Goal: Task Accomplishment & Management: Manage account settings

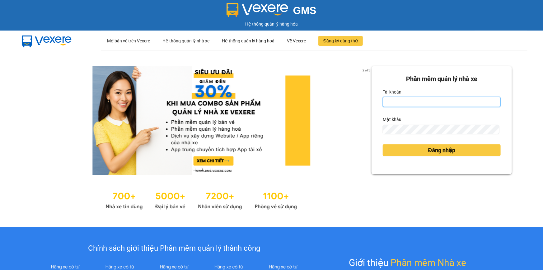
click at [396, 103] on input "Tài khoản" at bounding box center [442, 102] width 118 height 10
type input "thao.minhtam"
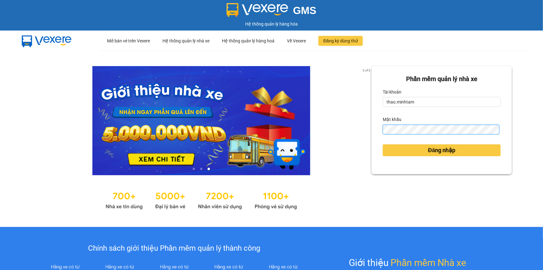
click at [383, 144] on button "Đăng nhập" at bounding box center [442, 150] width 118 height 12
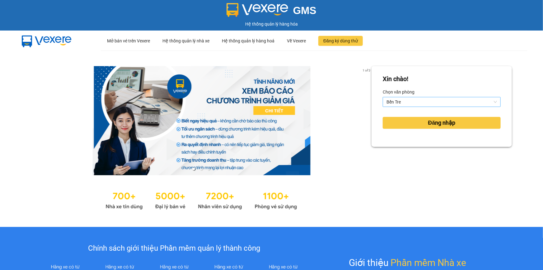
click at [415, 98] on span "Bến Tre" at bounding box center [442, 101] width 111 height 9
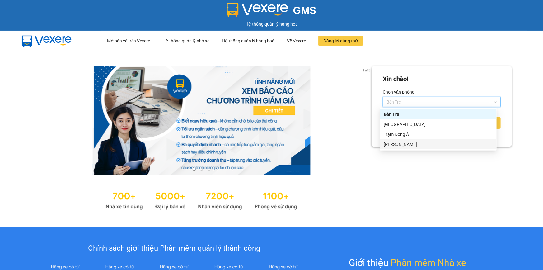
click at [407, 146] on div "[PERSON_NAME]" at bounding box center [438, 144] width 109 height 7
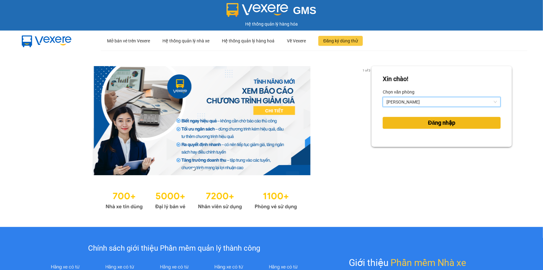
click at [411, 124] on button "Đăng nhập" at bounding box center [442, 123] width 118 height 12
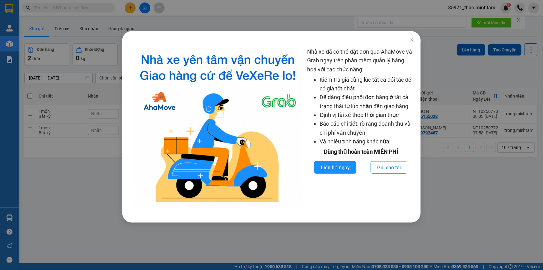
click at [107, 21] on div "Nhà xe đã có thể đặt đơn qua AhaMove và Grab ngay trên phần mềm quản lý hàng ho…" at bounding box center [271, 135] width 543 height 270
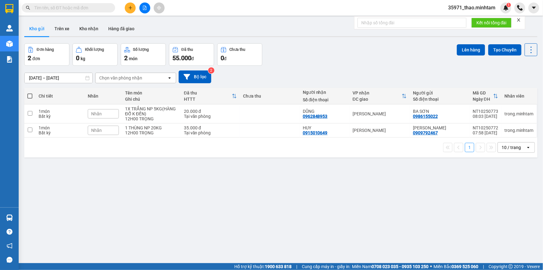
click at [61, 8] on input "text" at bounding box center [70, 7] width 73 height 7
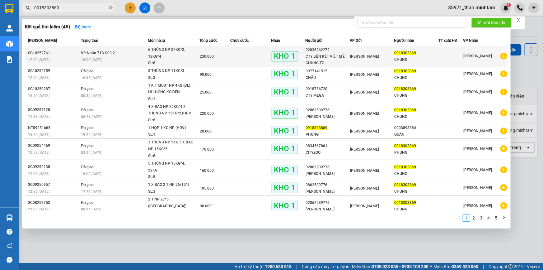
type input "0918303869"
click at [148, 51] on div "6 THÙNG NP 27KG*2, 18KG*4" at bounding box center [171, 52] width 47 height 13
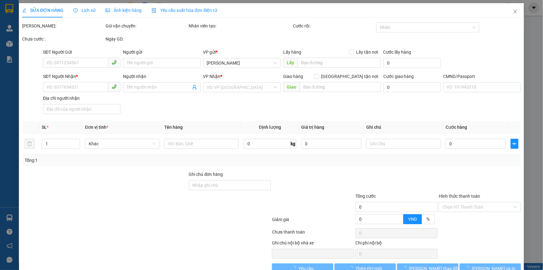
type input "02836262272"
type input "CTY LIÊN KẾT VIỆT MỸ, CHUNG TG"
type input "0918303869"
type input "CHUNG"
type input "ĐG"
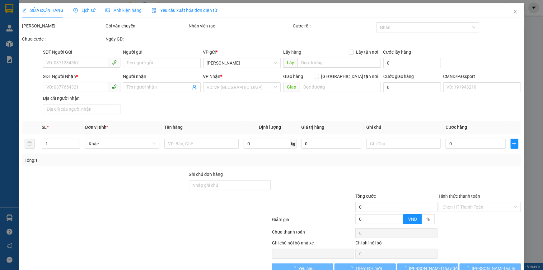
type input "230.000"
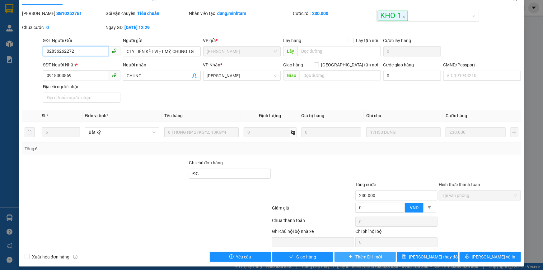
scroll to position [16, 0]
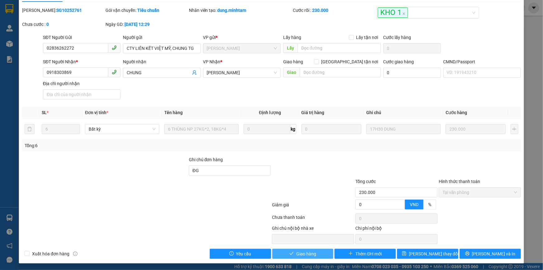
click at [309, 252] on span "Giao hàng" at bounding box center [306, 253] width 20 height 7
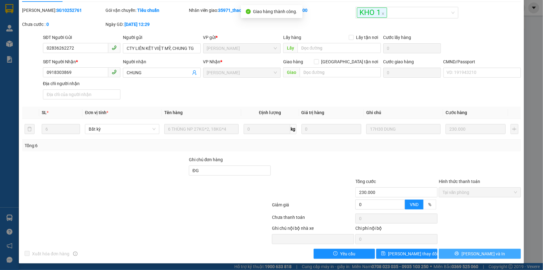
click at [493, 252] on button "[PERSON_NAME] và In" at bounding box center [480, 253] width 82 height 10
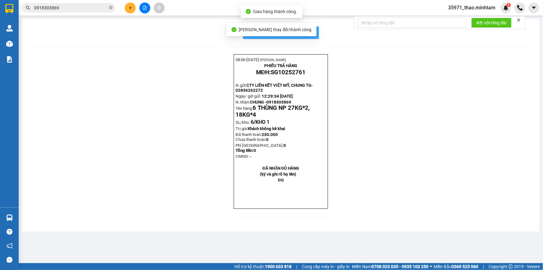
click at [313, 29] on span "In mẫu biên lai tự cấu hình" at bounding box center [285, 33] width 59 height 8
click at [70, 10] on input "0918303869" at bounding box center [70, 7] width 73 height 7
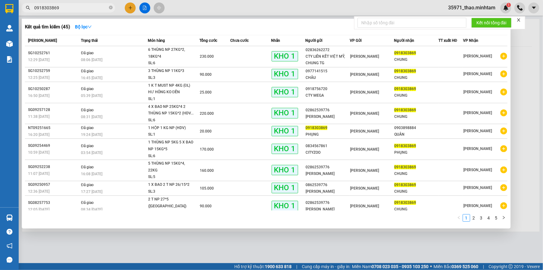
click at [189, 9] on div at bounding box center [271, 135] width 543 height 270
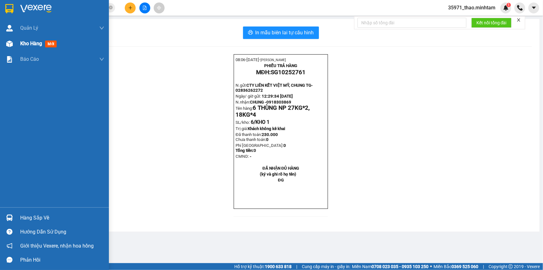
click at [24, 43] on span "Kho hàng" at bounding box center [31, 43] width 22 height 6
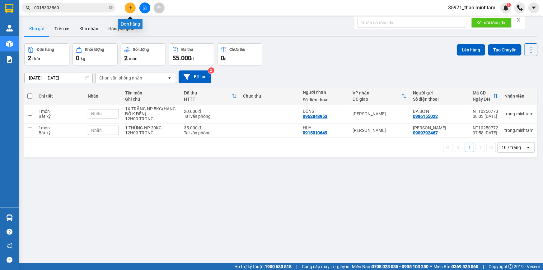
click at [131, 7] on icon "plus" at bounding box center [130, 8] width 4 height 4
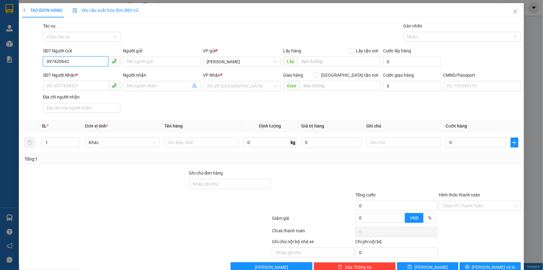
type input "0974206423"
click at [78, 72] on div "0974206423 - LIÊN" at bounding box center [80, 74] width 69 height 7
type input "LIÊN"
type input "0938184650"
type input "LOAN"
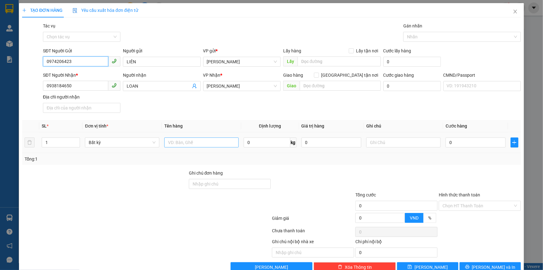
type input "0974206423"
click at [184, 144] on input "text" at bounding box center [201, 142] width 74 height 10
type input "1 X ĐEN NP 7 KG"
click at [450, 143] on input "0" at bounding box center [476, 142] width 60 height 10
type input "2"
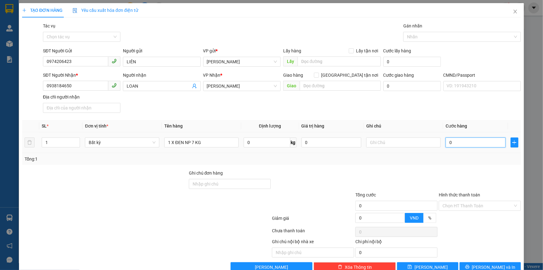
type input "2"
type input "25"
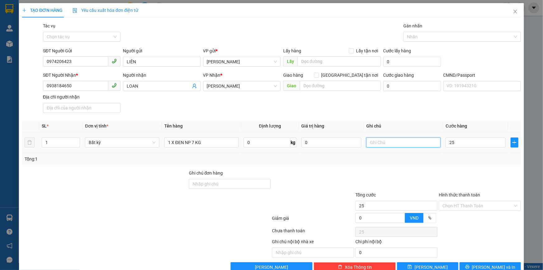
type input "25.000"
click at [420, 143] on input "text" at bounding box center [403, 142] width 74 height 10
type input "12H THẢO"
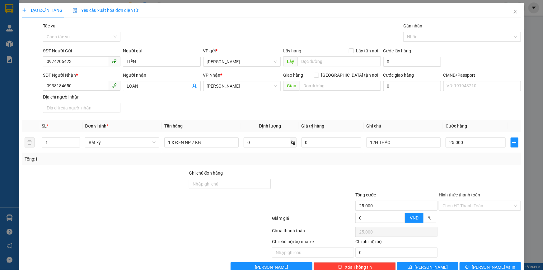
click at [392, 171] on div at bounding box center [396, 180] width 83 height 22
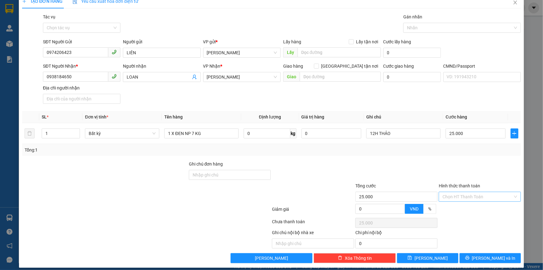
scroll to position [14, 0]
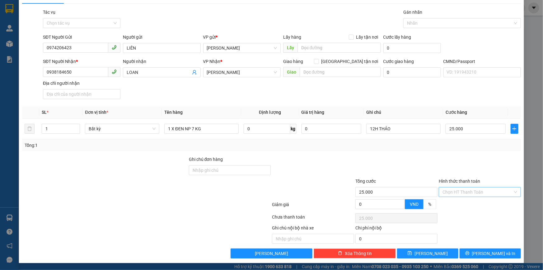
click at [461, 193] on input "Hình thức thanh toán" at bounding box center [478, 191] width 70 height 9
click at [470, 203] on div "Tại văn phòng" at bounding box center [476, 204] width 74 height 7
type input "0"
click at [497, 252] on span "[PERSON_NAME] và In" at bounding box center [494, 253] width 44 height 7
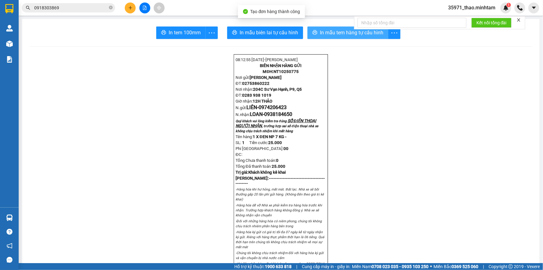
click at [334, 35] on span "In mẫu tem hàng tự cấu hình" at bounding box center [352, 33] width 64 height 8
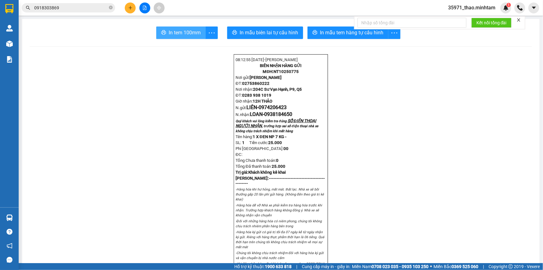
click at [190, 29] on span "In tem 100mm" at bounding box center [185, 33] width 32 height 8
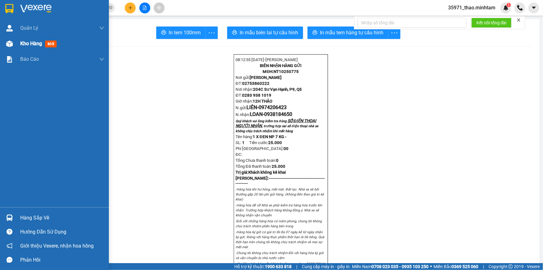
click at [28, 44] on span "Kho hàng" at bounding box center [31, 43] width 22 height 6
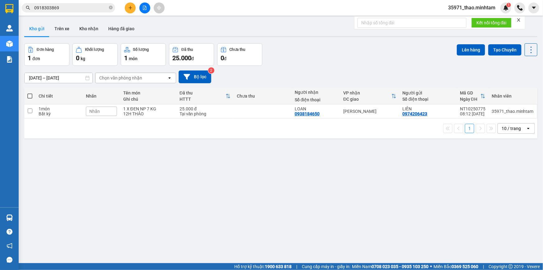
click at [130, 9] on icon "plus" at bounding box center [130, 8] width 4 height 4
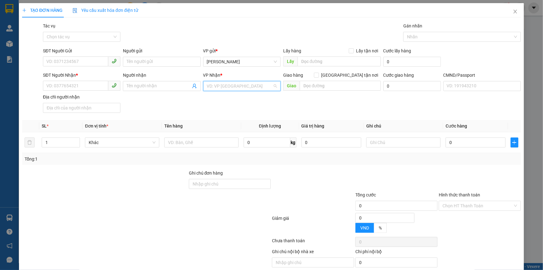
click at [235, 87] on input "search" at bounding box center [240, 85] width 66 height 9
click at [237, 119] on div "[PERSON_NAME]" at bounding box center [239, 118] width 69 height 7
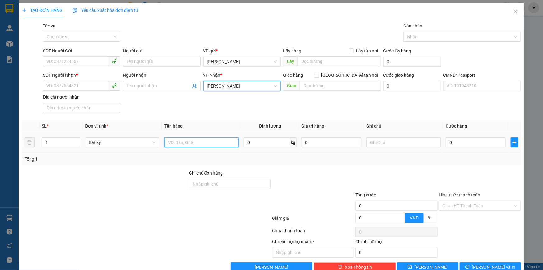
click at [195, 145] on input "text" at bounding box center [201, 142] width 74 height 10
type input "1"
type input "2 BAO NP 19 , 50 KG"
type input "2"
click at [75, 138] on span "Increase Value" at bounding box center [76, 141] width 7 height 6
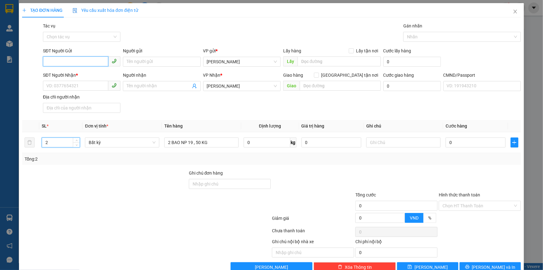
click at [70, 64] on input "SĐT Người Gửi" at bounding box center [75, 61] width 65 height 10
type input "0"
type input "0353428753"
click at [104, 73] on div "0353428753 - BE" at bounding box center [80, 74] width 69 height 7
type input "BE"
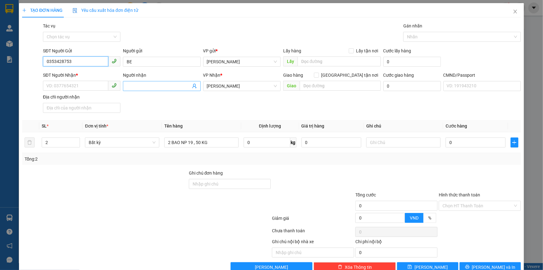
type input "0353428753"
click at [193, 85] on icon "user-add" at bounding box center [194, 85] width 5 height 5
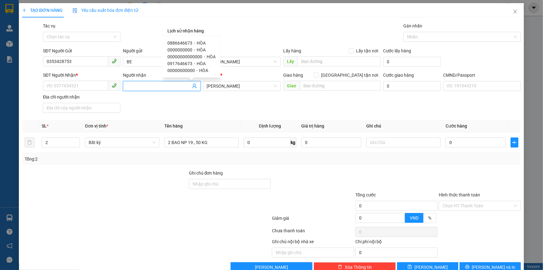
click at [177, 44] on span "0886646673" at bounding box center [180, 42] width 25 height 5
type input "0886646673"
type input "HÒA"
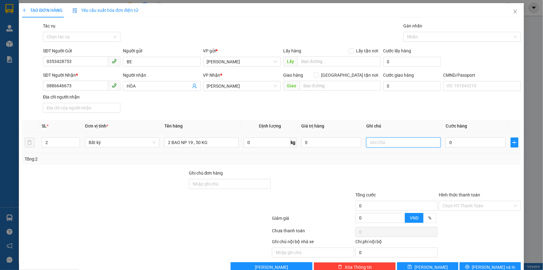
click at [380, 143] on input "text" at bounding box center [403, 142] width 74 height 10
click at [378, 122] on th "Ghi chú" at bounding box center [403, 126] width 79 height 12
click at [389, 142] on input "text" at bounding box center [403, 142] width 74 height 10
click at [376, 139] on input "12H THẢO" at bounding box center [403, 142] width 74 height 10
click at [374, 138] on input "12H THẢO" at bounding box center [403, 142] width 74 height 10
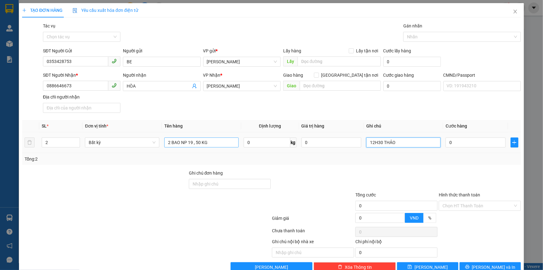
type input "12H30 THẢO"
click at [223, 144] on input "2 BAO NP 19 , 50 KG" at bounding box center [201, 142] width 74 height 10
click at [215, 108] on div "SĐT Người Nhận * 0886646673 Người nhận HÒA VP Nhận * Hồ Chí Minh Giao hàng Giao…" at bounding box center [282, 94] width 481 height 44
click at [216, 144] on input "2 BAO NP 19 , 50 KG" at bounding box center [201, 142] width 74 height 10
click at [139, 97] on div "SĐT Người Nhận * 0886646673 Người nhận HÒA VP Nhận * Hồ Chí Minh Giao hàng Giao…" at bounding box center [282, 94] width 481 height 44
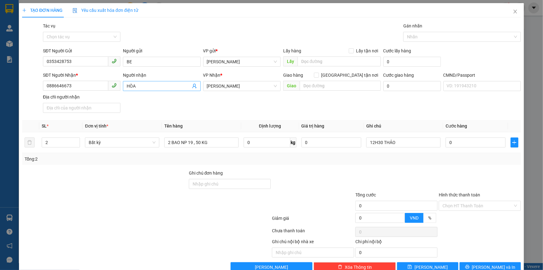
click at [193, 85] on icon "user-add" at bounding box center [194, 85] width 5 height 5
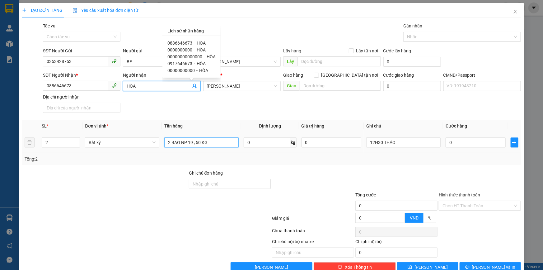
click at [215, 139] on input "2 BAO NP 19 , 50 KG" at bounding box center [201, 142] width 74 height 10
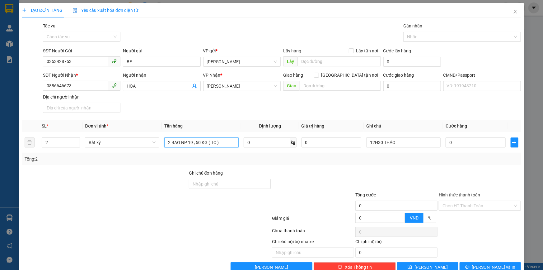
type input "2 BAO NP 19 , 50 KG ( TC )"
drag, startPoint x: 154, startPoint y: 106, endPoint x: 145, endPoint y: 104, distance: 9.7
click at [145, 104] on div "SĐT Người Nhận * 0886646673 Người nhận HÒA VP Nhận * Hồ Chí Minh Giao hàng Giao…" at bounding box center [282, 94] width 481 height 44
click at [456, 143] on input "0" at bounding box center [476, 142] width 60 height 10
type input "1"
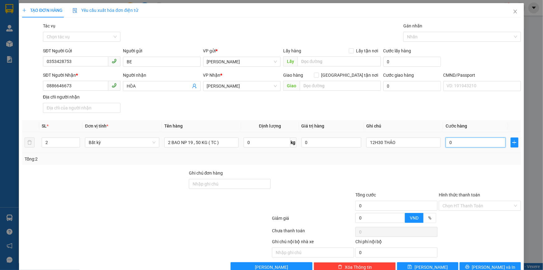
type input "1"
type input "11"
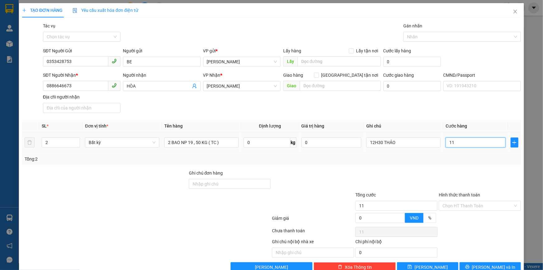
type input "110"
type input "110.000"
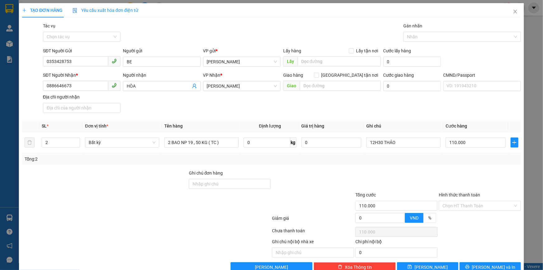
click at [356, 173] on div at bounding box center [396, 180] width 83 height 22
click at [371, 176] on div at bounding box center [396, 180] width 83 height 22
drag, startPoint x: 460, startPoint y: 203, endPoint x: 463, endPoint y: 210, distance: 7.9
click at [460, 203] on input "Hình thức thanh toán" at bounding box center [478, 205] width 70 height 9
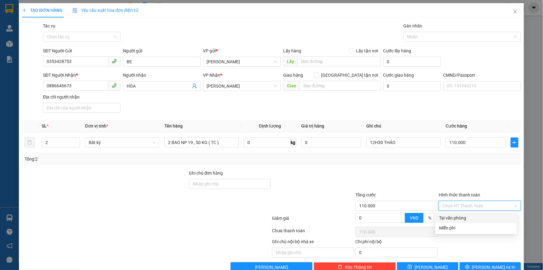
click at [465, 219] on div "Tại văn phòng" at bounding box center [476, 217] width 74 height 7
type input "0"
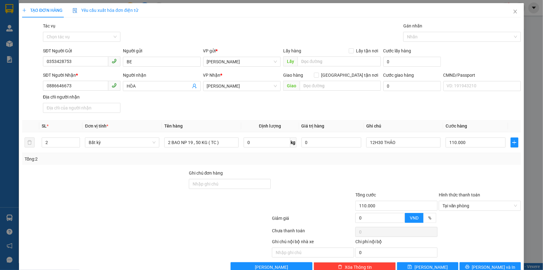
click at [363, 182] on div at bounding box center [396, 180] width 83 height 22
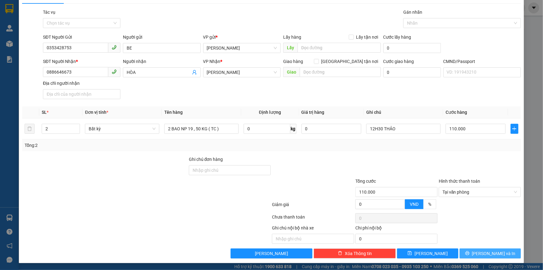
click at [495, 254] on span "[PERSON_NAME] và In" at bounding box center [494, 253] width 44 height 7
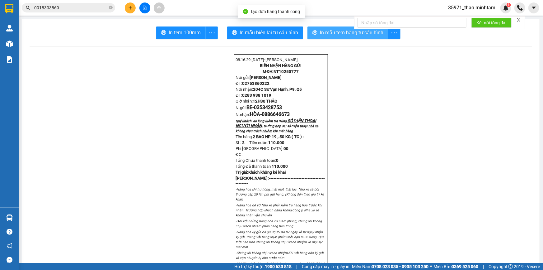
click at [320, 35] on span "In mẫu tem hàng tự cấu hình" at bounding box center [352, 33] width 64 height 8
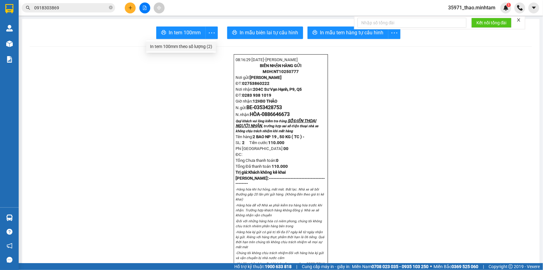
click at [196, 45] on div "In tem 100mm theo số lượng (2)" at bounding box center [181, 46] width 62 height 7
click at [274, 110] on span "0353428753" at bounding box center [268, 107] width 28 height 6
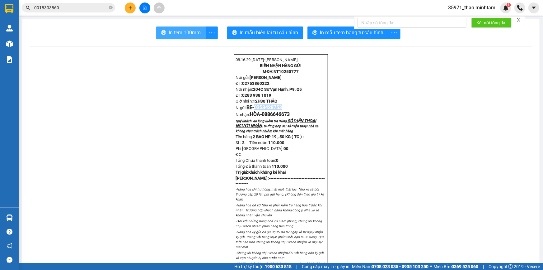
copy span "0353428753"
click at [130, 9] on icon "plus" at bounding box center [130, 7] width 0 height 3
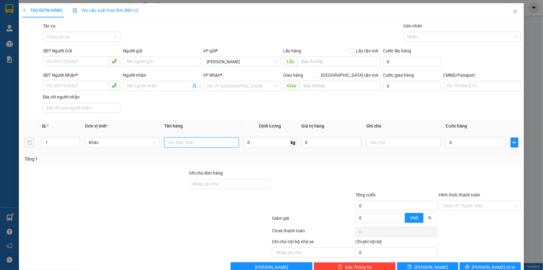
click at [204, 146] on input "text" at bounding box center [201, 142] width 74 height 10
click at [208, 144] on input "text" at bounding box center [201, 142] width 74 height 10
type input "1 X TRẮNG NP 11 KG"
click at [219, 84] on input "search" at bounding box center [240, 85] width 66 height 9
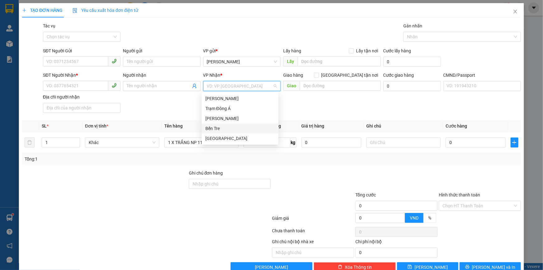
click at [237, 124] on div "Bến Tre" at bounding box center [240, 128] width 77 height 10
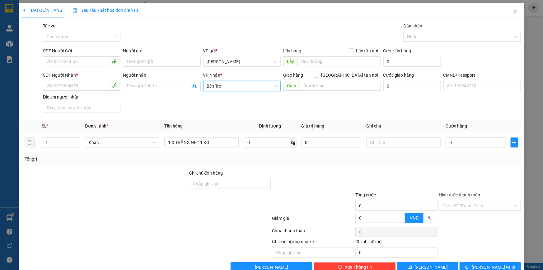
click at [236, 90] on span "Bến Tre" at bounding box center [242, 85] width 70 height 9
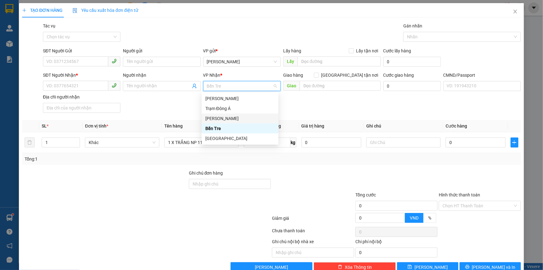
click at [241, 121] on div "[PERSON_NAME]" at bounding box center [239, 118] width 69 height 7
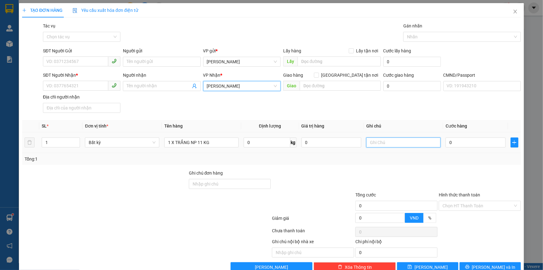
click at [404, 145] on input "text" at bounding box center [403, 142] width 74 height 10
type input "13H THẢO"
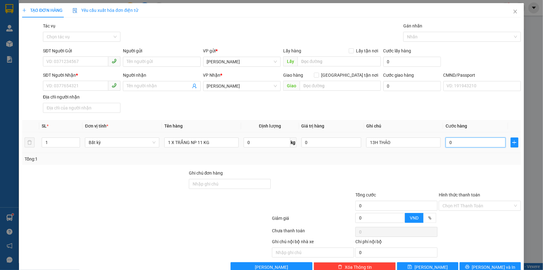
type input "3"
type input "30"
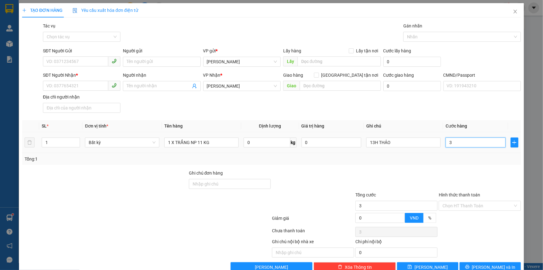
type input "30"
type input "30.000"
click at [292, 158] on div "Tổng: 1" at bounding box center [272, 158] width 494 height 7
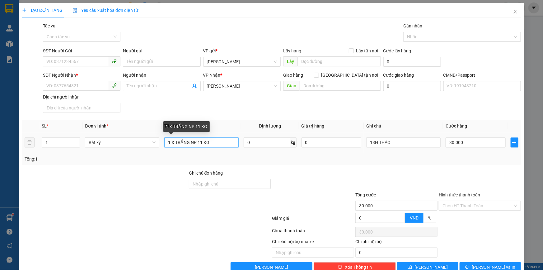
click at [224, 143] on input "1 X TRẮNG NP 11 KG" at bounding box center [201, 142] width 74 height 10
type input "1 X TRẮNG NP 11 KG ( Đ.A )"
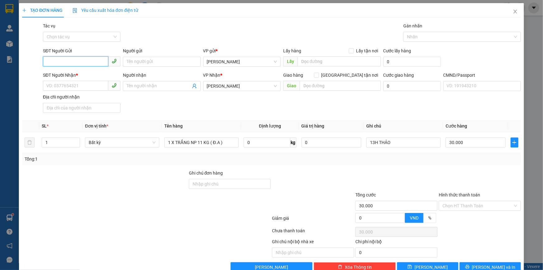
click at [94, 62] on input "SĐT Người Gửi" at bounding box center [75, 61] width 65 height 10
type input "0855883736"
click at [91, 74] on div "0855883736 - CƯỜNG" at bounding box center [80, 74] width 69 height 7
type input "CƯỜNG"
type input "0855883736"
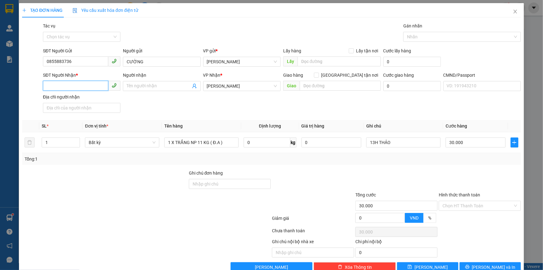
click at [82, 86] on input "SĐT Người Nhận *" at bounding box center [75, 86] width 65 height 10
type input "0338527519"
click at [145, 83] on input "Người nhận" at bounding box center [159, 86] width 64 height 7
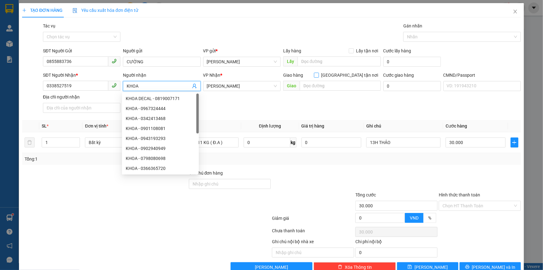
type input "KHOA"
click at [349, 72] on label "[GEOGRAPHIC_DATA] tận nơi" at bounding box center [347, 75] width 67 height 7
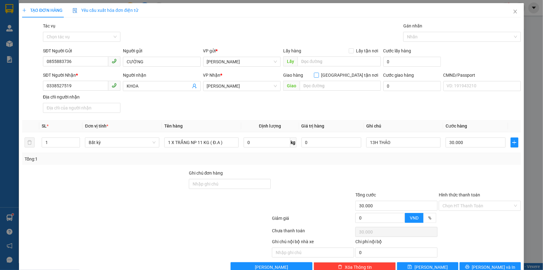
click at [319, 74] on input "[GEOGRAPHIC_DATA] tận nơi" at bounding box center [316, 75] width 4 height 4
checkbox input "true"
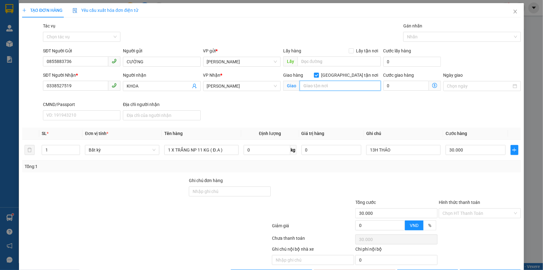
click at [335, 87] on input "text" at bounding box center [340, 86] width 81 height 10
click at [318, 83] on input "83-85 DDS KDC KIM SƠN" at bounding box center [340, 86] width 81 height 10
click at [318, 85] on input "83-85 DDS KDC KIM SƠN" at bounding box center [340, 86] width 81 height 10
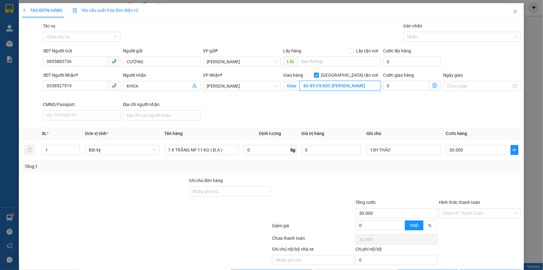
click at [319, 83] on input "83-85 ĐS KDC KIM SƠN" at bounding box center [340, 86] width 81 height 10
click at [357, 85] on input "83-85 ĐS9 KDC KIM SƠN" at bounding box center [340, 86] width 81 height 10
type input "83-85 ĐS9 KDC KIM SƠN PHƯỜNG TÂN HƯNG Q7"
click at [356, 100] on div "Giao hàng Giao tận nơi Giao 83-85 ĐS9 KDC KIM SƠN PHƯỜNG TÂN HƯNG Q7" at bounding box center [332, 86] width 100 height 29
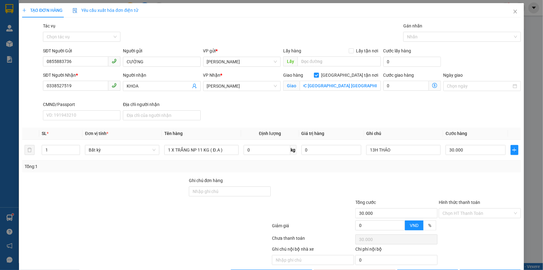
scroll to position [0, 0]
click at [372, 150] on input "13H THẢO" at bounding box center [403, 150] width 74 height 10
click at [415, 152] on input "GTN THẢO" at bounding box center [403, 150] width 74 height 10
type input "GTN THẢO ( ANH ĐEN GIAO )"
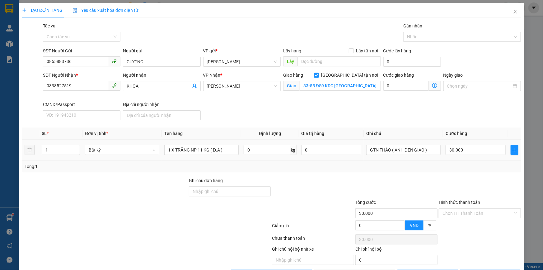
click at [416, 158] on td "GTN THẢO ( ANH ĐEN GIAO )" at bounding box center [403, 149] width 79 height 21
click at [342, 85] on input "83-85 ĐS9 KDC KIM SƠN PHƯỜNG TÂN HƯNG Q7" at bounding box center [340, 86] width 81 height 10
click at [393, 87] on input "0" at bounding box center [406, 86] width 45 height 10
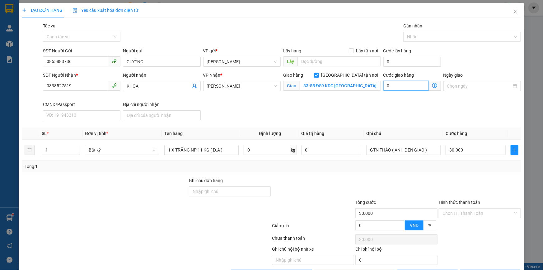
type input "30.008"
type input "8"
type input "30.080"
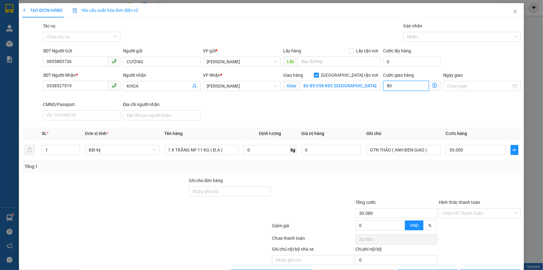
type input "80"
type input "110.000"
type input "80.000"
click at [336, 100] on div "Giao hàng Giao tận nơi Giao 83-85 ĐS9 KDC KIM SƠN PHƯỜNG TÂN HƯNG Q7" at bounding box center [332, 86] width 100 height 29
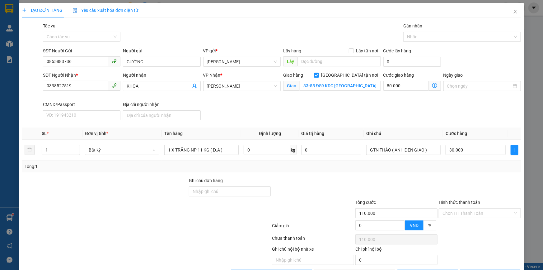
click at [423, 177] on div at bounding box center [396, 188] width 83 height 22
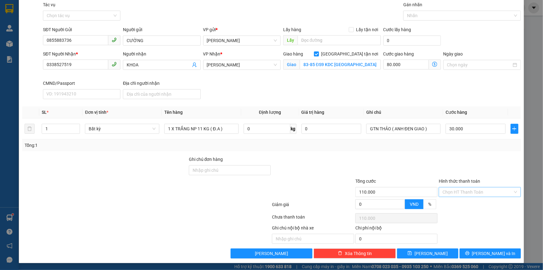
click at [465, 194] on input "Hình thức thanh toán" at bounding box center [478, 191] width 70 height 9
click at [471, 201] on div "Tại văn phòng" at bounding box center [476, 203] width 74 height 7
type input "0"
click at [487, 251] on span "[PERSON_NAME] và In" at bounding box center [494, 253] width 44 height 7
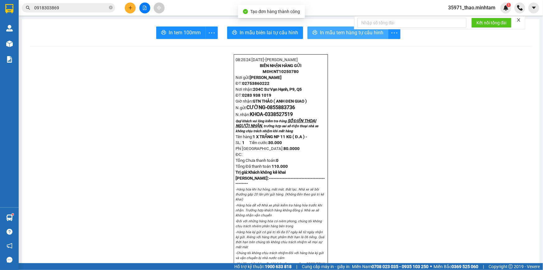
click at [361, 32] on span "In mẫu tem hàng tự cấu hình" at bounding box center [352, 33] width 64 height 8
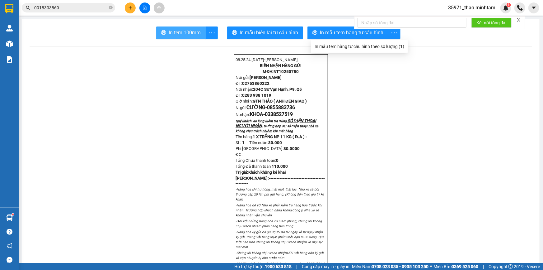
drag, startPoint x: 180, startPoint y: 29, endPoint x: 187, endPoint y: 33, distance: 8.5
click at [179, 29] on span "In tem 100mm" at bounding box center [185, 33] width 32 height 8
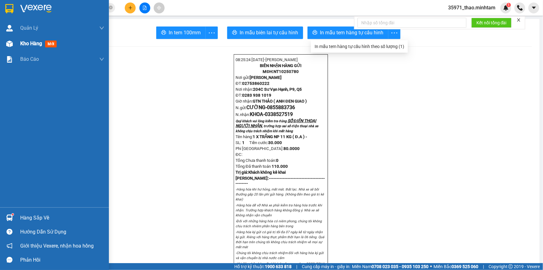
click at [30, 42] on span "Kho hàng" at bounding box center [31, 43] width 22 height 6
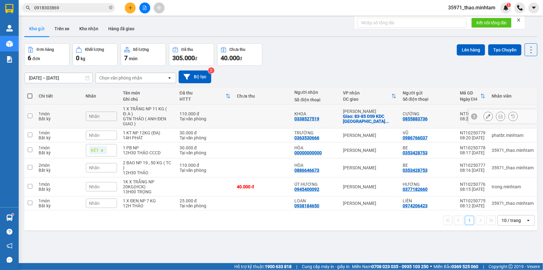
click at [101, 113] on div "Nhãn" at bounding box center [101, 115] width 31 height 9
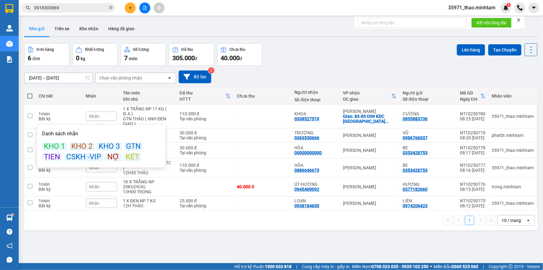
click at [133, 146] on div "GTN" at bounding box center [133, 146] width 18 height 8
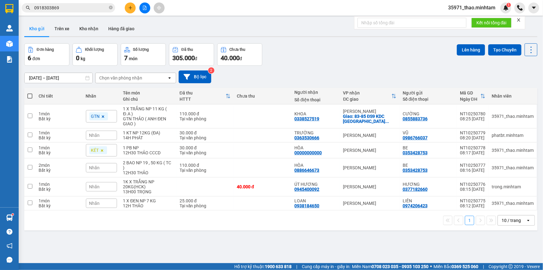
click at [315, 68] on div "10/10/2025 – 12/10/2025 Press the down arrow key to interact with the calendar …" at bounding box center [280, 77] width 513 height 22
click at [134, 8] on button at bounding box center [130, 7] width 11 height 11
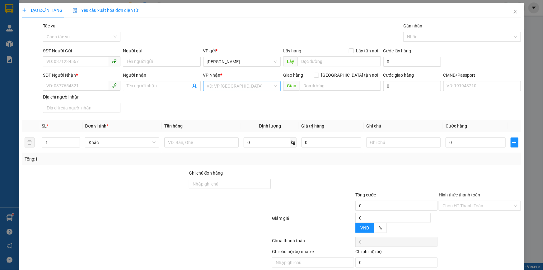
click at [221, 84] on input "search" at bounding box center [240, 85] width 66 height 9
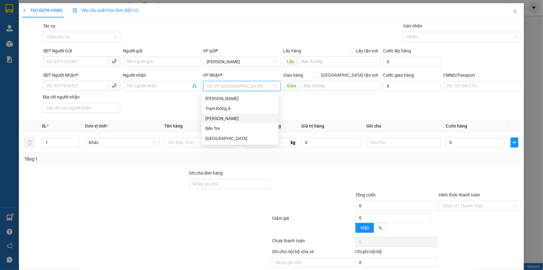
click at [238, 121] on div "[PERSON_NAME]" at bounding box center [239, 118] width 69 height 7
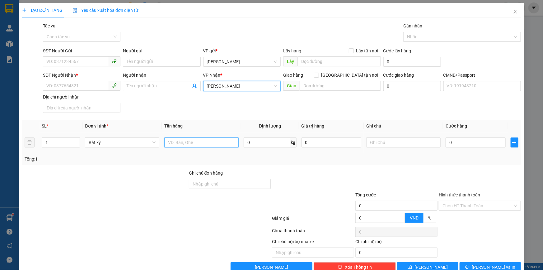
click at [198, 145] on input "text" at bounding box center [201, 142] width 74 height 10
type input "1 BAO NP"
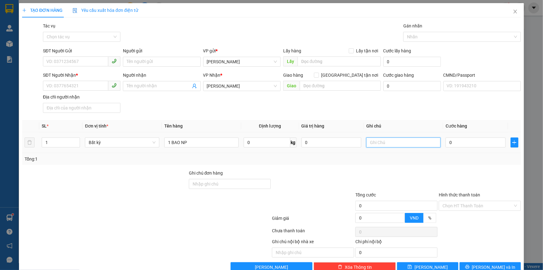
click at [366, 143] on input "text" at bounding box center [403, 142] width 74 height 10
type input "13H THẢO"
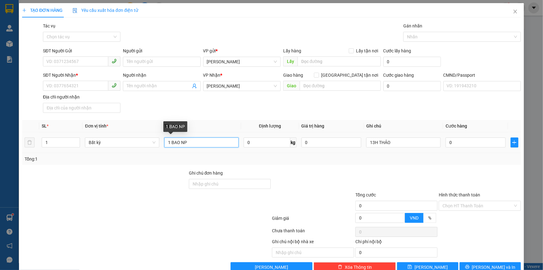
click at [199, 144] on input "1 BAO NP" at bounding box center [201, 142] width 74 height 10
type input "1 BAO NP 25 KG"
click at [71, 63] on input "SĐT Người Gửi" at bounding box center [75, 61] width 65 height 10
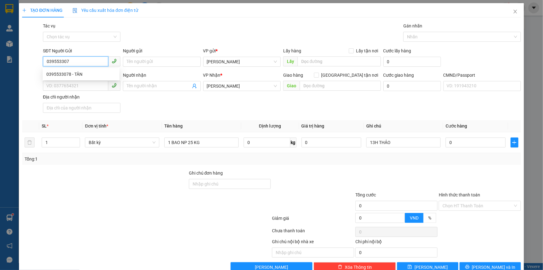
type input "0395533078"
drag, startPoint x: 67, startPoint y: 71, endPoint x: 69, endPoint y: 76, distance: 5.2
click at [67, 72] on div "0395533078 - TÂN" at bounding box center [80, 74] width 69 height 7
type input "TÂN"
type input "0395533078"
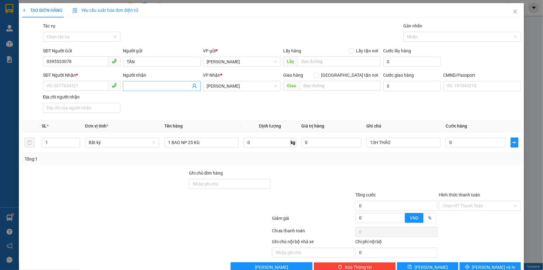
click at [193, 85] on icon "user-add" at bounding box center [194, 85] width 5 height 5
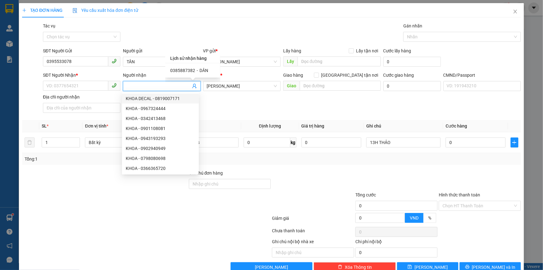
click at [186, 71] on span "0385887382" at bounding box center [182, 70] width 25 height 5
type input "0385887382"
type input "DÂN"
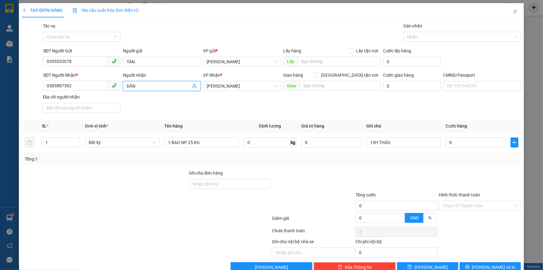
click at [192, 84] on icon "user-add" at bounding box center [194, 85] width 5 height 5
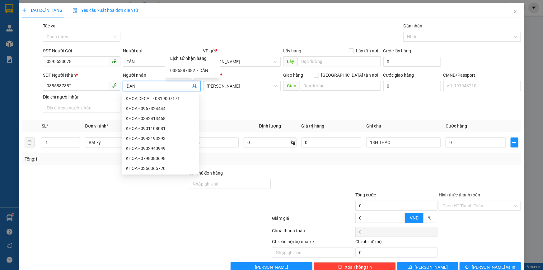
click at [251, 101] on div "SĐT Người Nhận * 0385887382 Người nhận DÂN VP Nhận * Hồ Chí Minh Giao hàng Giao…" at bounding box center [282, 94] width 481 height 44
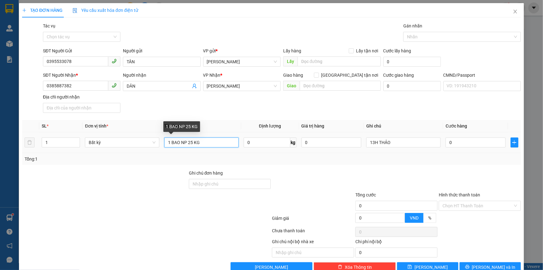
click at [202, 143] on input "1 BAO NP 25 KG" at bounding box center [201, 142] width 74 height 10
type input "1 BAO NP 25 KG ( TC )"
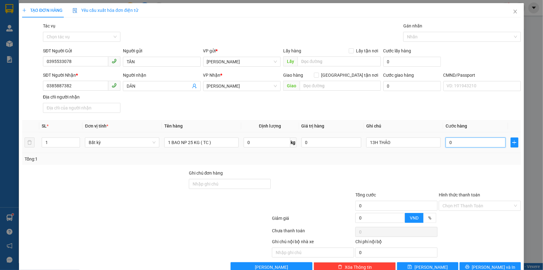
click at [458, 142] on input "0" at bounding box center [476, 142] width 60 height 10
type input "4"
type input "40"
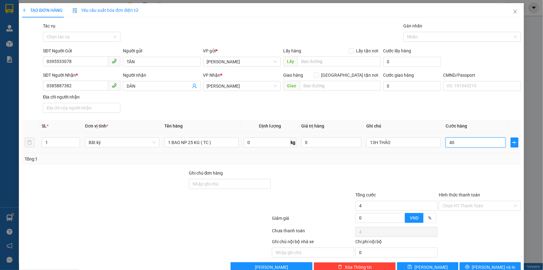
type input "40"
type input "40.000"
drag, startPoint x: 419, startPoint y: 175, endPoint x: 419, endPoint y: 168, distance: 7.2
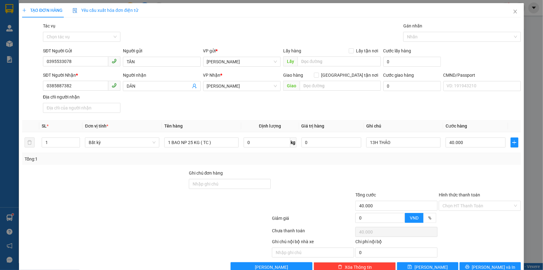
click at [419, 174] on div at bounding box center [396, 180] width 83 height 22
click at [476, 205] on input "Hình thức thanh toán" at bounding box center [478, 205] width 70 height 9
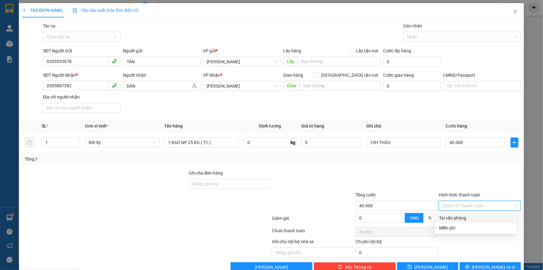
click at [484, 216] on div "Tại văn phòng" at bounding box center [476, 217] width 74 height 7
type input "0"
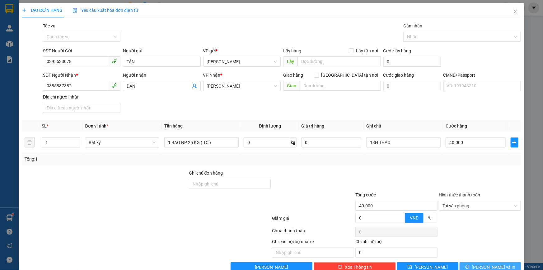
click at [496, 264] on span "[PERSON_NAME] và In" at bounding box center [494, 266] width 44 height 7
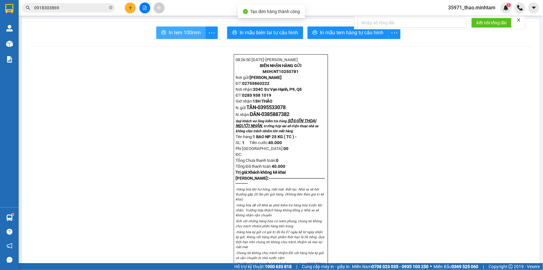
click at [193, 30] on span "In tem 100mm" at bounding box center [185, 33] width 32 height 8
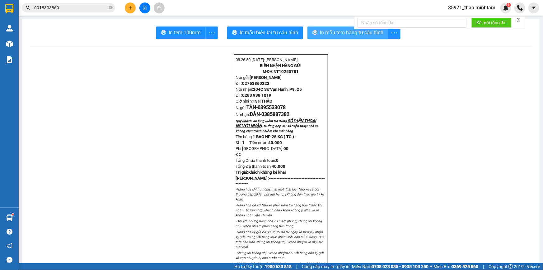
click at [333, 32] on span "In mẫu tem hàng tự cấu hình" at bounding box center [352, 33] width 64 height 8
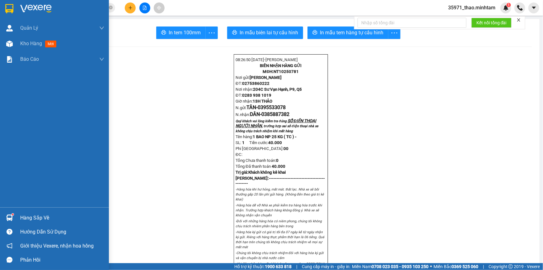
drag, startPoint x: 19, startPoint y: 44, endPoint x: 543, endPoint y: 104, distance: 527.2
click at [20, 44] on div "Kho hàng mới" at bounding box center [54, 44] width 109 height 16
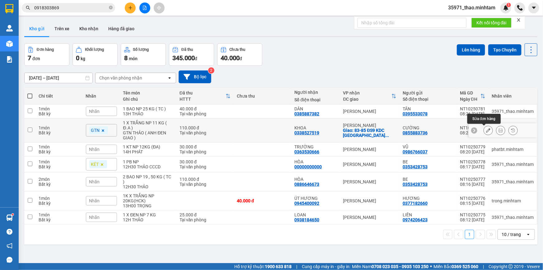
click at [486, 131] on icon at bounding box center [488, 130] width 4 height 4
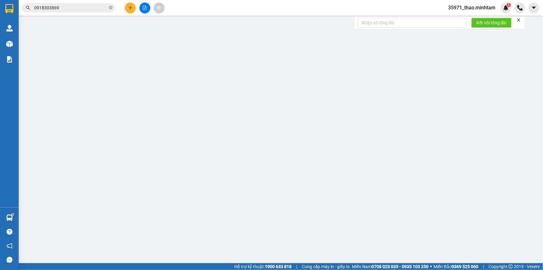
type input "0855883736"
type input "CƯỜNG"
type input "0338527519"
type input "KHOA"
checkbox input "true"
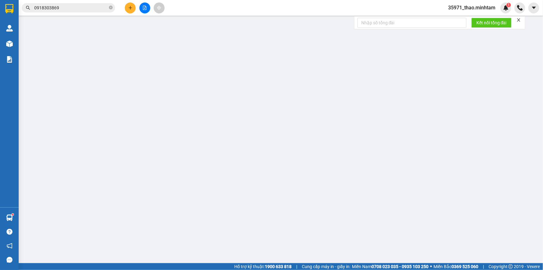
type input "83-85 ĐS9 KDC KIM SƠN PHƯỜNG TÂN HƯNG Q7"
type input "110.000"
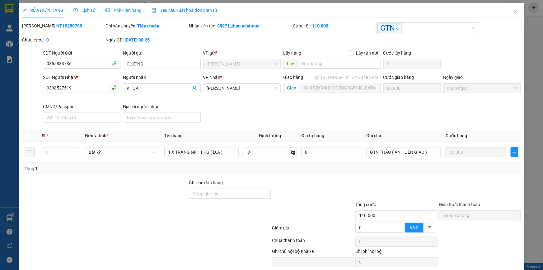
click at [56, 23] on b "NT10250780" at bounding box center [69, 25] width 26 height 5
copy b "NT10250780"
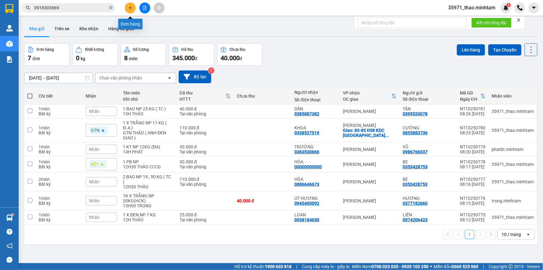
click at [134, 9] on button at bounding box center [130, 7] width 11 height 11
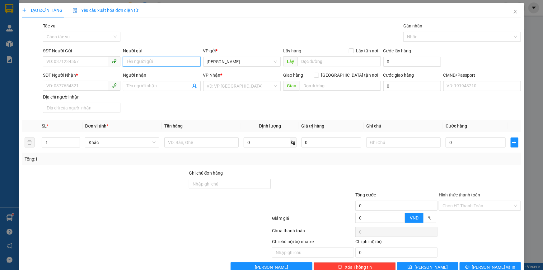
click at [158, 59] on input "Người gửi" at bounding box center [162, 62] width 78 height 10
type input "THẢO NX"
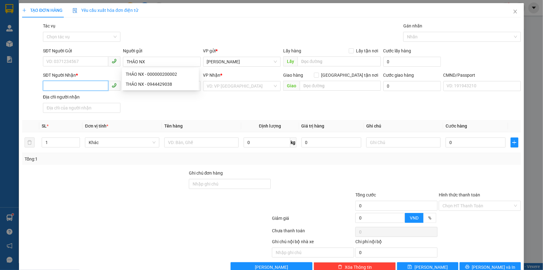
click at [93, 85] on input "SĐT Người Nhận *" at bounding box center [75, 86] width 65 height 10
type input "0000000000000"
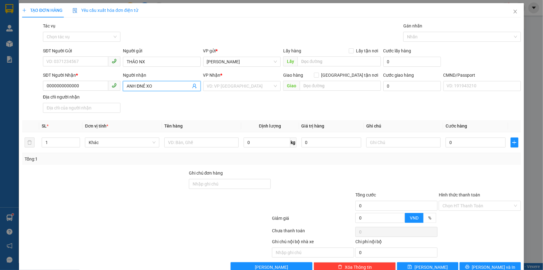
click at [140, 85] on input "ANH ĐNẺ XO" at bounding box center [159, 86] width 64 height 7
type input "ANH ĐEN XO"
click at [212, 79] on div "VP Nhận *" at bounding box center [242, 76] width 78 height 9
click at [227, 87] on input "search" at bounding box center [240, 85] width 66 height 9
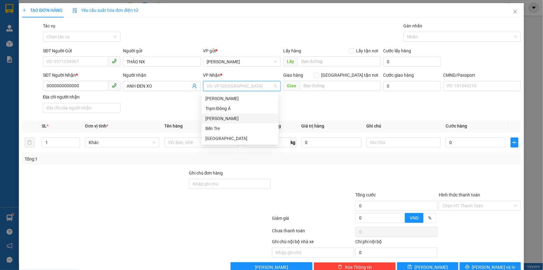
click at [232, 123] on div "[PERSON_NAME]" at bounding box center [240, 118] width 77 height 10
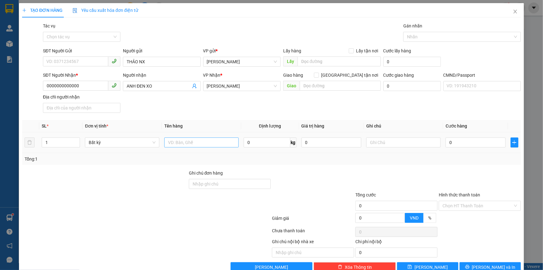
click at [193, 146] on div at bounding box center [201, 142] width 74 height 12
click at [193, 147] on input "text" at bounding box center [201, 142] width 74 height 10
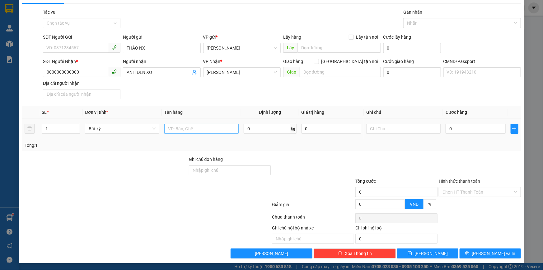
click at [184, 131] on input "text" at bounding box center [201, 129] width 74 height 10
paste input "NT10250780"
type input "PHÍ GTN MÃ NT10250780 80.000"
click at [450, 193] on input "Hình thức thanh toán" at bounding box center [478, 191] width 70 height 9
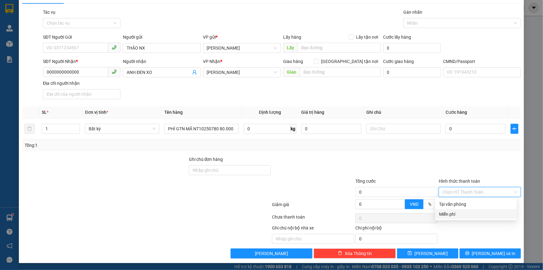
click at [455, 214] on div "Miễn phí" at bounding box center [476, 213] width 74 height 7
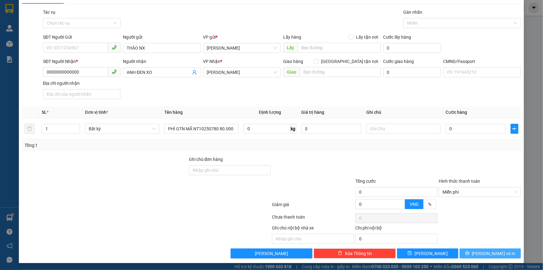
click at [495, 252] on span "[PERSON_NAME] và In" at bounding box center [494, 253] width 44 height 7
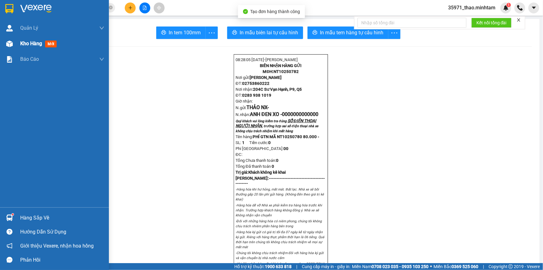
click at [39, 39] on div "Kho hàng mới" at bounding box center [62, 44] width 84 height 16
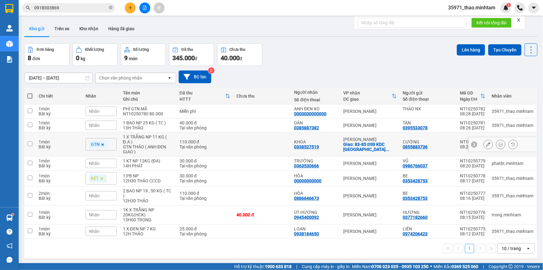
click at [486, 143] on icon at bounding box center [488, 144] width 4 height 4
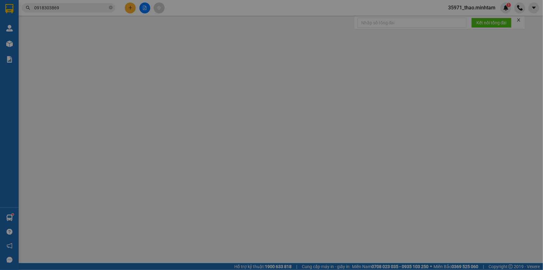
type input "0855883736"
type input "CƯỜNG"
type input "0338527519"
type input "KHOA"
checkbox input "true"
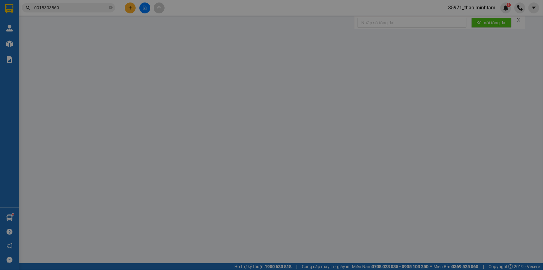
type input "83-85 ĐS9 KDC KIM SƠN PHƯỜNG TÂN HƯNG Q7"
type input "110.000"
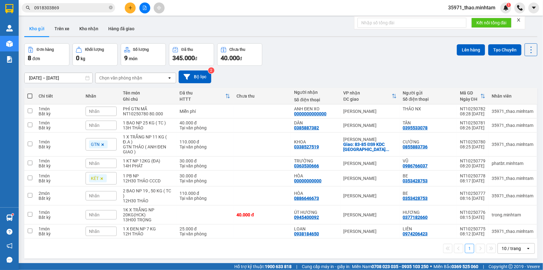
click at [109, 108] on div "Nhãn" at bounding box center [101, 110] width 31 height 9
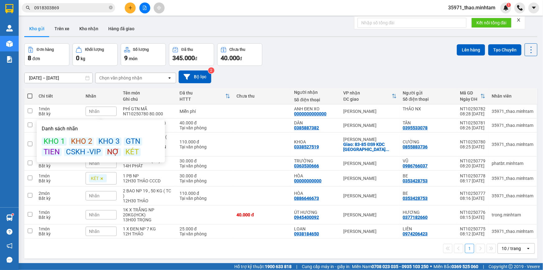
click at [126, 151] on div "KÉT" at bounding box center [132, 152] width 17 height 8
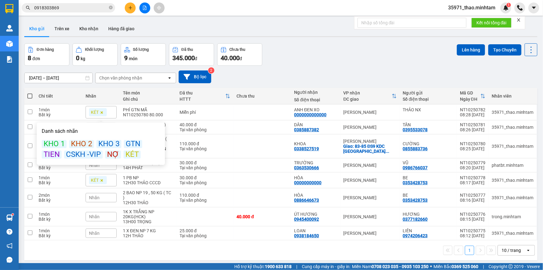
click at [321, 49] on div "Đơn hàng 8 đơn Khối lượng 0 kg Số lượng 9 món Đã thu 345.000 đ Chưa thu 40.000 …" at bounding box center [280, 54] width 513 height 22
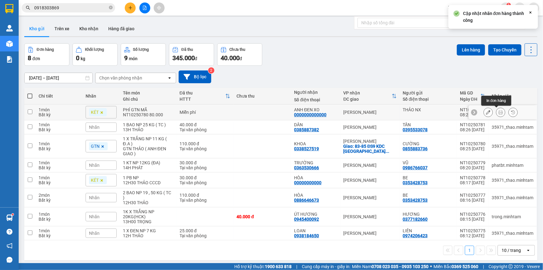
click at [499, 113] on icon at bounding box center [501, 112] width 4 height 4
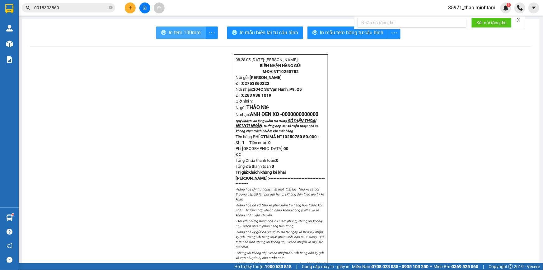
click at [184, 31] on span "In tem 100mm" at bounding box center [185, 33] width 32 height 8
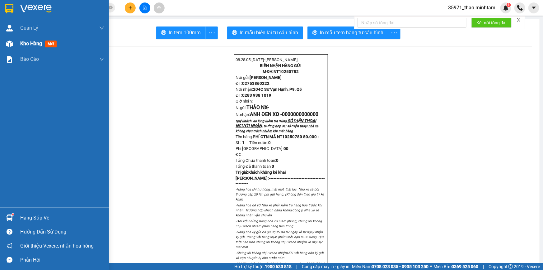
click at [26, 46] on span "Kho hàng" at bounding box center [31, 43] width 22 height 6
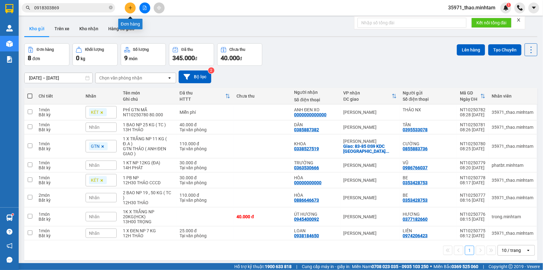
click at [126, 10] on button at bounding box center [130, 7] width 11 height 11
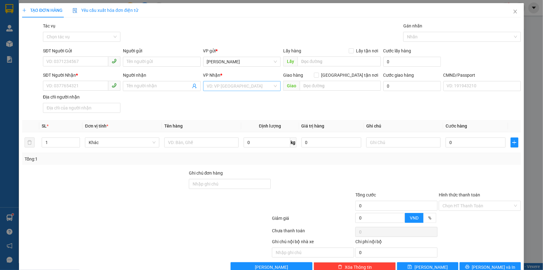
drag, startPoint x: 234, startPoint y: 82, endPoint x: 234, endPoint y: 86, distance: 4.4
click at [233, 82] on input "search" at bounding box center [240, 85] width 66 height 9
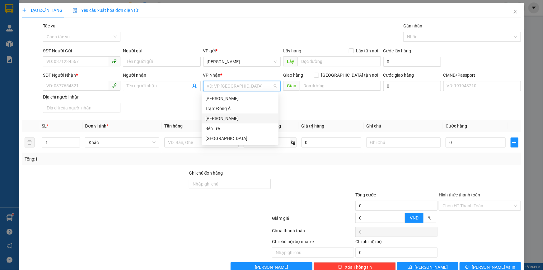
click at [237, 117] on div "[PERSON_NAME]" at bounding box center [239, 118] width 69 height 7
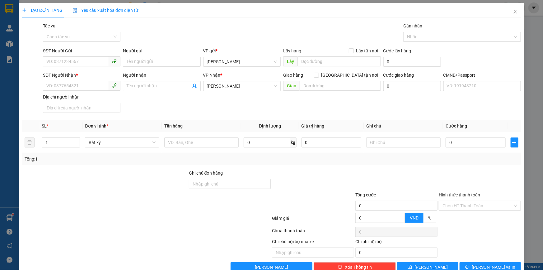
click at [178, 113] on div "SĐT Người Nhận * VD: 0377654321 Người nhận Tên người nhận VP Nhận * Hồ Chí Minh…" at bounding box center [282, 94] width 481 height 44
click at [197, 139] on input "text" at bounding box center [201, 142] width 74 height 10
click at [204, 142] on input "text" at bounding box center [201, 142] width 74 height 10
type input "1 BAO NP 10 KG"
click at [409, 144] on input "text" at bounding box center [403, 142] width 74 height 10
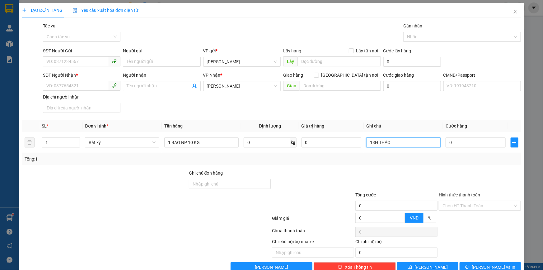
type input "13H THẢO"
click at [248, 120] on th "Định lượng" at bounding box center [270, 126] width 58 height 12
click at [69, 59] on input "SĐT Người Gửi" at bounding box center [75, 61] width 65 height 10
click at [93, 64] on input "SĐT Người Gửi" at bounding box center [75, 61] width 65 height 10
type input "0945774317"
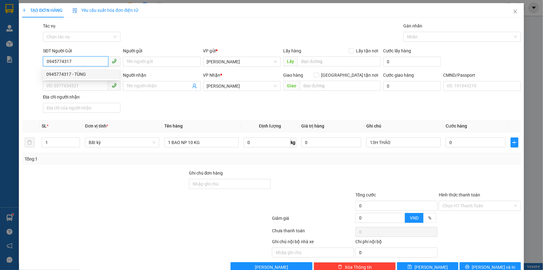
click at [108, 74] on div "0945774317 - TÙNG" at bounding box center [80, 74] width 69 height 7
type input "TÙNG"
type input "0945774317"
click at [193, 87] on icon "user-add" at bounding box center [194, 85] width 5 height 5
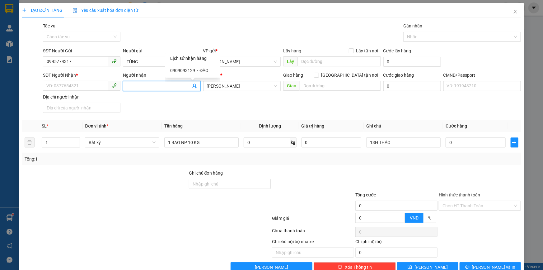
click at [193, 68] on span "0909093129" at bounding box center [182, 70] width 25 height 5
type input "0909093129"
type input "ĐÀO"
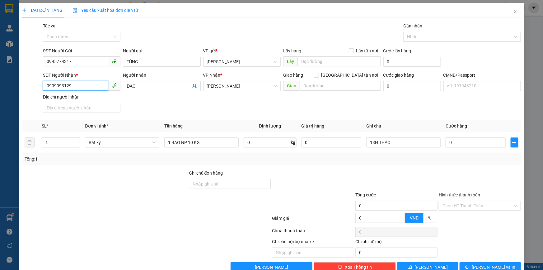
click at [73, 85] on input "0909093129" at bounding box center [75, 86] width 65 height 10
click at [87, 97] on div "0909093129 - ĐÀO" at bounding box center [80, 98] width 69 height 7
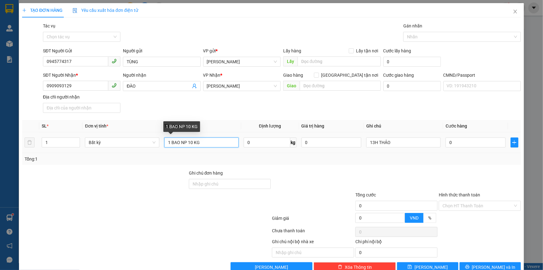
click at [216, 143] on input "1 BAO NP 10 KG" at bounding box center [201, 142] width 74 height 10
type input "1 BAO NP 10 KG ( TC )"
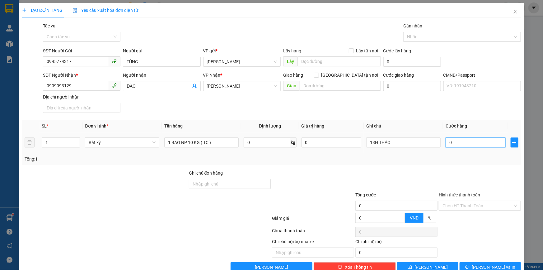
click at [463, 142] on input "0" at bounding box center [476, 142] width 60 height 10
type input "3"
type input "30"
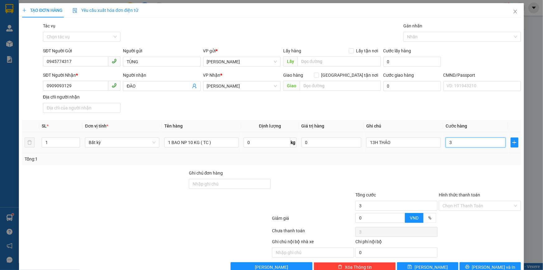
type input "30"
type input "30.000"
click at [436, 166] on div "Transit Pickup Surcharge Ids Transit Deliver Surcharge Ids Transit Deliver Surc…" at bounding box center [271, 146] width 499 height 249
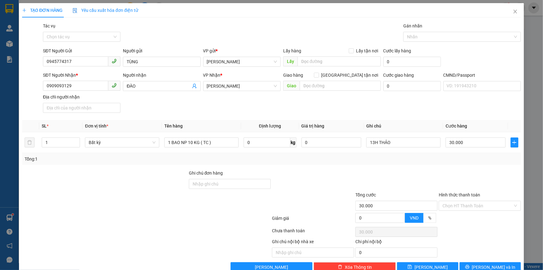
scroll to position [14, 0]
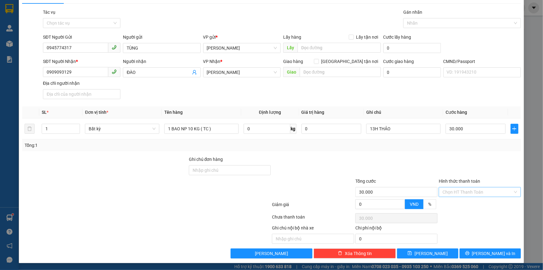
click at [461, 192] on input "Hình thức thanh toán" at bounding box center [478, 191] width 70 height 9
click at [466, 202] on div "Tại văn phòng" at bounding box center [476, 204] width 74 height 7
type input "0"
click at [497, 250] on span "[PERSON_NAME] và In" at bounding box center [494, 253] width 44 height 7
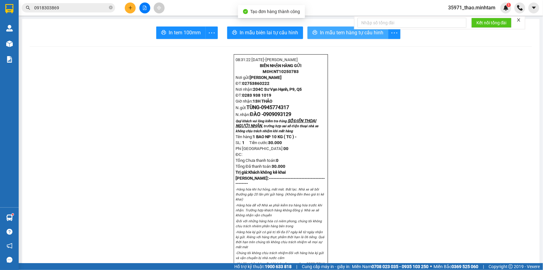
click at [322, 33] on span "In mẫu tem hàng tự cấu hình" at bounding box center [352, 33] width 64 height 8
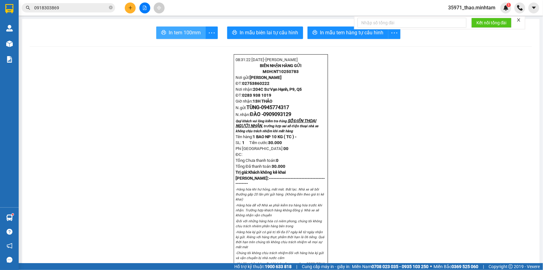
click at [179, 32] on span "In tem 100mm" at bounding box center [185, 33] width 32 height 8
click at [277, 110] on span "0945774317" at bounding box center [275, 107] width 28 height 6
copy span "0945774317"
click at [130, 8] on icon "plus" at bounding box center [130, 7] width 3 height 0
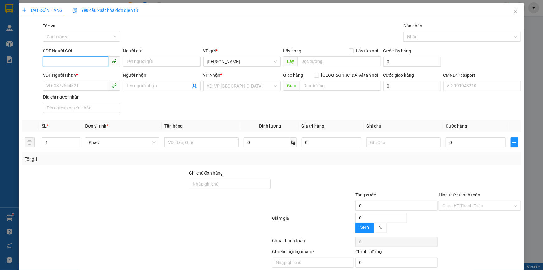
paste input "0945774317"
type input "0945774317"
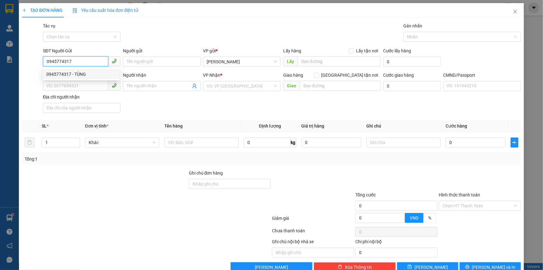
click at [83, 72] on div "0945774317 - TÙNG" at bounding box center [80, 74] width 69 height 7
type input "TÙNG"
type input "0909093129"
type input "ĐÀO"
type input "0945774317"
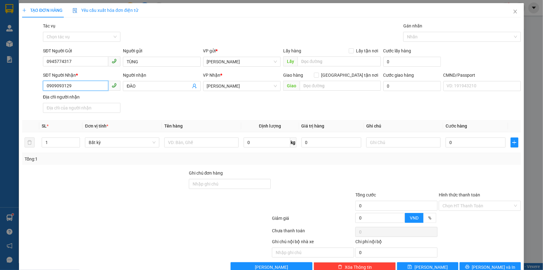
click at [76, 87] on input "0909093129" at bounding box center [75, 86] width 65 height 10
click at [75, 87] on input "0909093129" at bounding box center [75, 86] width 65 height 10
type input "0909093129"
click at [65, 86] on input "SĐT Người Nhận *" at bounding box center [75, 86] width 65 height 10
type input "0000000000000"
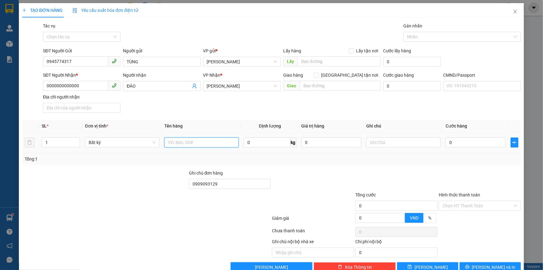
click at [197, 143] on input "text" at bounding box center [201, 142] width 74 height 10
type input "1 PB NP"
click at [339, 144] on input "0" at bounding box center [332, 142] width 60 height 10
type input "3.000.000"
click at [385, 140] on input "text" at bounding box center [403, 142] width 74 height 10
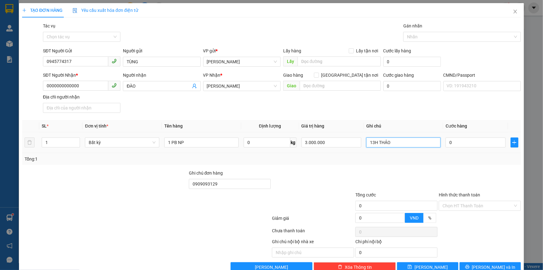
click at [390, 140] on input "13H THẢO" at bounding box center [403, 142] width 74 height 10
type input "13H THẢO CCCD"
click at [458, 141] on input "0" at bounding box center [476, 142] width 60 height 10
type input "3"
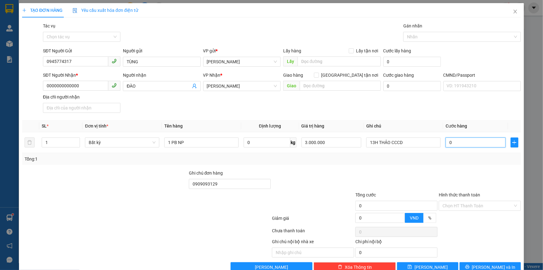
type input "3"
type input "30"
type input "30.000"
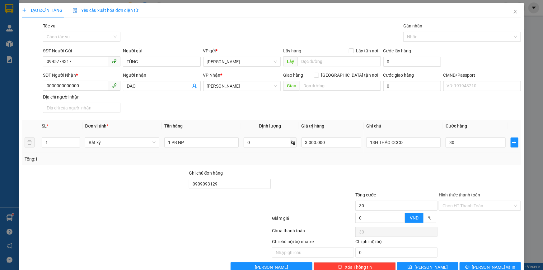
type input "30.000"
click at [371, 164] on div "Tổng: 1" at bounding box center [271, 159] width 499 height 12
click at [489, 205] on input "Hình thức thanh toán" at bounding box center [478, 205] width 70 height 9
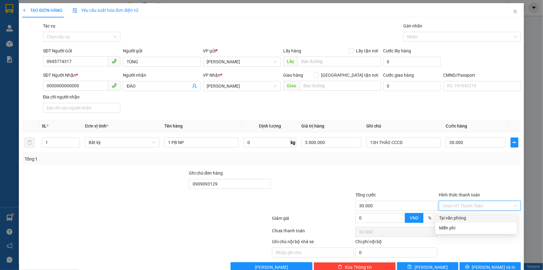
click at [489, 218] on div "Tại văn phòng" at bounding box center [476, 217] width 74 height 7
type input "0"
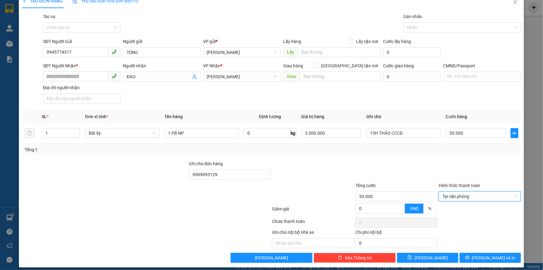
scroll to position [14, 0]
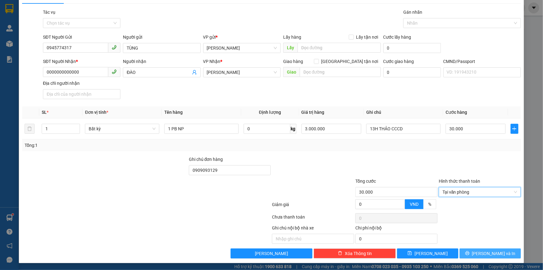
click at [492, 255] on span "[PERSON_NAME] và In" at bounding box center [494, 253] width 44 height 7
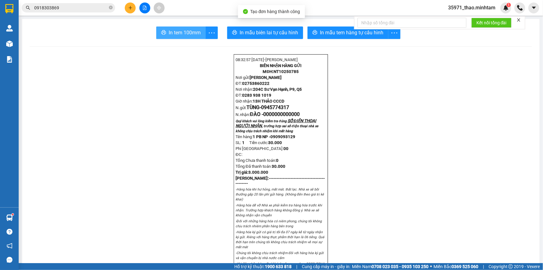
click at [195, 31] on span "In tem 100mm" at bounding box center [185, 33] width 32 height 8
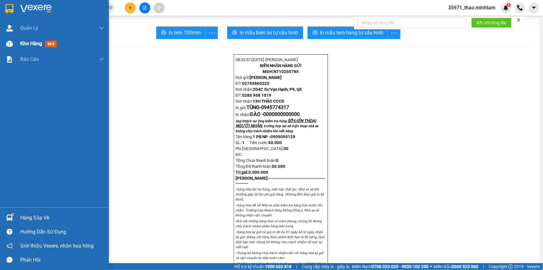
click at [30, 43] on span "Kho hàng" at bounding box center [31, 43] width 22 height 6
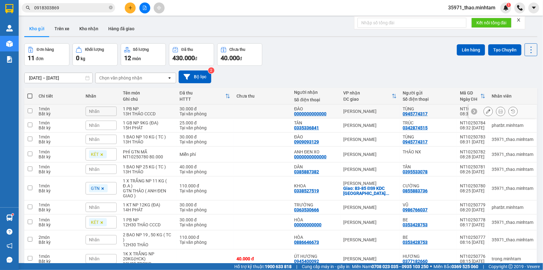
click at [107, 110] on div "Nhãn" at bounding box center [101, 110] width 31 height 9
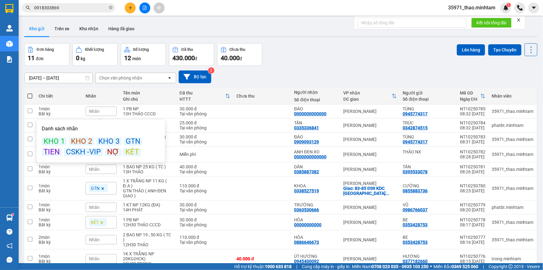
click at [128, 155] on div "KÉT" at bounding box center [132, 152] width 17 height 8
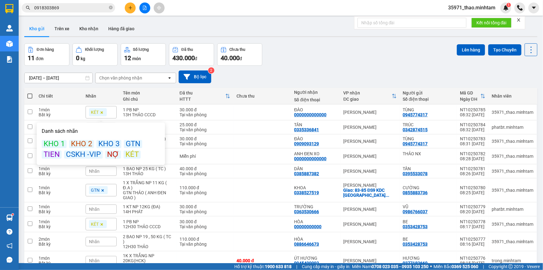
click at [347, 65] on div "ver 1.8.146 Kho gửi Trên xe Kho nhận Hàng đã giao Đơn hàng 11 đơn Khối lượng 0 …" at bounding box center [281, 156] width 518 height 274
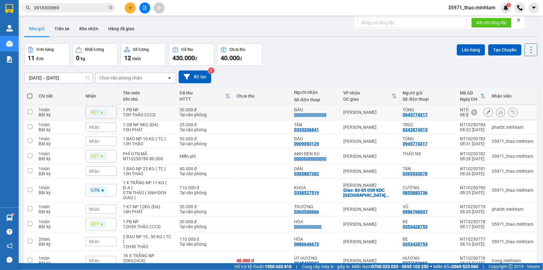
click at [499, 114] on icon at bounding box center [501, 112] width 4 height 4
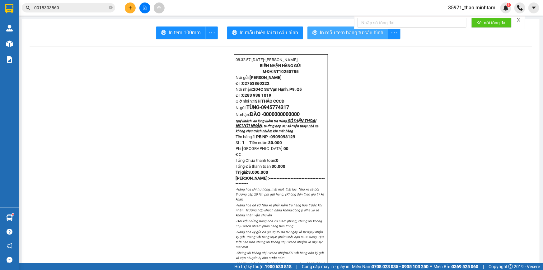
click at [342, 32] on span "In mẫu tem hàng tự cấu hình" at bounding box center [352, 33] width 64 height 8
click at [285, 74] on span "NT10250785" at bounding box center [286, 71] width 25 height 5
copy span "NT10250785"
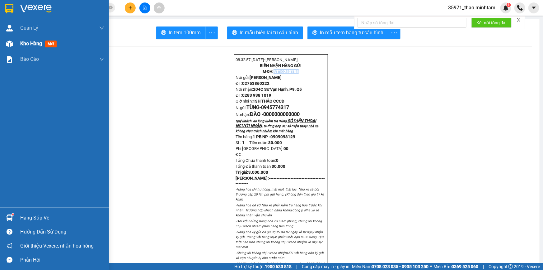
click at [25, 42] on span "Kho hàng" at bounding box center [31, 43] width 22 height 6
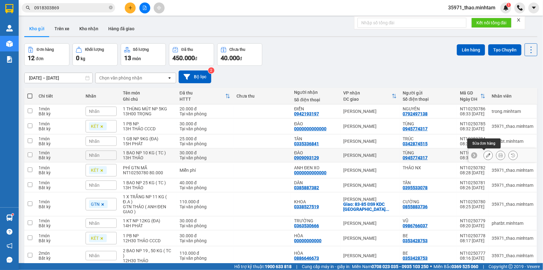
click at [486, 154] on icon at bounding box center [488, 155] width 4 height 4
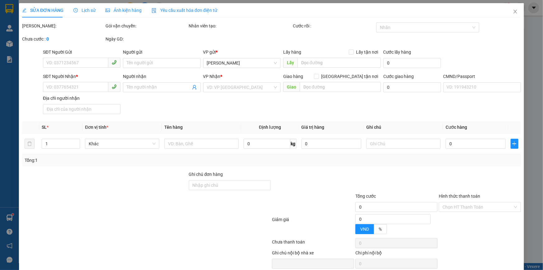
type input "0945774317"
type input "TÙNG"
type input "0909093129"
type input "ĐÀO"
type input "30.000"
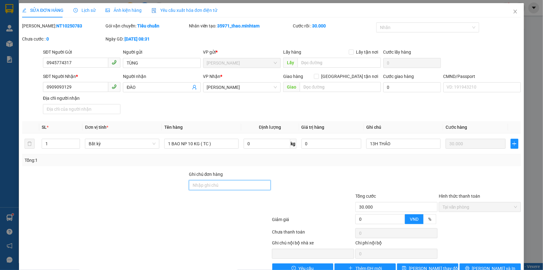
click at [219, 188] on input "Ghi chú đơn hàng" at bounding box center [230, 185] width 82 height 10
type input "D"
paste input "NT10250785"
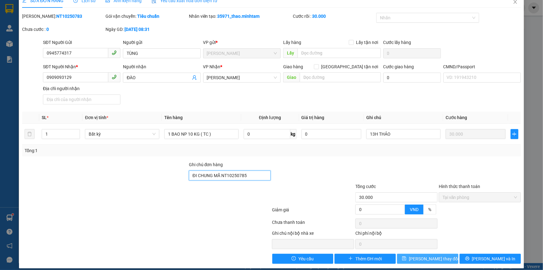
scroll to position [15, 0]
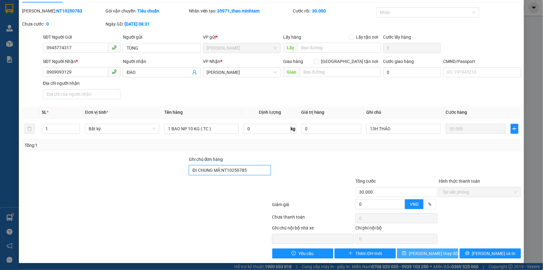
type input "ĐI CHUNG MÃ NT10250785"
click at [433, 254] on span "[PERSON_NAME] thay đổi" at bounding box center [434, 253] width 50 height 7
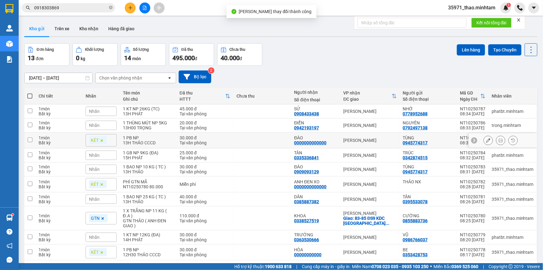
click at [486, 140] on icon at bounding box center [488, 140] width 4 height 4
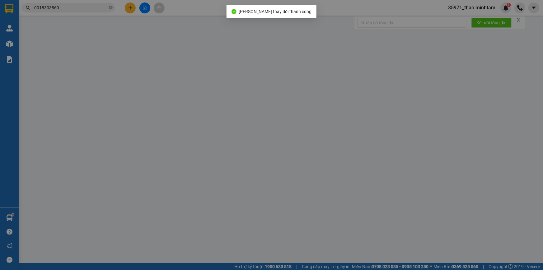
type input "0945774317"
type input "TÙNG"
type input "0000000000000"
type input "ĐÀO"
type input "0909093129"
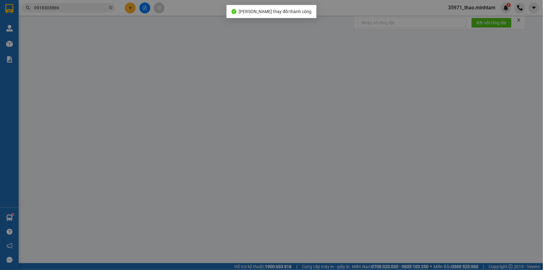
type input "30.000"
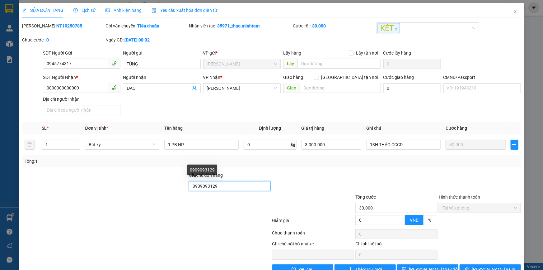
click at [234, 188] on input "0909093129" at bounding box center [230, 186] width 82 height 10
paste input "NT10250785"
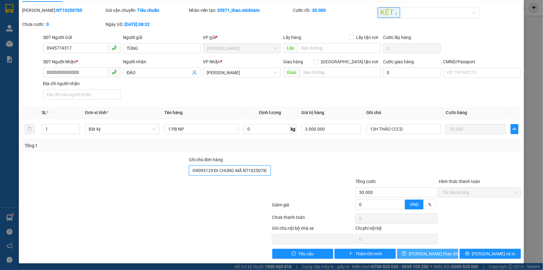
type input "0909093129 ĐI CHUNG MÃ NT10250783"
click at [432, 253] on span "[PERSON_NAME] thay đổi" at bounding box center [434, 253] width 50 height 7
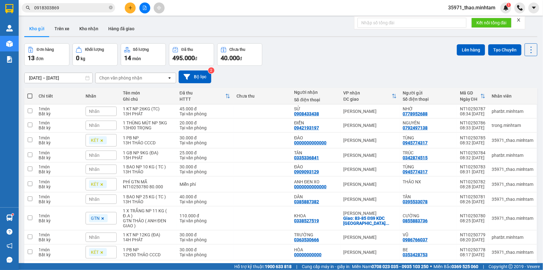
click at [76, 8] on input "0918303869" at bounding box center [70, 7] width 73 height 7
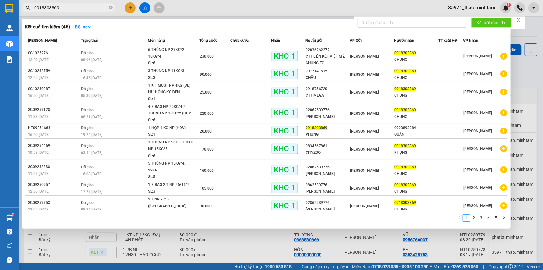
click at [76, 8] on input "0918303869" at bounding box center [70, 7] width 73 height 7
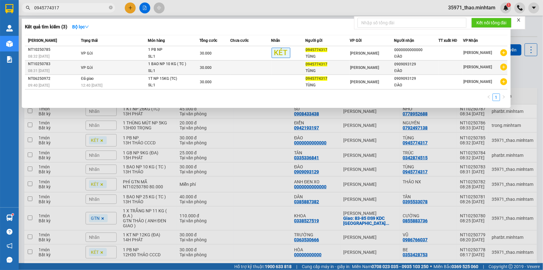
type input "0945774317"
click at [93, 64] on td "VP Gửi" at bounding box center [113, 67] width 68 height 14
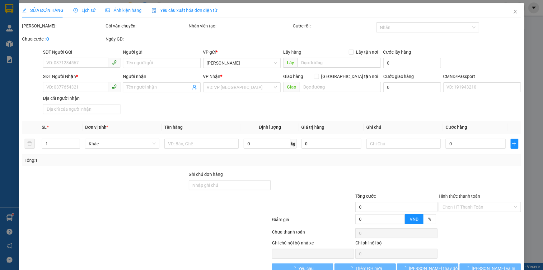
type input "0945774317"
type input "TÙNG"
type input "0909093129"
type input "ĐÀO"
type input "ĐI CHUNG MÃ NT10250785"
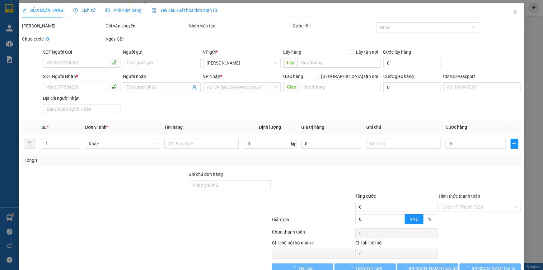
type input "30.000"
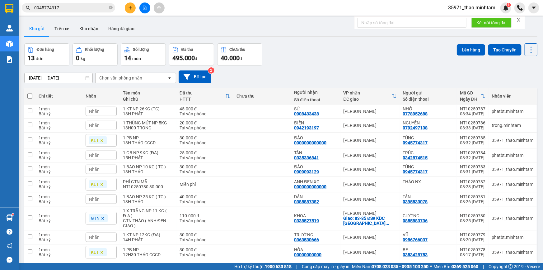
click at [65, 9] on input "0945774317" at bounding box center [70, 7] width 73 height 7
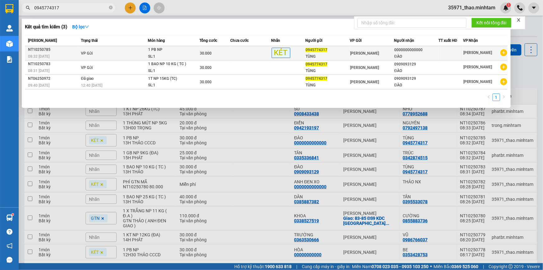
click at [73, 49] on div "NT10250785" at bounding box center [53, 49] width 51 height 7
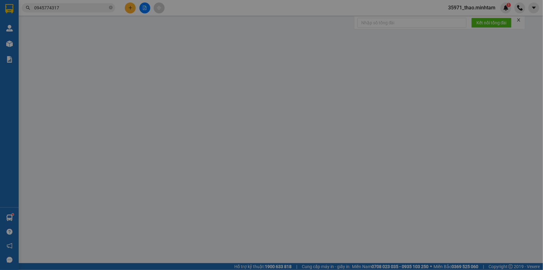
type input "0945774317"
type input "TÙNG"
type input "0000000000000"
type input "ĐÀO"
type input "0909093129 ĐI CHUNG MÃ NT10250783"
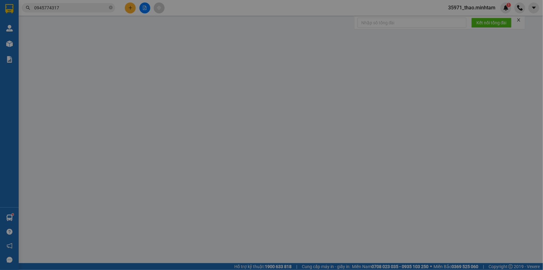
type input "30.000"
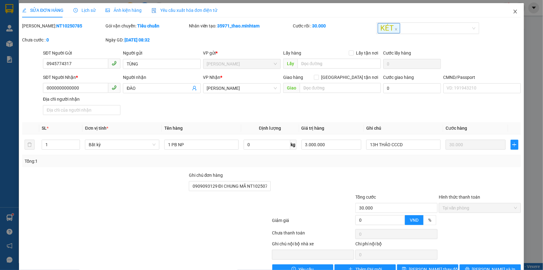
click at [514, 11] on icon "close" at bounding box center [515, 12] width 3 height 4
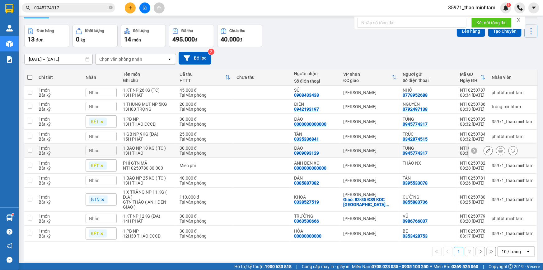
scroll to position [28, 0]
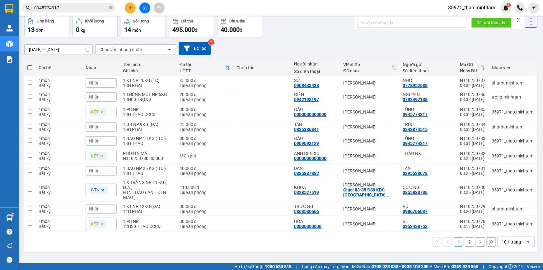
click at [508, 243] on div "10 / trang" at bounding box center [511, 241] width 19 height 6
click at [511, 226] on span "100 / trang" at bounding box center [509, 227] width 22 height 6
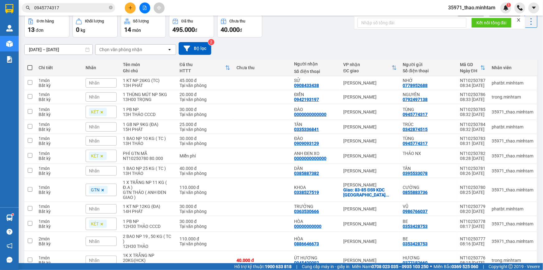
click at [68, 5] on input "0945774317" at bounding box center [70, 7] width 73 height 7
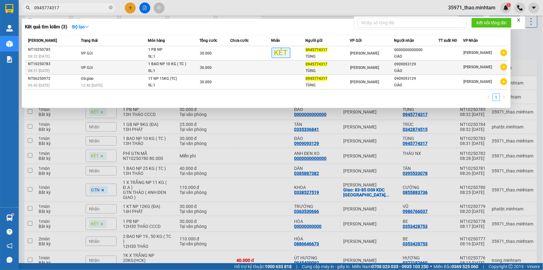
click at [83, 64] on td "VP Gửi" at bounding box center [113, 67] width 68 height 14
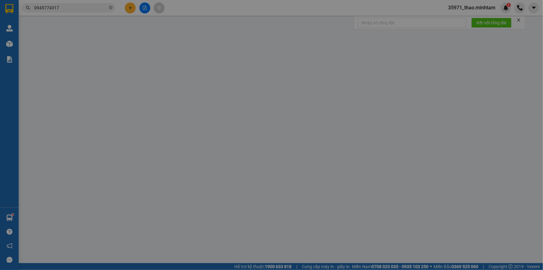
type input "0945774317"
type input "TÙNG"
type input "0909093129"
type input "ĐÀO"
type input "ĐI CHUNG MÃ NT10250785"
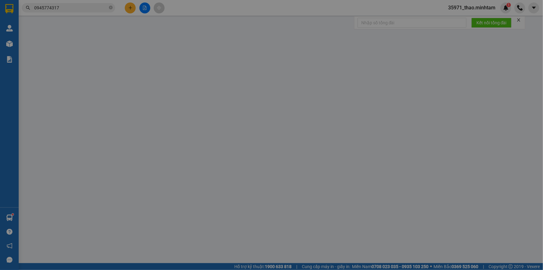
type input "30.000"
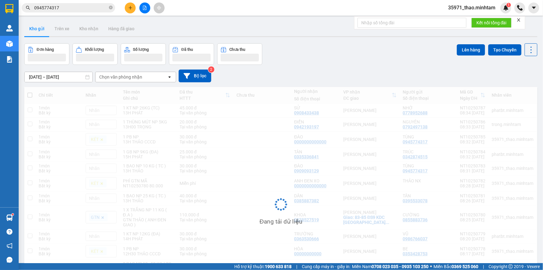
click at [61, 8] on input "0945774317" at bounding box center [70, 7] width 73 height 7
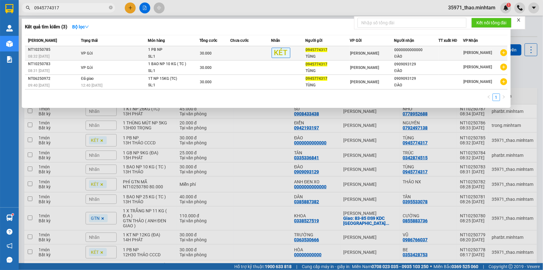
click at [76, 53] on div "NT10250785" at bounding box center [53, 49] width 51 height 7
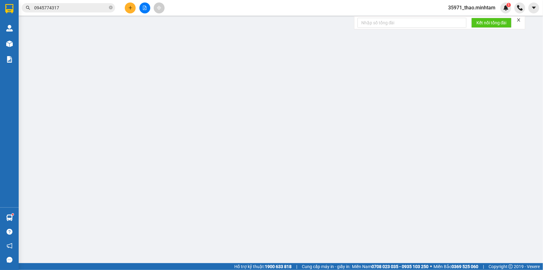
type input "0945774317"
type input "TÙNG"
type input "0000000000000"
type input "ĐÀO"
type input "0909093129 ĐI CHUNG MÃ NT10250783"
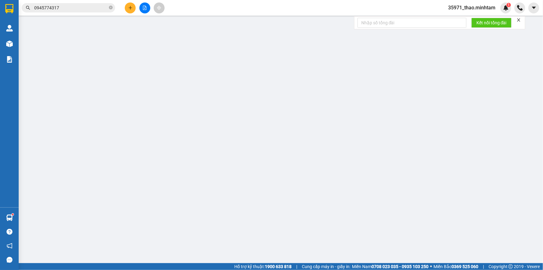
type input "30.000"
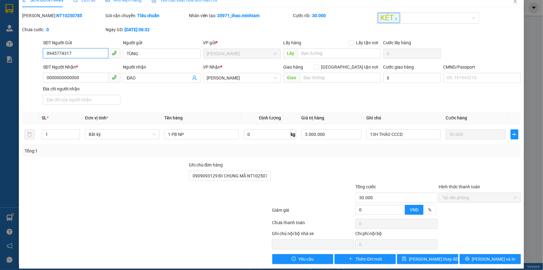
scroll to position [16, 0]
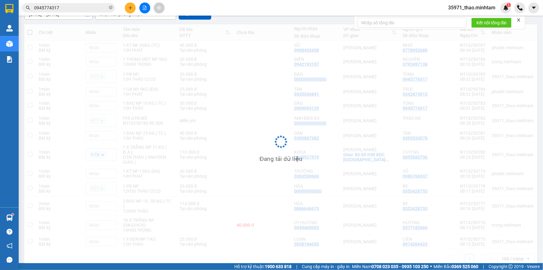
scroll to position [74, 0]
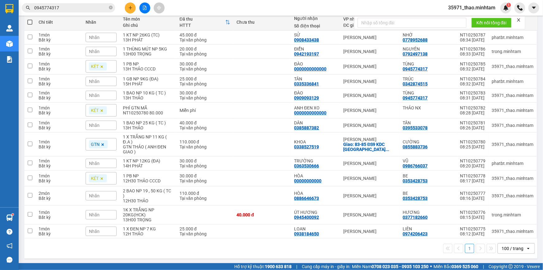
click at [63, 10] on input "0945774317" at bounding box center [70, 7] width 73 height 7
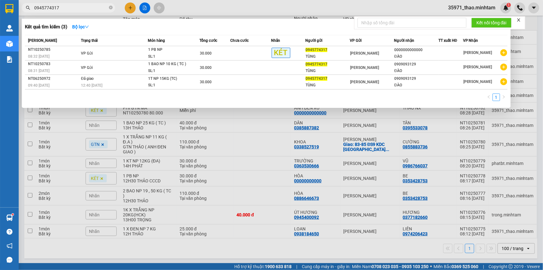
click at [63, 10] on input "0945774317" at bounding box center [70, 7] width 73 height 7
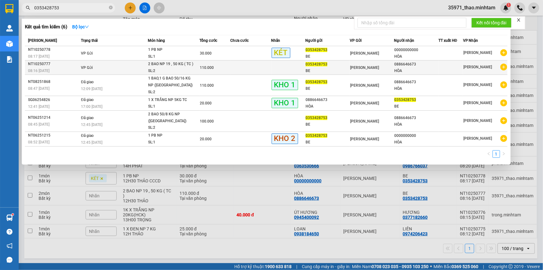
type input "0353428753"
click at [95, 64] on td "VP Gửi" at bounding box center [113, 67] width 68 height 14
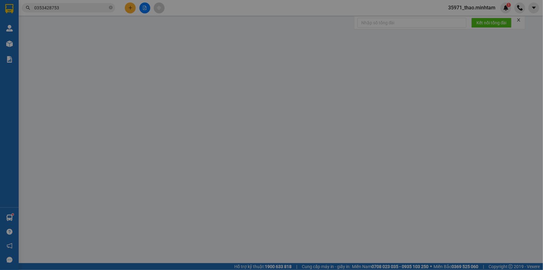
type input "0353428753"
type input "BE"
type input "0886646673"
type input "HÒA"
type input "ĐI CHUNG MÃ NT10250778"
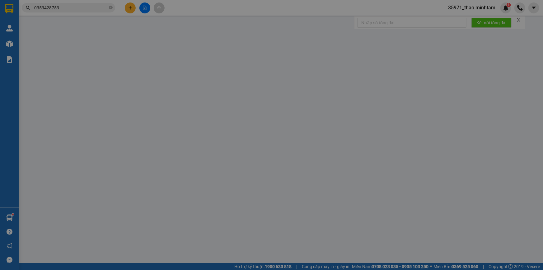
type input "110.000"
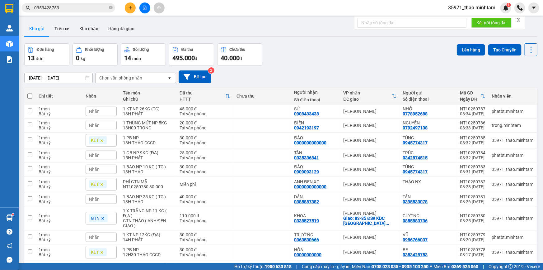
click at [66, 7] on input "0353428753" at bounding box center [70, 7] width 73 height 7
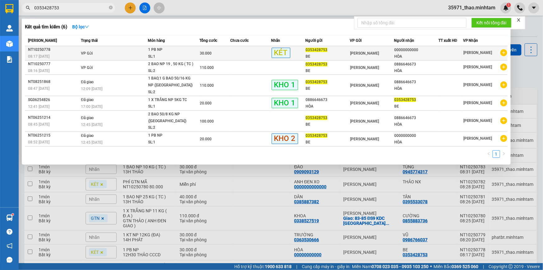
click at [73, 48] on div "NT10250778" at bounding box center [53, 49] width 51 height 7
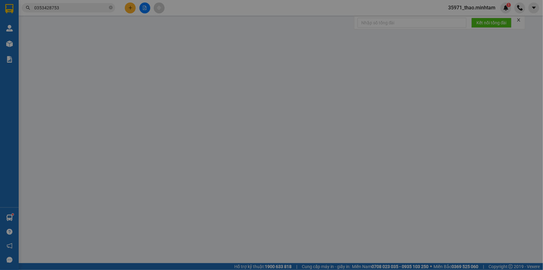
type input "0353428753"
type input "BE"
type input "00000000000"
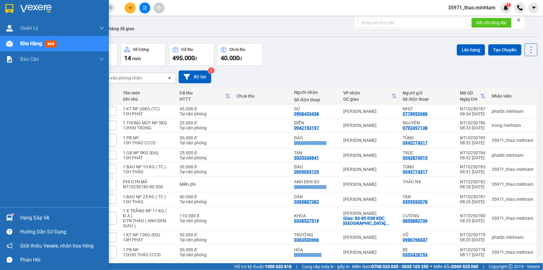
click at [26, 214] on div "Hàng sắp về" at bounding box center [62, 217] width 84 height 9
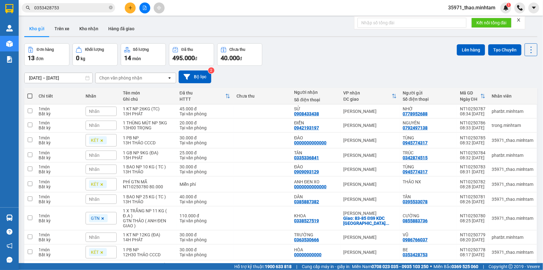
click at [277, 64] on section "Kết quả tìm kiếm ( 6 ) Bộ lọc Mã ĐH Trạng thái Món hàng Tổng cước Chưa cước Nhã…" at bounding box center [271, 135] width 543 height 270
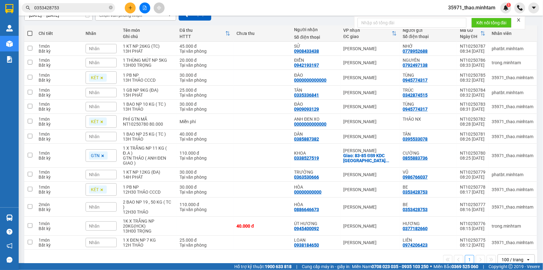
scroll to position [74, 0]
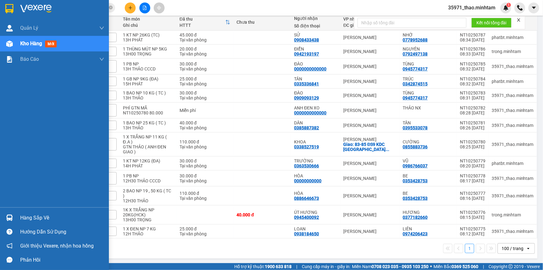
click at [41, 218] on div "Hàng sắp về" at bounding box center [62, 217] width 84 height 9
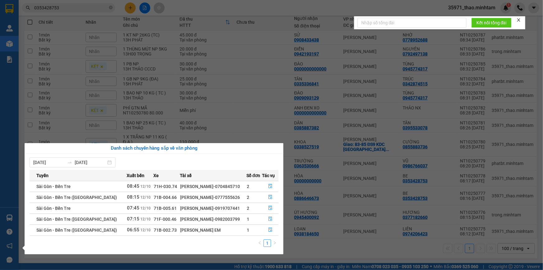
click at [313, 247] on section "Kết quả tìm kiếm ( 6 ) Bộ lọc Mã ĐH Trạng thái Món hàng Tổng cước Chưa cước Nhã…" at bounding box center [271, 135] width 543 height 270
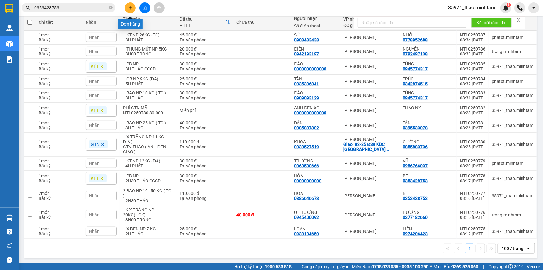
click at [131, 9] on icon "plus" at bounding box center [130, 8] width 4 height 4
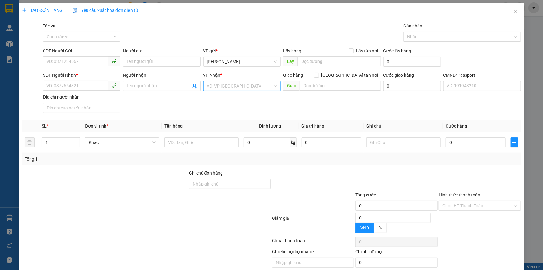
drag, startPoint x: 235, startPoint y: 79, endPoint x: 235, endPoint y: 84, distance: 5.0
click at [235, 83] on div "VP Nhận * VD: VP Sài Gòn" at bounding box center [242, 83] width 78 height 22
click at [235, 84] on input "search" at bounding box center [240, 85] width 66 height 9
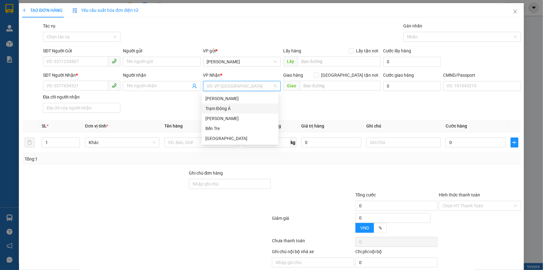
click at [237, 117] on div "[PERSON_NAME]" at bounding box center [239, 118] width 69 height 7
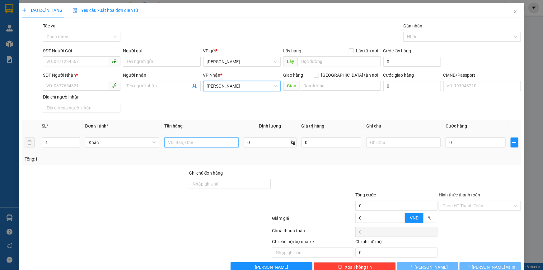
click at [213, 140] on input "text" at bounding box center [201, 142] width 74 height 10
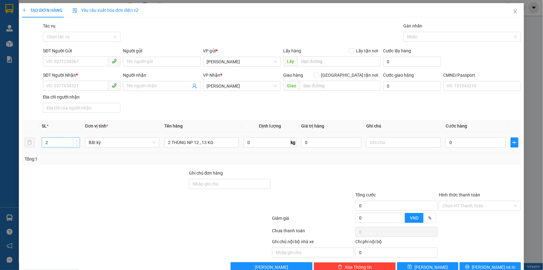
click at [75, 140] on span "up" at bounding box center [77, 141] width 4 height 4
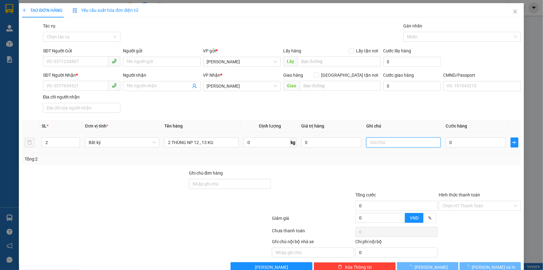
click at [380, 141] on input "text" at bounding box center [403, 142] width 74 height 10
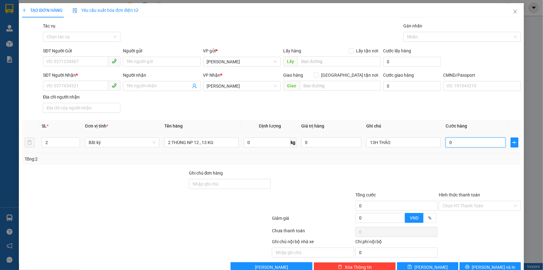
click at [450, 145] on input "0" at bounding box center [476, 142] width 60 height 10
click at [186, 107] on div "SĐT Người Nhận * VD: 0377654321 Người nhận Tên người nhận VP Nhận * Hồ Chí Minh…" at bounding box center [282, 94] width 481 height 44
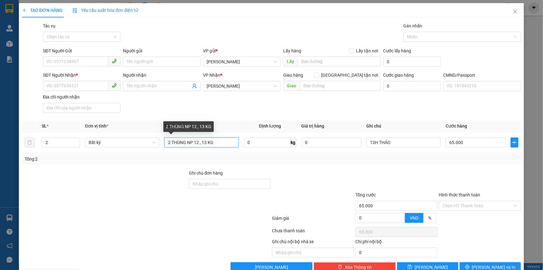
drag, startPoint x: 201, startPoint y: 143, endPoint x: 95, endPoint y: 159, distance: 107.4
click at [95, 159] on div "SL * Đơn vị tính * Tên hàng Định lượng Giá trị hàng Ghi chú Cước hàng 2 Bất kỳ …" at bounding box center [271, 142] width 499 height 45
click at [75, 145] on span "down" at bounding box center [77, 145] width 4 height 4
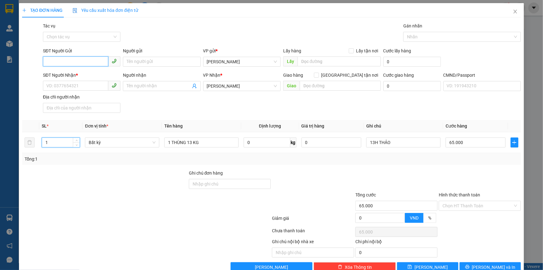
click at [70, 60] on input "SĐT Người Gửi" at bounding box center [75, 61] width 65 height 10
click at [75, 73] on div "0397290707 - VY" at bounding box center [80, 74] width 69 height 7
click at [192, 87] on icon "user-add" at bounding box center [194, 86] width 4 height 5
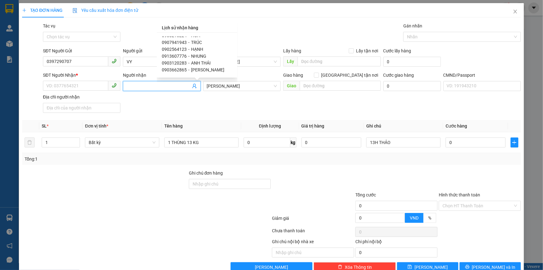
scroll to position [37, 0]
click at [203, 44] on span "NHUNG" at bounding box center [198, 43] width 15 height 5
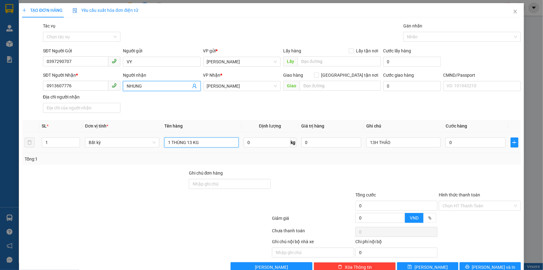
click at [206, 142] on input "1 THÙNG 13 KG" at bounding box center [201, 142] width 74 height 10
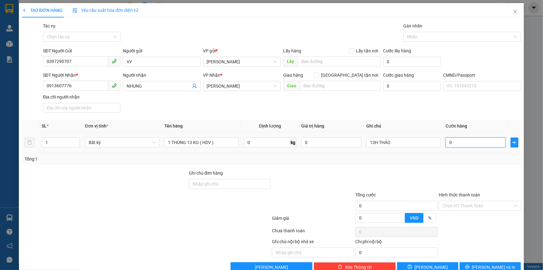
drag, startPoint x: 458, startPoint y: 145, endPoint x: 454, endPoint y: 144, distance: 3.6
click at [458, 144] on input "0" at bounding box center [476, 142] width 60 height 10
click at [248, 181] on input "Ghi chú đơn hàng" at bounding box center [230, 184] width 82 height 10
drag, startPoint x: 424, startPoint y: 171, endPoint x: 430, endPoint y: 174, distance: 6.5
click at [424, 171] on div at bounding box center [396, 180] width 83 height 22
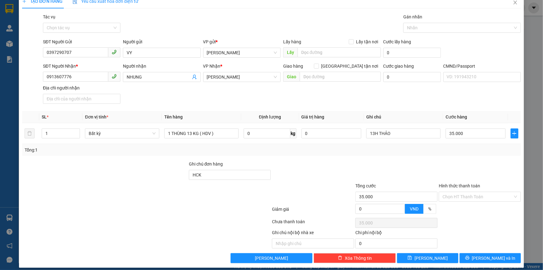
scroll to position [14, 0]
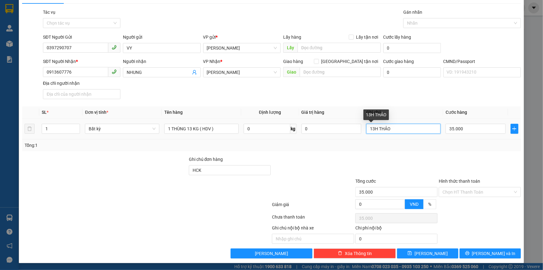
click at [375, 126] on input "13H THẢO" at bounding box center [403, 129] width 74 height 10
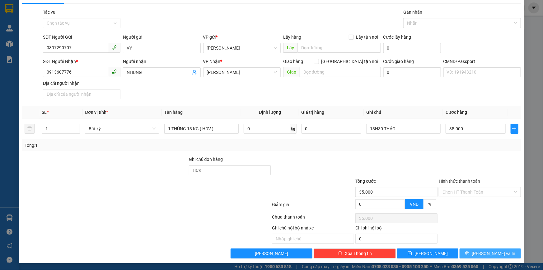
click at [489, 250] on span "[PERSON_NAME] và In" at bounding box center [494, 253] width 44 height 7
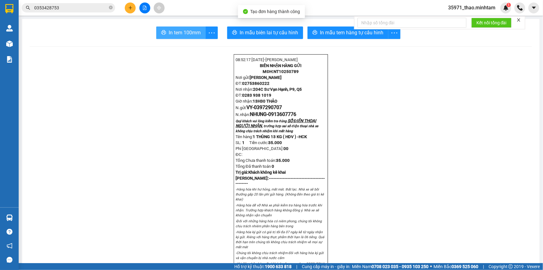
click at [193, 34] on span "In tem 100mm" at bounding box center [185, 33] width 32 height 8
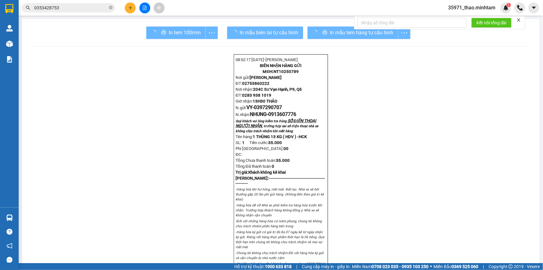
click at [348, 34] on div "In mẫu tem hàng tự cấu hình" at bounding box center [359, 32] width 103 height 12
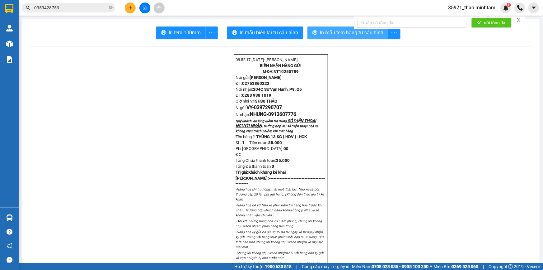
click at [341, 33] on span "In mẫu tem hàng tự cấu hình" at bounding box center [352, 33] width 64 height 8
click at [272, 110] on span "0397290707" at bounding box center [268, 107] width 28 height 6
copy span "0397290707"
click at [125, 8] on button at bounding box center [130, 7] width 11 height 11
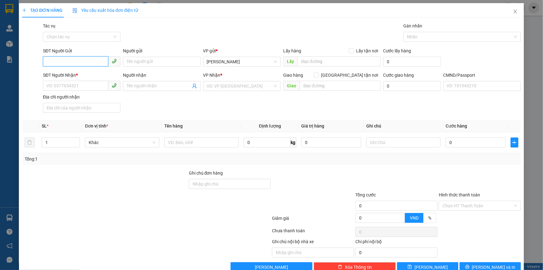
paste input "0397290707"
click at [88, 73] on div "0397290707 - VY" at bounding box center [80, 74] width 69 height 7
click at [192, 146] on input "text" at bounding box center [201, 142] width 74 height 10
click at [192, 85] on icon "user-add" at bounding box center [194, 86] width 4 height 5
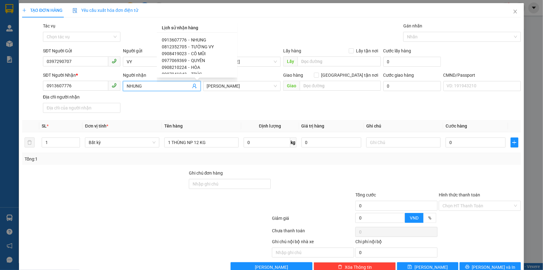
drag, startPoint x: 200, startPoint y: 59, endPoint x: 386, endPoint y: 130, distance: 199.1
click at [200, 59] on span "QUYÊN" at bounding box center [198, 60] width 14 height 5
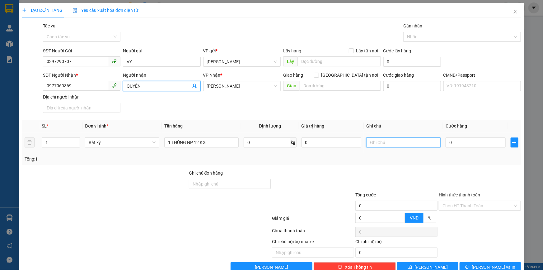
click at [425, 144] on input "text" at bounding box center [403, 142] width 74 height 10
click at [223, 147] on div "1 THÙNG NP 12 KG" at bounding box center [201, 142] width 74 height 12
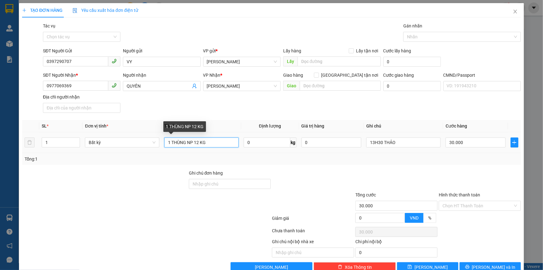
click at [222, 144] on input "1 THÙNG NP 12 KG" at bounding box center [201, 142] width 74 height 10
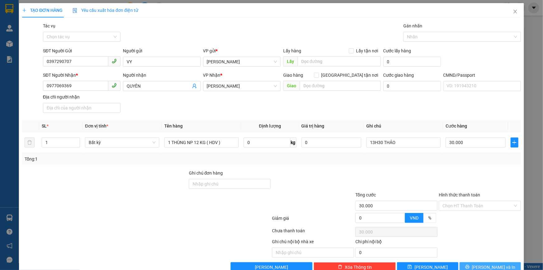
click at [490, 267] on span "[PERSON_NAME] và In" at bounding box center [494, 266] width 44 height 7
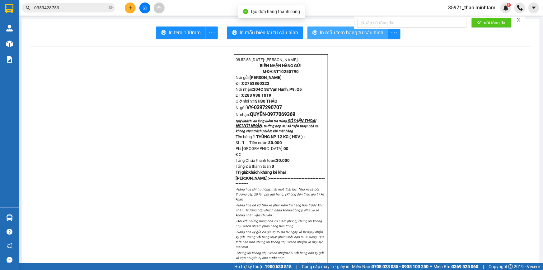
drag, startPoint x: 334, startPoint y: 34, endPoint x: 328, endPoint y: 32, distance: 6.0
click at [333, 34] on span "In mẫu tem hàng tự cấu hình" at bounding box center [352, 33] width 64 height 8
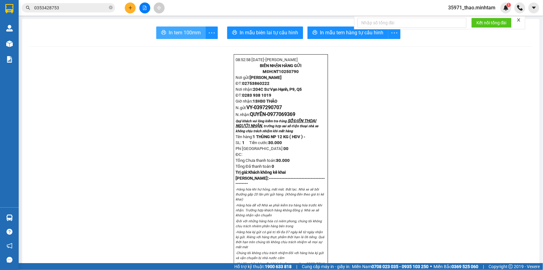
click at [186, 30] on span "In tem 100mm" at bounding box center [185, 33] width 32 height 8
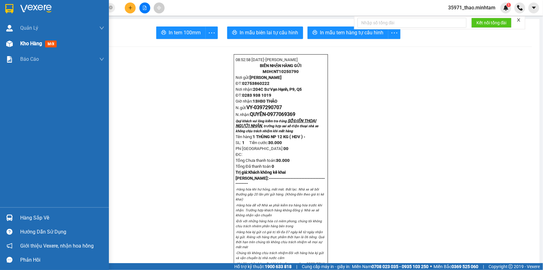
click at [27, 46] on span "Kho hàng" at bounding box center [31, 43] width 22 height 6
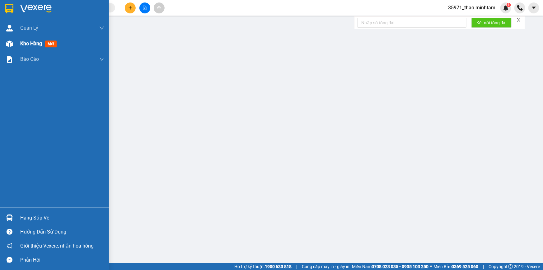
click at [29, 46] on span "Kho hàng" at bounding box center [31, 43] width 22 height 6
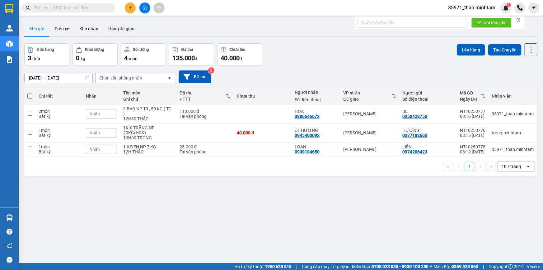
click at [132, 7] on icon "plus" at bounding box center [130, 8] width 4 height 4
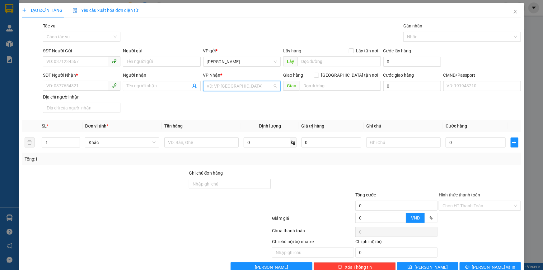
click at [233, 83] on input "search" at bounding box center [240, 85] width 66 height 9
click at [234, 116] on div "[PERSON_NAME]" at bounding box center [239, 118] width 69 height 7
click at [94, 64] on input "SĐT Người Gửi" at bounding box center [75, 61] width 65 height 10
paste input "0353428753"
type input "0353428753"
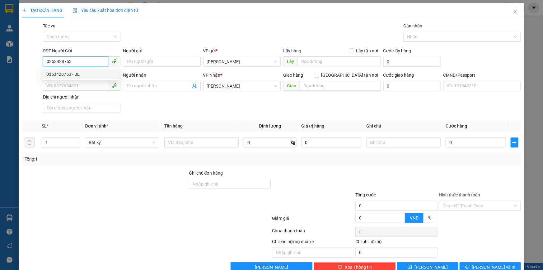
click at [82, 73] on div "0353428753 - BE" at bounding box center [80, 74] width 69 height 7
type input "BE"
type input "0353428753"
click at [194, 84] on icon "user-add" at bounding box center [194, 85] width 5 height 5
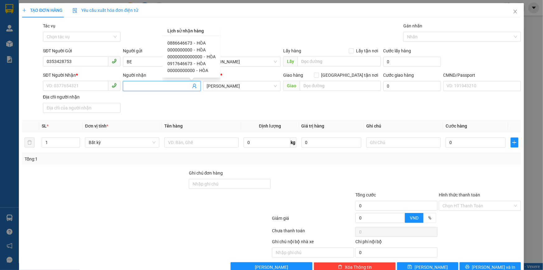
click at [185, 41] on span "0886646673" at bounding box center [180, 42] width 25 height 5
type input "0886646673"
type input "HÒA"
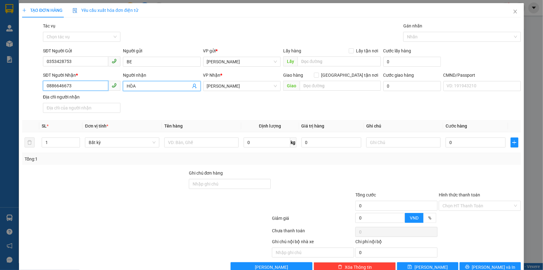
click at [64, 84] on input "0886646673" at bounding box center [75, 86] width 65 height 10
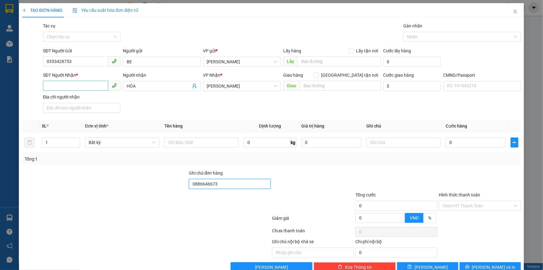
type input "0886646673"
click at [73, 86] on input "SĐT Người Nhận *" at bounding box center [75, 86] width 65 height 10
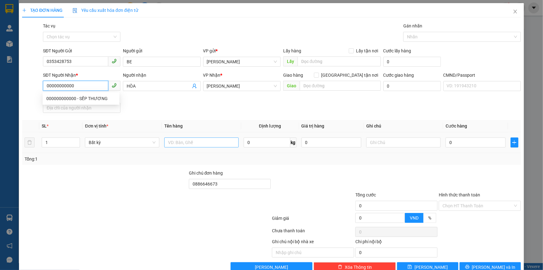
type input "00000000000"
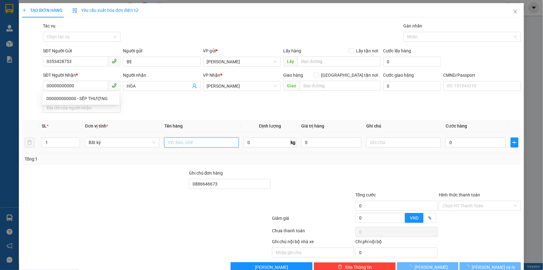
click at [208, 144] on input "text" at bounding box center [201, 142] width 74 height 10
type input "1 PB NP"
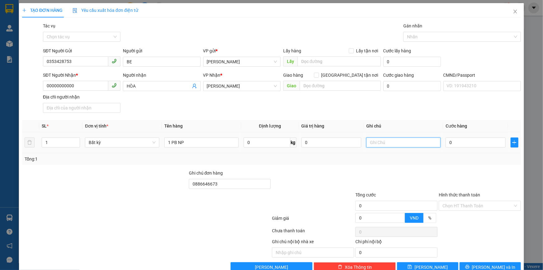
click at [374, 143] on input "text" at bounding box center [403, 142] width 74 height 10
type input "12H30 THẢO"
click at [330, 136] on div "0" at bounding box center [332, 142] width 60 height 12
click at [329, 143] on input "0" at bounding box center [332, 142] width 60 height 10
type input "2.000.000"
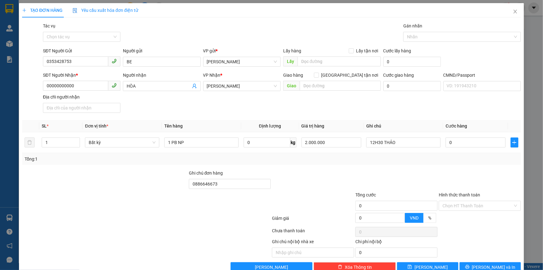
drag, startPoint x: 341, startPoint y: 176, endPoint x: 457, endPoint y: 156, distance: 117.8
click at [341, 177] on div at bounding box center [312, 180] width 83 height 22
click at [455, 141] on input "0" at bounding box center [476, 142] width 60 height 10
type input "3"
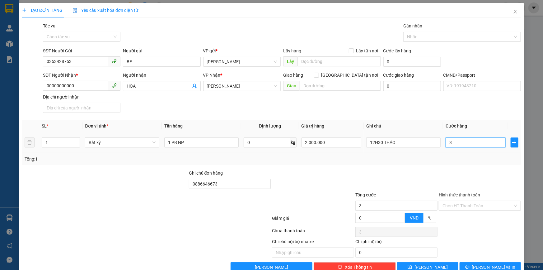
type input "3"
type input "30"
type input "30.000"
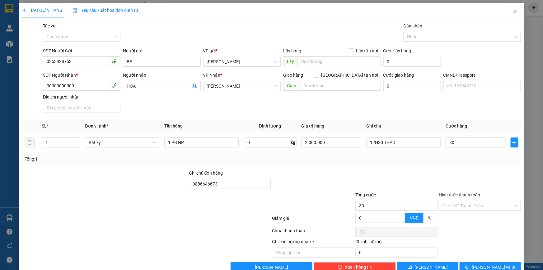
type input "30.000"
click at [430, 176] on div at bounding box center [396, 180] width 83 height 22
click at [457, 206] on input "Hình thức thanh toán" at bounding box center [478, 205] width 70 height 9
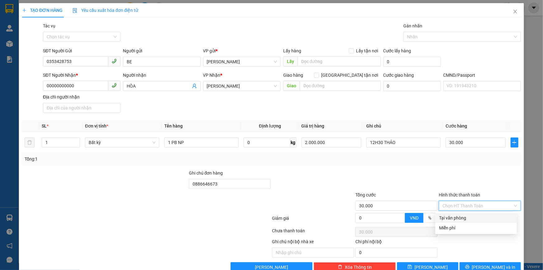
click at [469, 221] on div "Tại văn phòng" at bounding box center [477, 218] width 82 height 10
type input "0"
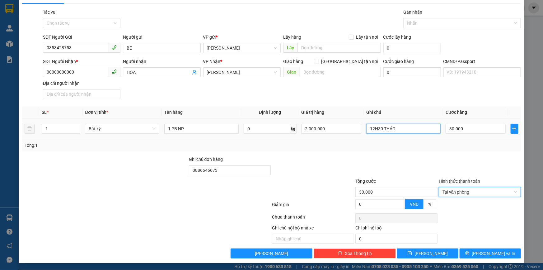
click at [401, 132] on input "12H30 THẢO" at bounding box center [403, 129] width 74 height 10
type input "12H30 THẢO CCCD"
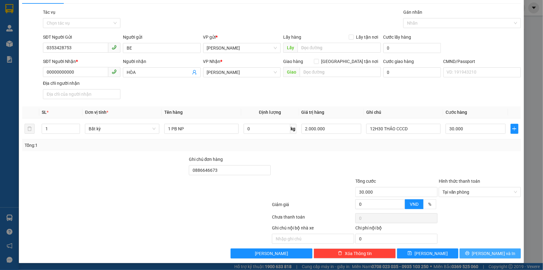
drag, startPoint x: 484, startPoint y: 251, endPoint x: 488, endPoint y: 248, distance: 5.7
click at [484, 252] on span "Lưu và In" at bounding box center [494, 253] width 44 height 7
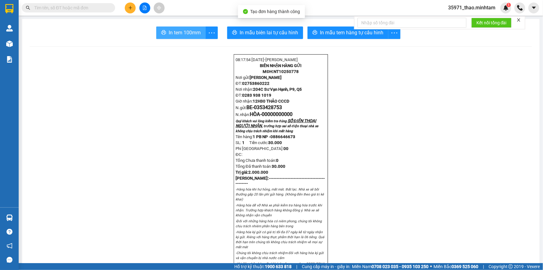
click at [174, 35] on span "In tem 100mm" at bounding box center [185, 33] width 32 height 8
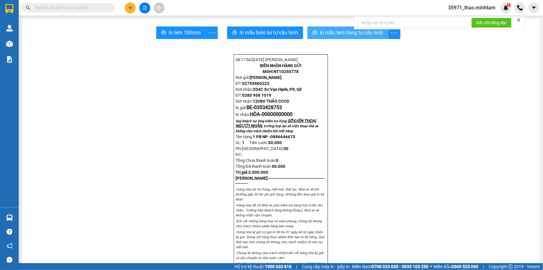
click at [370, 32] on span "In mẫu tem hàng tự cấu hình" at bounding box center [352, 33] width 64 height 8
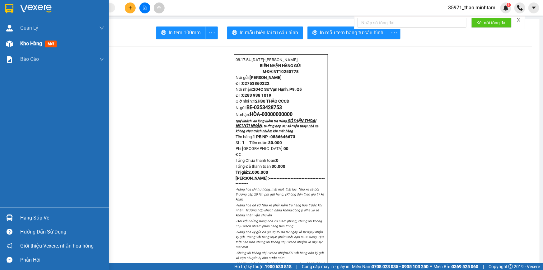
click at [26, 44] on span "Kho hàng" at bounding box center [31, 43] width 22 height 6
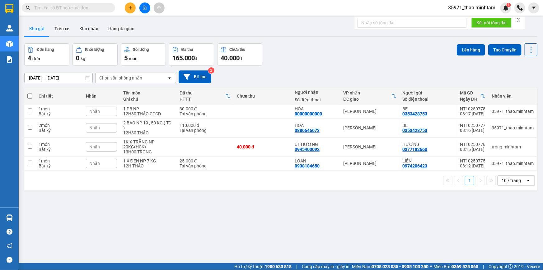
click at [101, 105] on div "Nhãn" at bounding box center [101, 111] width 31 height 14
click at [111, 113] on div "Nhãn" at bounding box center [101, 110] width 31 height 9
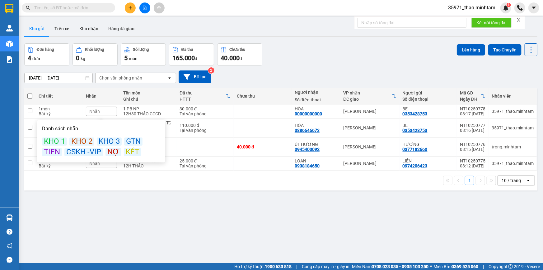
click at [129, 155] on div "KÉT" at bounding box center [132, 152] width 17 height 8
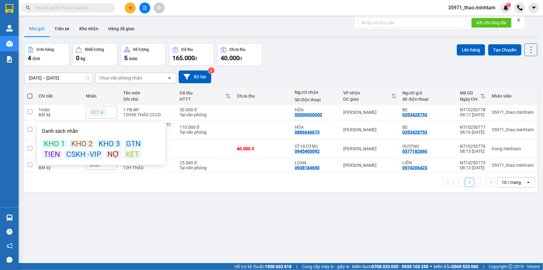
click at [137, 206] on div "ver 1.8.146 Kho gửi Trên xe Kho nhận Hàng đã giao Đơn hàng 4 đơn Khối lượng 0 k…" at bounding box center [281, 154] width 518 height 270
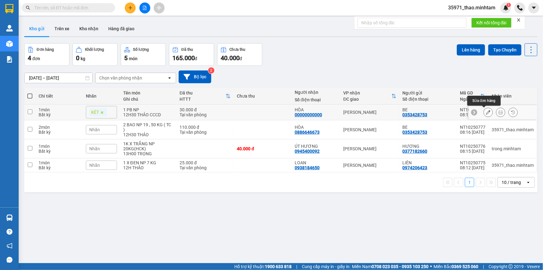
click at [486, 112] on icon at bounding box center [488, 112] width 4 height 4
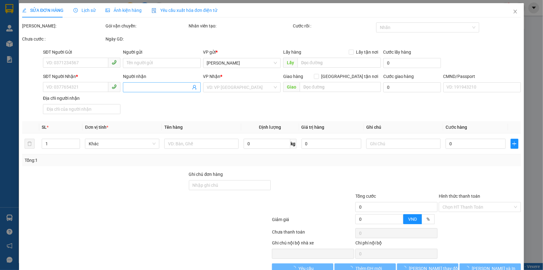
type input "0353428753"
type input "BE"
type input "00000000000"
type input "HÒA"
type input "0886646673"
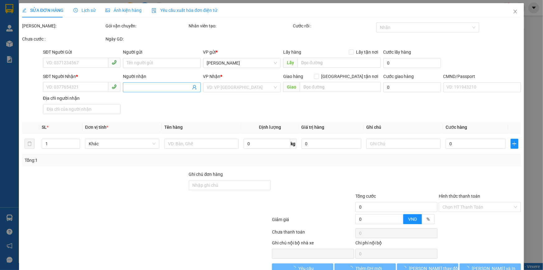
type input "30.000"
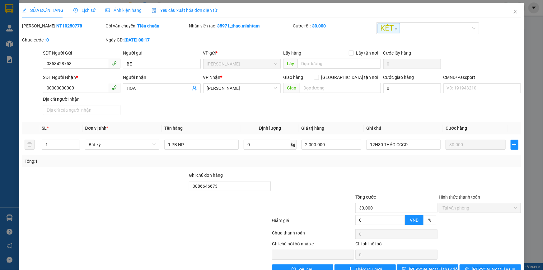
click at [56, 26] on b "NT10250778" at bounding box center [69, 25] width 26 height 5
copy b "NT10250778"
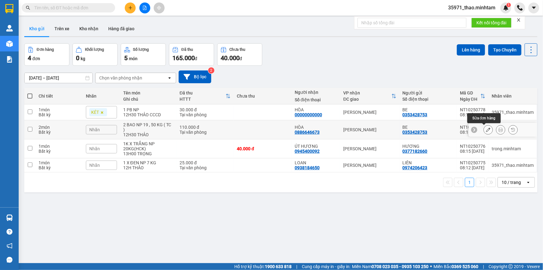
click at [486, 128] on button at bounding box center [488, 129] width 9 height 11
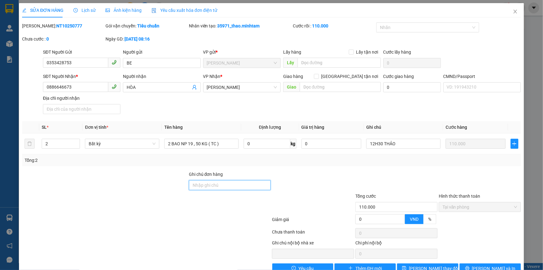
click at [215, 186] on input "Ghi chú đơn hàng" at bounding box center [230, 185] width 82 height 10
type input "D"
paste input "NT10250778"
click at [217, 183] on input "ĐI CHUNG ÃM NT10250778" at bounding box center [230, 185] width 82 height 10
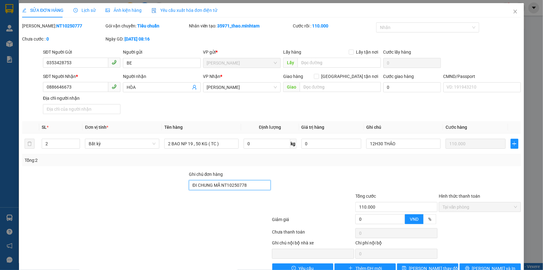
scroll to position [15, 0]
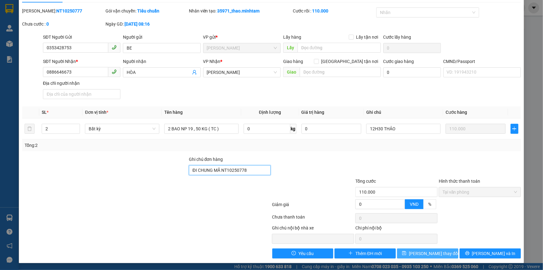
type input "ĐI CHUNG MÃ NT10250778"
click at [444, 253] on button "Lưu thay đổi" at bounding box center [427, 253] width 61 height 10
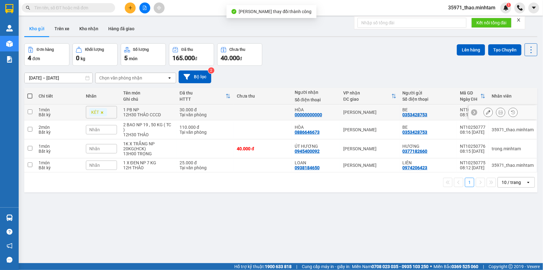
click at [486, 113] on icon at bounding box center [488, 112] width 4 height 4
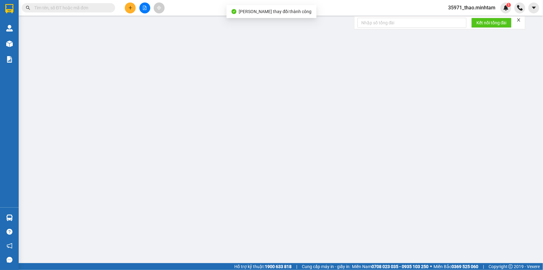
type input "0353428753"
type input "BE"
type input "00000000000"
type input "HÒA"
type input "0886646673"
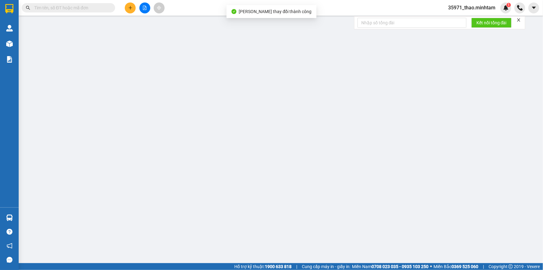
type input "30.000"
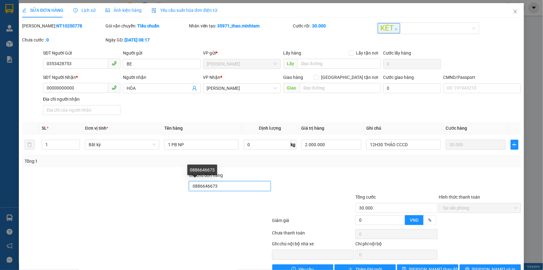
click at [239, 186] on input "0886646673" at bounding box center [230, 186] width 82 height 10
paste input "NT10250778"
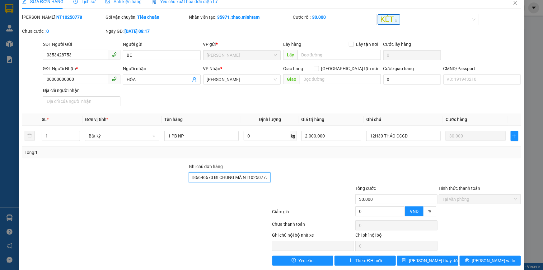
scroll to position [16, 0]
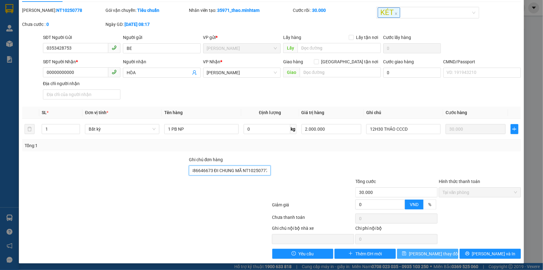
type input "0886646673 ĐI CHUNG MÃ NT10250777"
click at [432, 252] on span "Lưu thay đổi" at bounding box center [434, 253] width 50 height 7
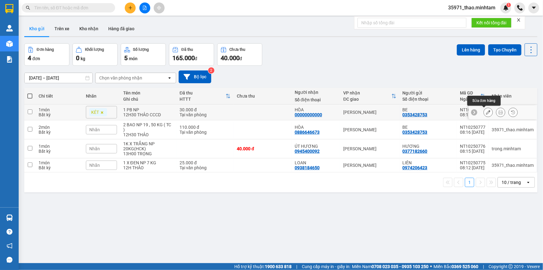
click at [486, 112] on icon at bounding box center [488, 112] width 4 height 4
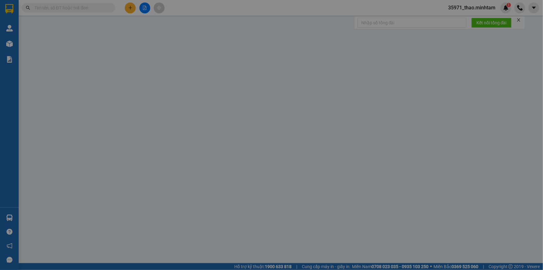
type input "0353428753"
type input "BE"
type input "00000000000"
type input "HÒA"
type input "0886646673 ĐI CHUNG MÃ NT10250777"
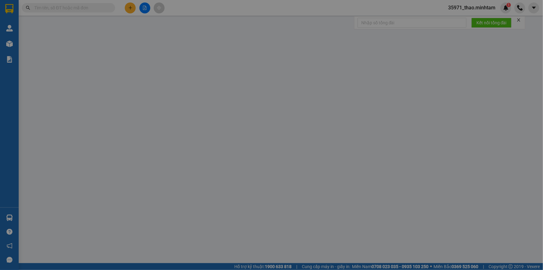
type input "30.000"
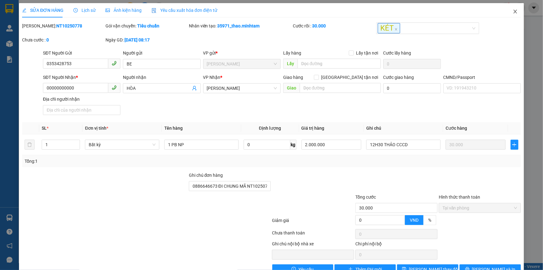
click at [514, 11] on icon "close" at bounding box center [515, 12] width 3 height 4
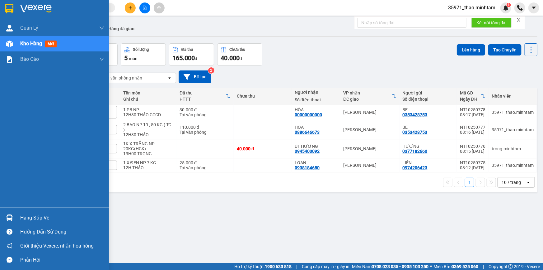
drag, startPoint x: 30, startPoint y: 216, endPoint x: 87, endPoint y: 216, distance: 56.7
click at [31, 216] on div "Hàng sắp về" at bounding box center [62, 217] width 84 height 9
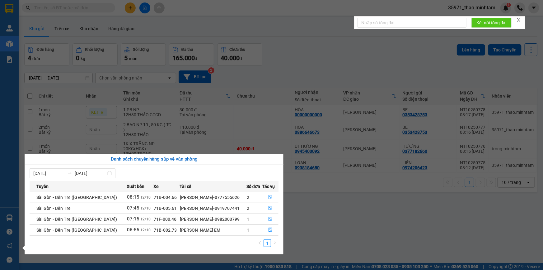
click at [307, 210] on section "Kết quả tìm kiếm ( 0 ) Bộ lọc No Data 35971_thao.minhtam 1 Quản Lý Quản lý giao…" at bounding box center [271, 135] width 543 height 270
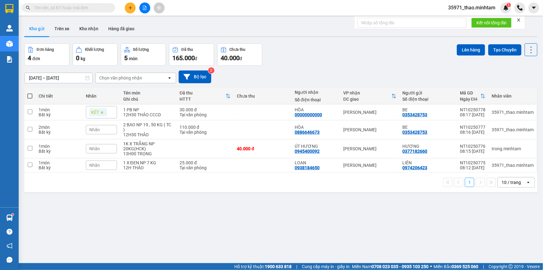
click at [513, 184] on div "10 / trang" at bounding box center [511, 182] width 19 height 6
click at [515, 253] on span "100 / trang" at bounding box center [509, 251] width 22 height 6
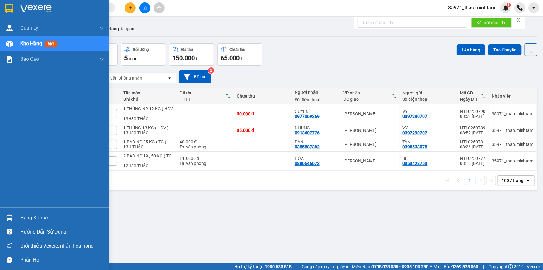
drag, startPoint x: 34, startPoint y: 215, endPoint x: 128, endPoint y: 220, distance: 93.8
click at [34, 215] on div "Hàng sắp về" at bounding box center [62, 217] width 84 height 9
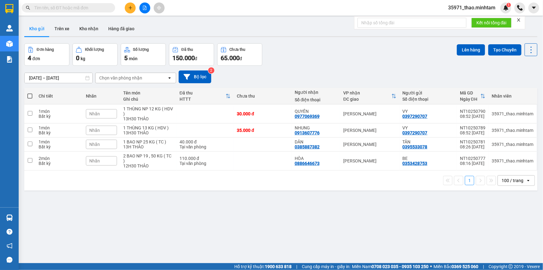
click at [389, 208] on section "Kết quả tìm kiếm ( 0 ) Bộ lọc No Data 35971_thao.minhtam 1 Quản Lý Quản lý giao…" at bounding box center [271, 135] width 543 height 270
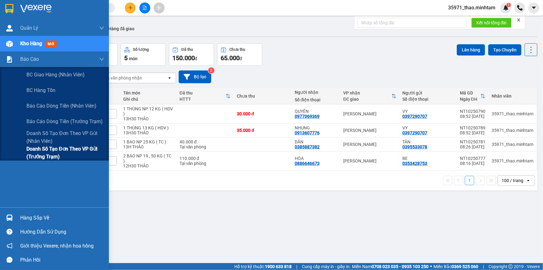
click at [45, 150] on span "Doanh số tạo đơn theo VP gửi (trưởng trạm)" at bounding box center [65, 153] width 78 height 16
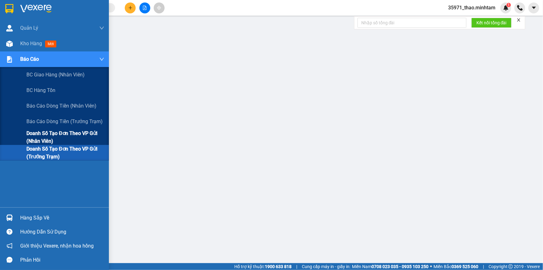
click at [49, 135] on span "Doanh số tạo đơn theo VP gửi (nhân viên)" at bounding box center [65, 137] width 78 height 16
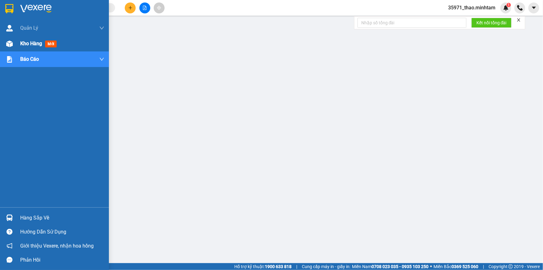
click at [28, 45] on span "Kho hàng" at bounding box center [31, 43] width 22 height 6
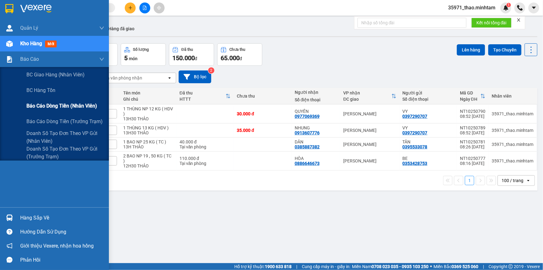
click at [38, 105] on span "Báo cáo dòng tiền (nhân viên)" at bounding box center [61, 106] width 71 height 8
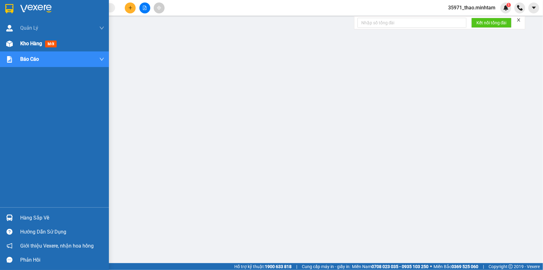
click at [27, 44] on span "Kho hàng" at bounding box center [31, 43] width 22 height 6
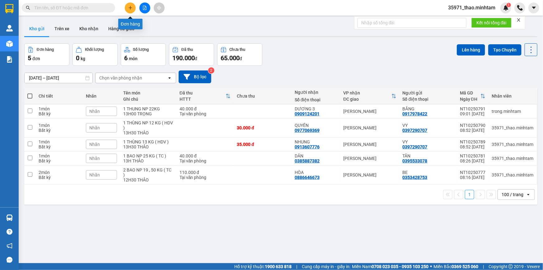
click at [131, 2] on button at bounding box center [130, 7] width 11 height 11
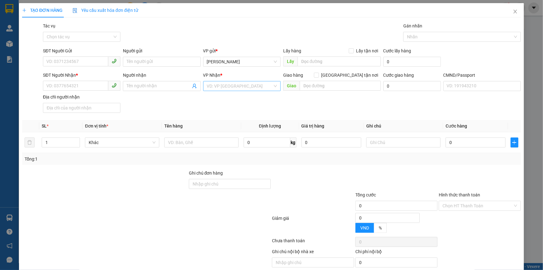
click at [221, 87] on input "search" at bounding box center [240, 85] width 66 height 9
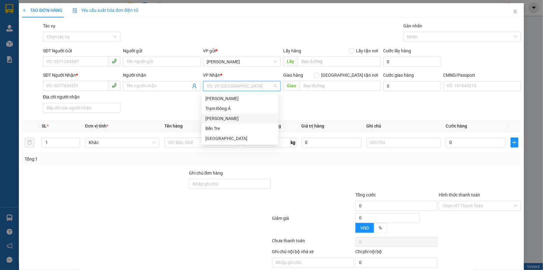
click at [231, 116] on div "[PERSON_NAME]" at bounding box center [239, 118] width 69 height 7
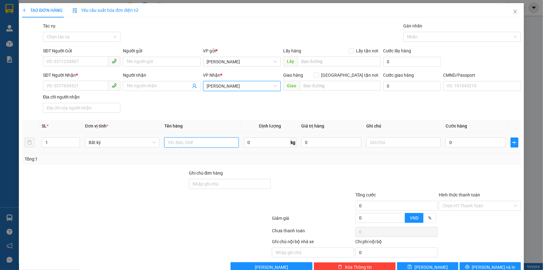
click at [220, 145] on input "text" at bounding box center [201, 142] width 74 height 10
type input "1 BAO NP 23 KG"
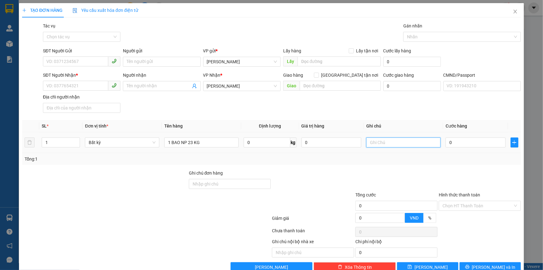
click at [399, 142] on input "text" at bounding box center [403, 142] width 74 height 10
type input "13H THẢO"
type input "4"
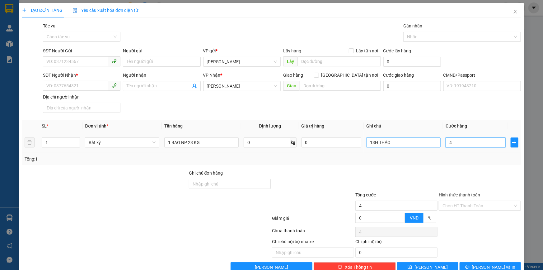
type input "40"
type input "40.000"
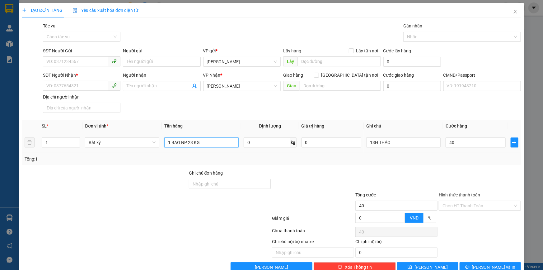
type input "40.000"
click at [219, 145] on input "1 BAO NP 23 KG" at bounding box center [201, 142] width 74 height 10
click at [87, 59] on input "SĐT Người Gửi" at bounding box center [75, 61] width 65 height 10
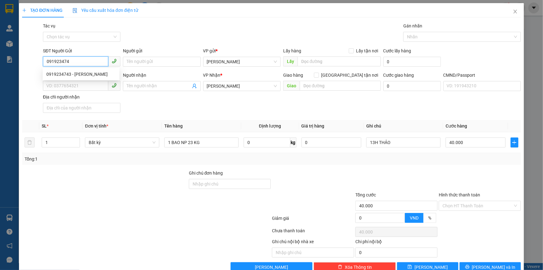
type input "0919234743"
click at [93, 74] on div "0919234743 - THANH" at bounding box center [80, 74] width 69 height 7
type input "THANH"
type input "0919234743"
click at [193, 86] on icon "user-add" at bounding box center [194, 85] width 5 height 5
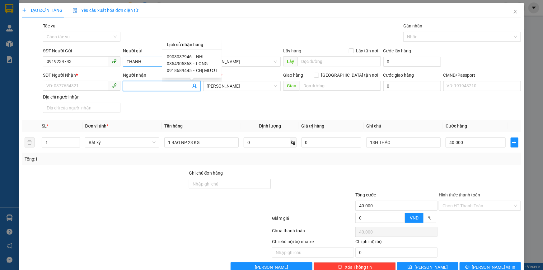
click at [184, 57] on span "0903037946" at bounding box center [179, 56] width 25 height 5
type input "0903037946"
type input "NHI"
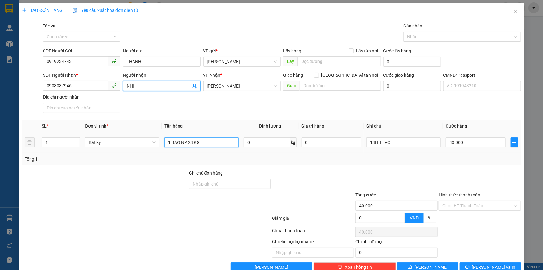
click at [215, 144] on input "1 BAO NP 23 KG" at bounding box center [201, 142] width 74 height 10
type input "1 BAO NP 23 KG ( TC )"
click at [394, 172] on div at bounding box center [396, 180] width 83 height 22
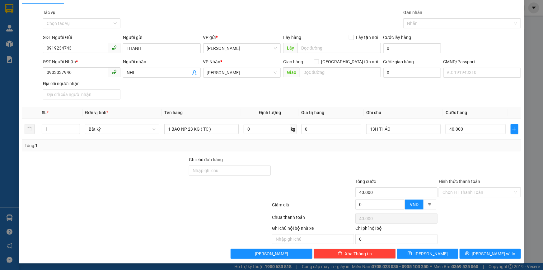
scroll to position [14, 0]
click at [464, 188] on input "Hình thức thanh toán" at bounding box center [478, 191] width 70 height 9
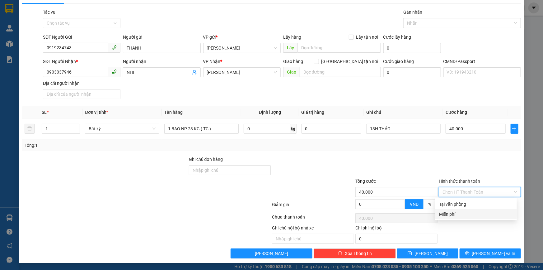
click at [480, 208] on div "Tại văn phòng" at bounding box center [477, 204] width 82 height 10
type input "0"
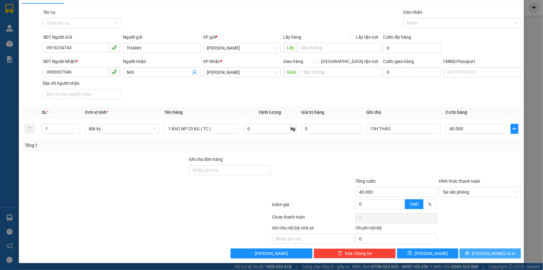
click at [490, 254] on span "[PERSON_NAME] và In" at bounding box center [494, 253] width 44 height 7
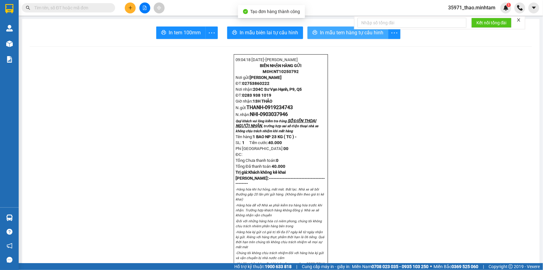
click at [338, 31] on span "In mẫu tem hàng tự cấu hình" at bounding box center [352, 33] width 64 height 8
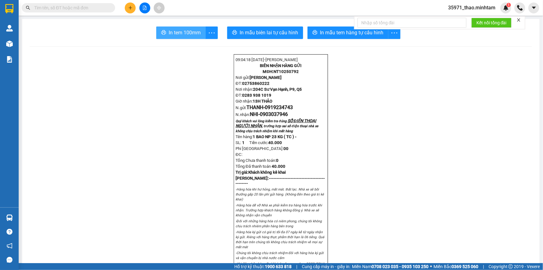
click at [174, 31] on span "In tem 100mm" at bounding box center [185, 33] width 32 height 8
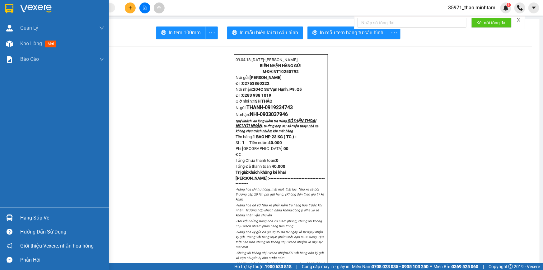
click at [35, 45] on span "Kho hàng" at bounding box center [31, 43] width 22 height 6
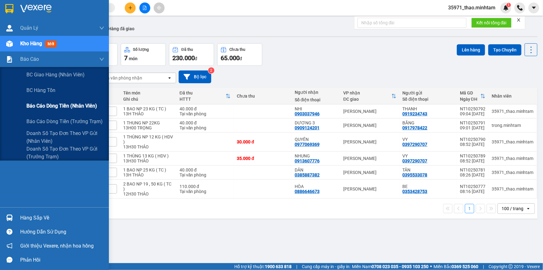
click at [26, 102] on span "Báo cáo dòng tiền (nhân viên)" at bounding box center [61, 106] width 71 height 8
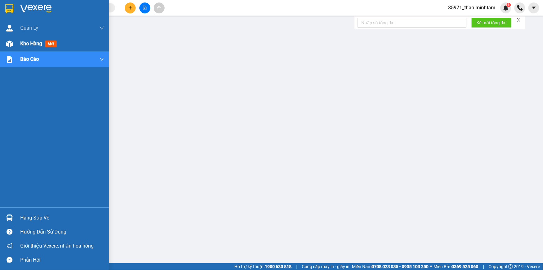
click at [28, 40] on span "Kho hàng" at bounding box center [31, 43] width 22 height 6
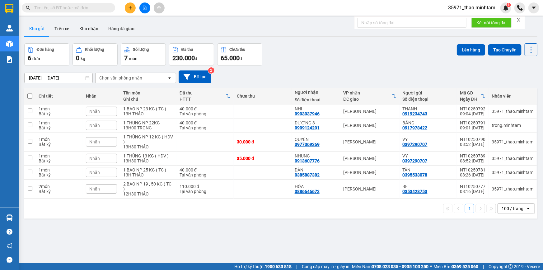
click at [78, 9] on input "text" at bounding box center [70, 7] width 73 height 7
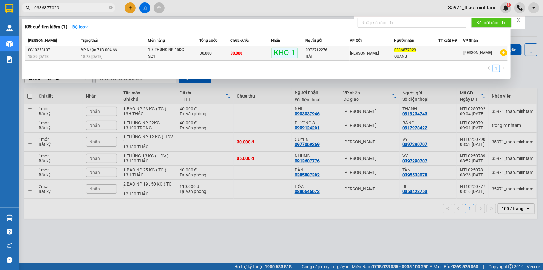
type input "0336877029"
click at [134, 53] on div "18:28 [DATE]" at bounding box center [114, 56] width 66 height 7
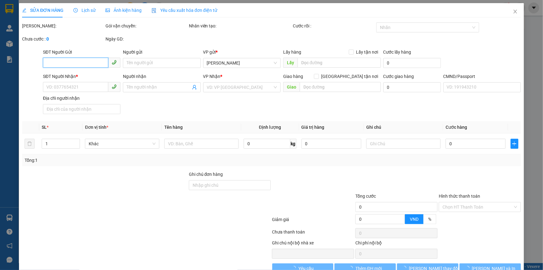
type input "0972712276"
type input "HẢI"
type input "0336877029"
type input "QUANG"
type input "TẮT MÁY"
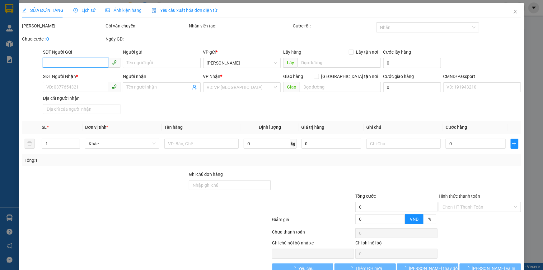
type input "30.000"
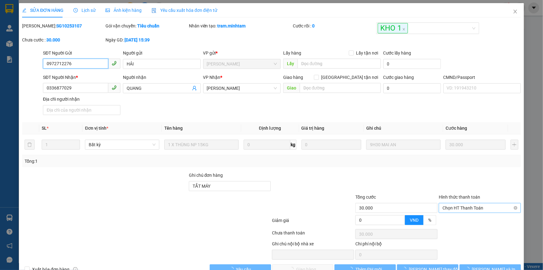
scroll to position [7, 0]
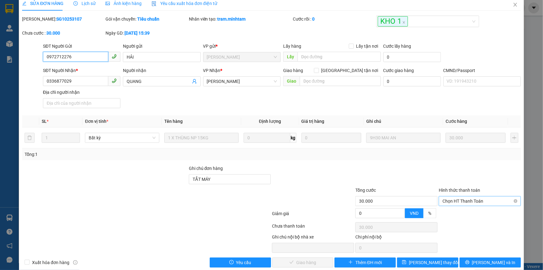
click at [468, 200] on span "Chọn HT Thanh Toán" at bounding box center [480, 200] width 75 height 9
click at [466, 214] on div "Tại văn phòng" at bounding box center [476, 213] width 74 height 7
type input "0"
click at [311, 262] on span "Lưu và Giao hàng" at bounding box center [314, 262] width 60 height 7
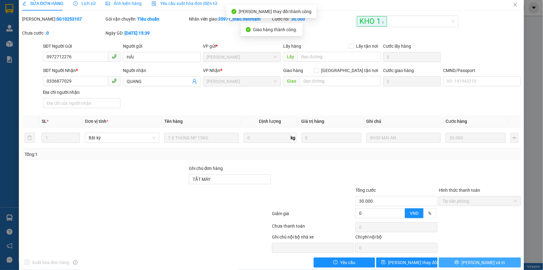
click at [498, 263] on button "[PERSON_NAME] và In" at bounding box center [480, 262] width 82 height 10
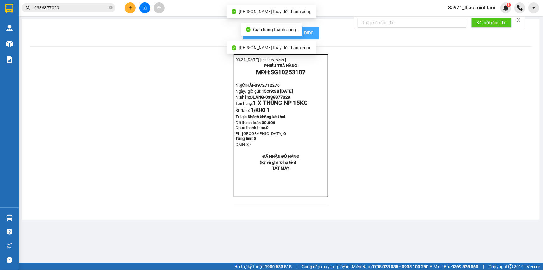
click at [310, 31] on span "In mẫu biên lai tự cấu hình" at bounding box center [285, 33] width 59 height 8
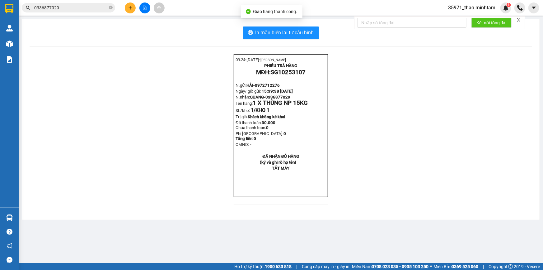
click at [75, 9] on input "0336877029" at bounding box center [70, 7] width 73 height 7
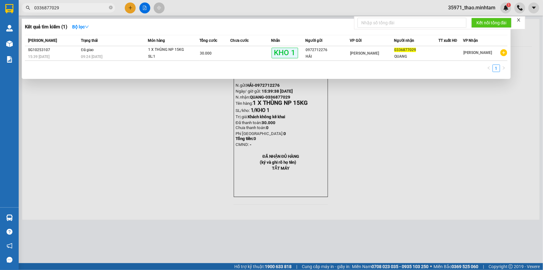
click at [125, 125] on div at bounding box center [271, 135] width 543 height 270
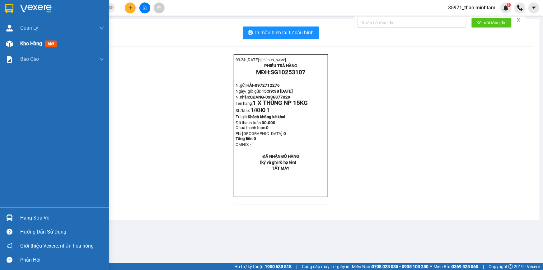
click at [23, 40] on span "Kho hàng" at bounding box center [31, 43] width 22 height 6
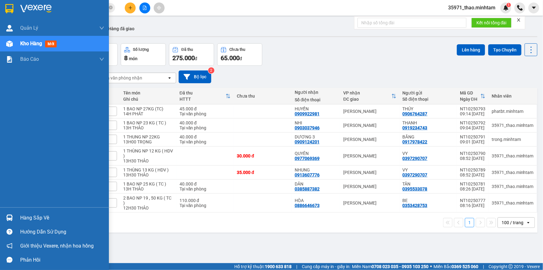
click at [34, 216] on div "Hàng sắp về" at bounding box center [62, 217] width 84 height 9
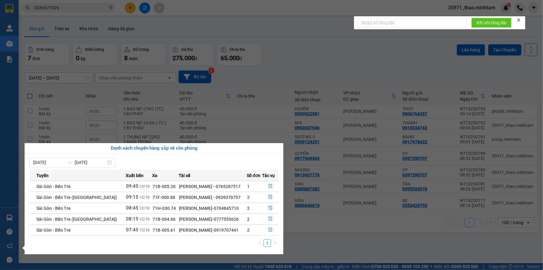
click at [339, 235] on section "Kết quả tìm kiếm ( 1 ) Bộ lọc Mã ĐH Trạng thái Món hàng Tổng cước Chưa cước Nhã…" at bounding box center [271, 135] width 543 height 270
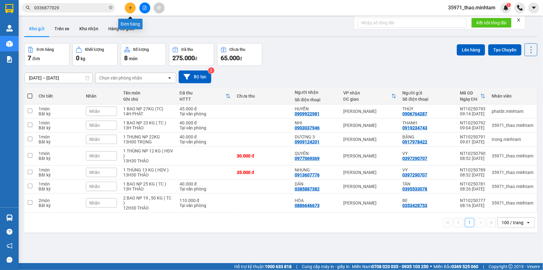
click at [130, 8] on icon "plus" at bounding box center [130, 7] width 3 height 0
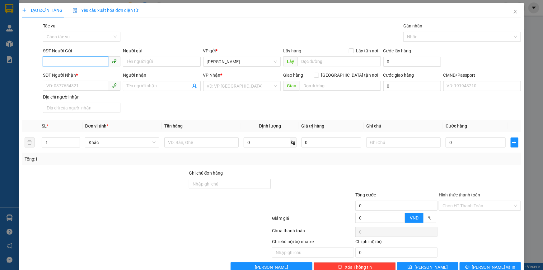
click at [63, 62] on input "SĐT Người Gửi" at bounding box center [75, 61] width 65 height 10
type input "0706634489"
click at [104, 74] on div "0706634489 - CHÚ THÀNH" at bounding box center [80, 74] width 69 height 7
type input "CHÚ THÀNH"
type input "0961790406"
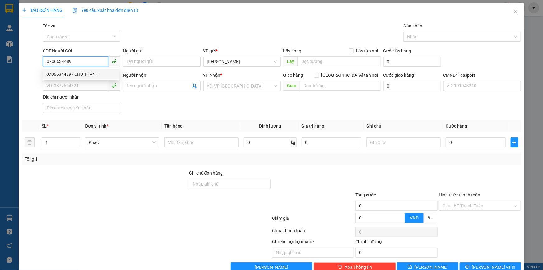
type input "THẠCH"
type input "0706634489"
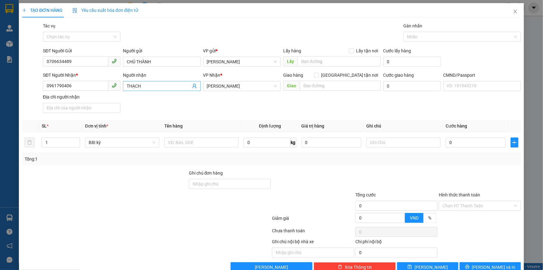
click at [194, 85] on icon "user-add" at bounding box center [194, 85] width 5 height 5
click at [201, 57] on span "THẠCH" at bounding box center [205, 56] width 14 height 5
click at [221, 146] on input "text" at bounding box center [201, 142] width 74 height 10
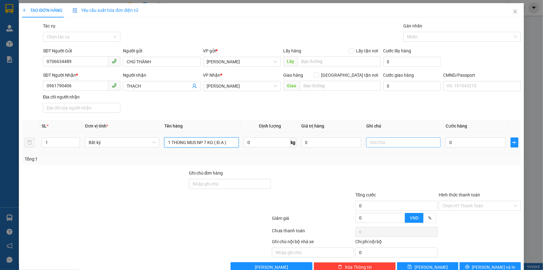
type input "1 THÙNG MUS NP 7 KG ( Đ.A )"
click at [371, 141] on input "text" at bounding box center [403, 142] width 74 height 10
click at [374, 139] on input "13H THẢO" at bounding box center [403, 142] width 74 height 10
type input "13H30 THẢO"
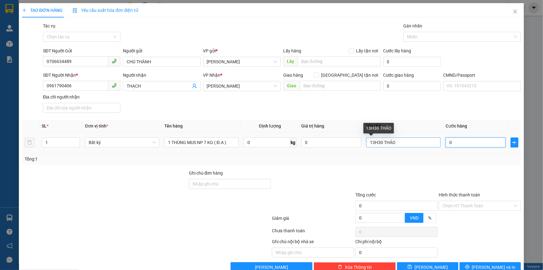
type input "2"
type input "25"
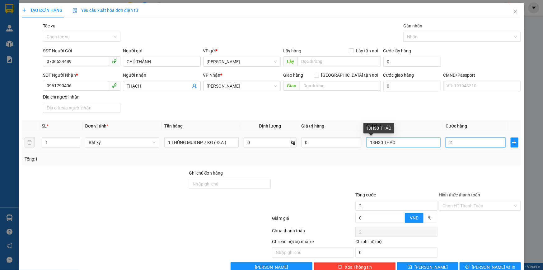
type input "25"
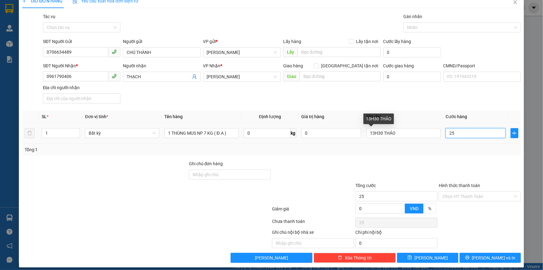
scroll to position [14, 0]
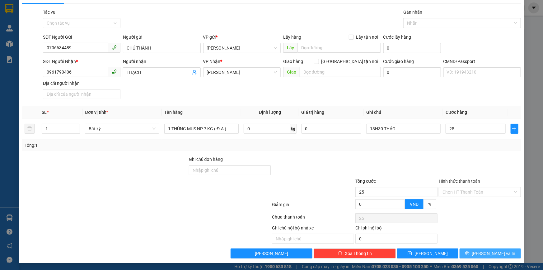
type input "25.000"
click at [480, 250] on button "[PERSON_NAME] và In" at bounding box center [490, 253] width 61 height 10
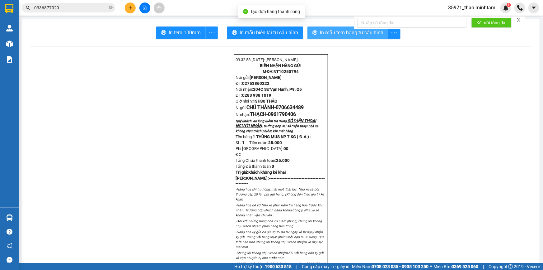
click at [352, 35] on span "In mẫu tem hàng tự cấu hình" at bounding box center [352, 33] width 64 height 8
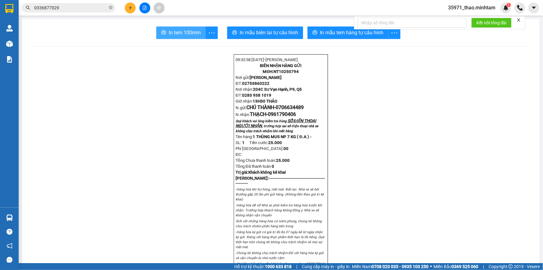
click at [156, 29] on button "In tem 100mm" at bounding box center [181, 32] width 50 height 12
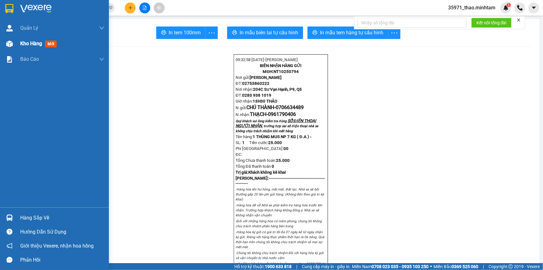
click at [28, 42] on span "Kho hàng" at bounding box center [31, 43] width 22 height 6
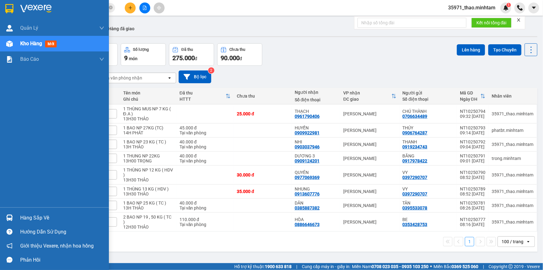
click at [31, 218] on div "Hàng sắp về" at bounding box center [62, 217] width 84 height 9
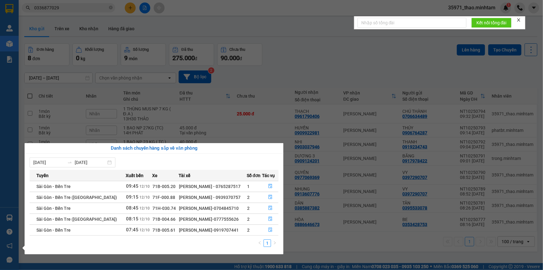
click at [357, 64] on section "Kết quả tìm kiếm ( 1 ) Bộ lọc Mã ĐH Trạng thái Món hàng Tổng cước Chưa cước Nhã…" at bounding box center [271, 135] width 543 height 270
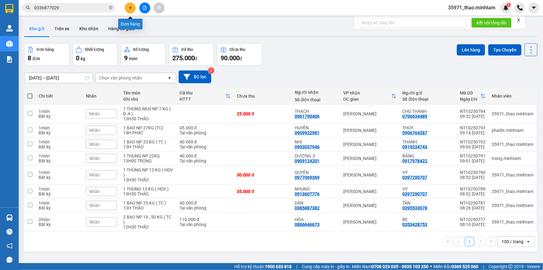
click at [131, 6] on icon "plus" at bounding box center [130, 8] width 4 height 4
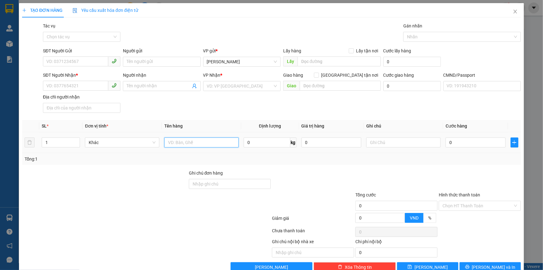
click at [196, 144] on input "text" at bounding box center [201, 142] width 74 height 10
type input "1 THÙNG NP 23 KG"
click at [229, 86] on input "search" at bounding box center [240, 85] width 66 height 9
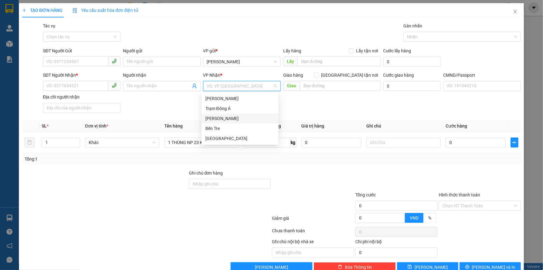
click at [231, 119] on div "[PERSON_NAME]" at bounding box center [239, 118] width 69 height 7
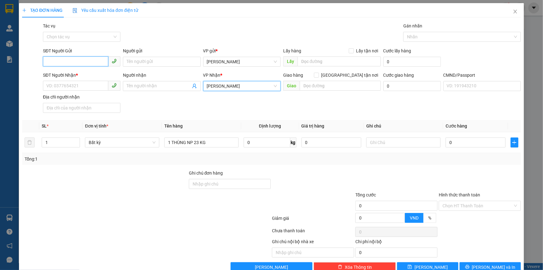
click at [78, 61] on input "SĐT Người Gửi" at bounding box center [75, 61] width 65 height 10
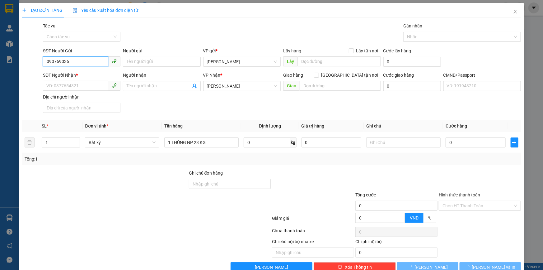
type input "0907690369"
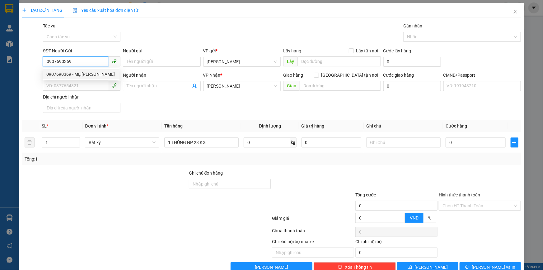
click at [92, 76] on div "0907690369 - MẸ OANH" at bounding box center [80, 74] width 69 height 7
type input "MẸ OANH"
type input "0907690369"
click at [194, 85] on icon "user-add" at bounding box center [194, 85] width 5 height 5
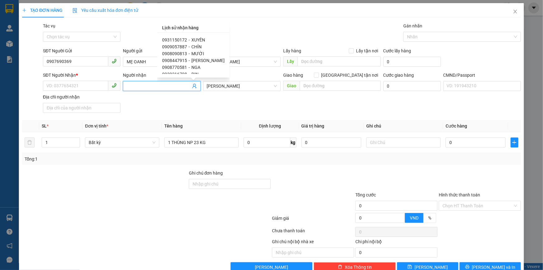
click at [186, 54] on span "0908090813" at bounding box center [174, 53] width 25 height 5
type input "0908090813"
type input "MƯỜI"
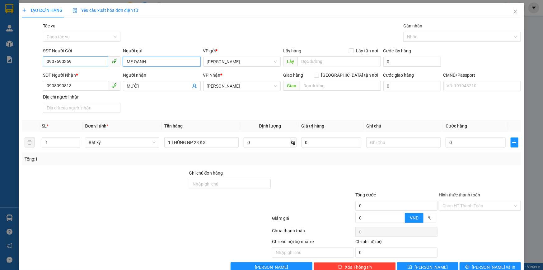
drag, startPoint x: 154, startPoint y: 60, endPoint x: 78, endPoint y: 60, distance: 76.3
click at [78, 60] on div "SĐT Người Gửi 0907690369 Người gửi MẸ OANH MẸ OANH VP gửi * Ngã Tư Huyện Lấy …" at bounding box center [282, 58] width 481 height 22
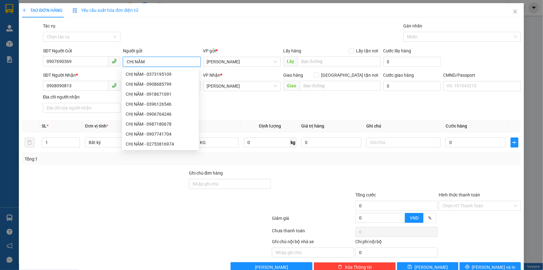
type input "CHỊ NĂM"
click at [69, 217] on div at bounding box center [146, 219] width 250 height 12
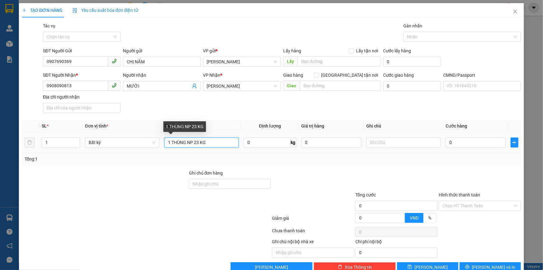
click at [223, 144] on input "1 THÙNG NP 23 KG" at bounding box center [201, 142] width 74 height 10
type input "1 THÙNG NP 23 KG ( Đ,A )"
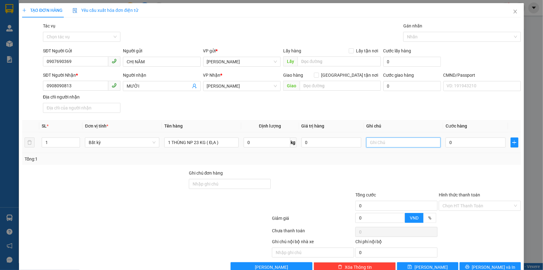
click at [388, 142] on input "text" at bounding box center [403, 142] width 74 height 10
type input "13H30 THẢO"
type input "4"
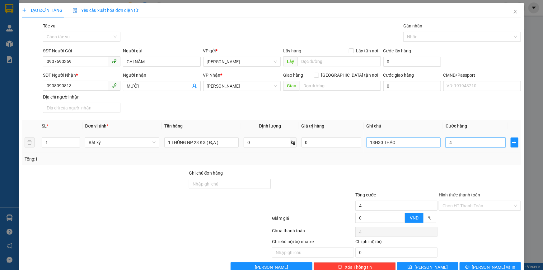
type input "40"
type input "40.000"
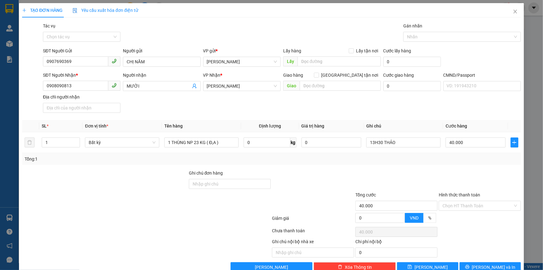
click at [374, 168] on div "Transit Pickup Surcharge Ids Transit Deliver Surcharge Ids Transit Deliver Surc…" at bounding box center [271, 146] width 499 height 249
click at [474, 210] on div "Chọn HT Thanh Toán" at bounding box center [480, 206] width 82 height 10
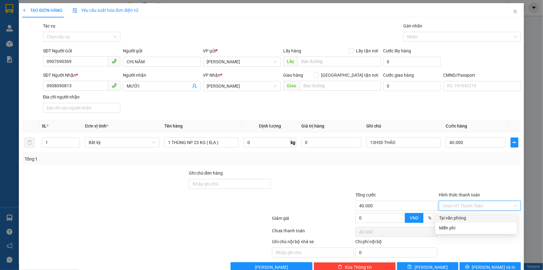
drag, startPoint x: 472, startPoint y: 215, endPoint x: 479, endPoint y: 219, distance: 8.3
click at [473, 215] on div "Tại văn phòng" at bounding box center [476, 217] width 74 height 7
type input "0"
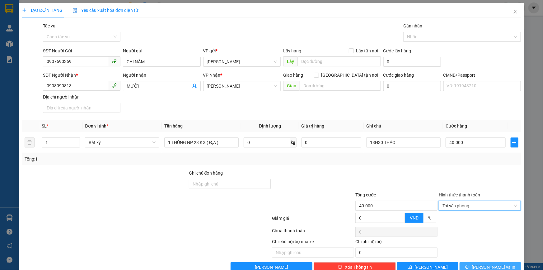
click at [495, 266] on span "[PERSON_NAME] và In" at bounding box center [494, 266] width 44 height 7
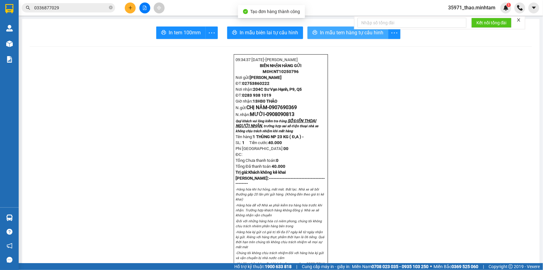
click at [348, 34] on span "In mẫu tem hàng tự cấu hình" at bounding box center [352, 33] width 64 height 8
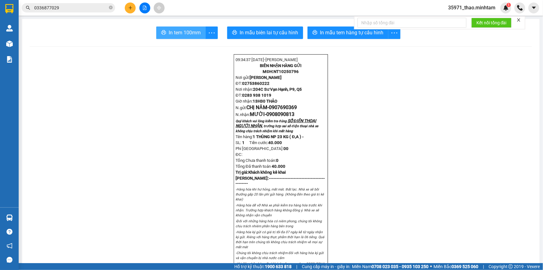
click at [185, 35] on span "In tem 100mm" at bounding box center [185, 33] width 32 height 8
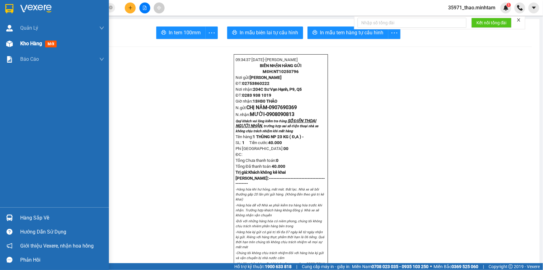
click at [32, 45] on span "Kho hàng" at bounding box center [31, 43] width 22 height 6
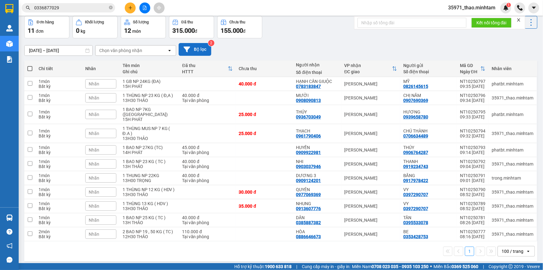
scroll to position [40, 0]
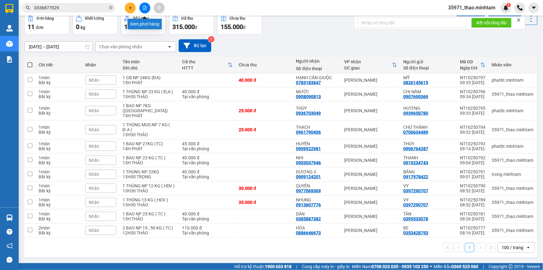
click at [141, 7] on button at bounding box center [144, 7] width 11 height 11
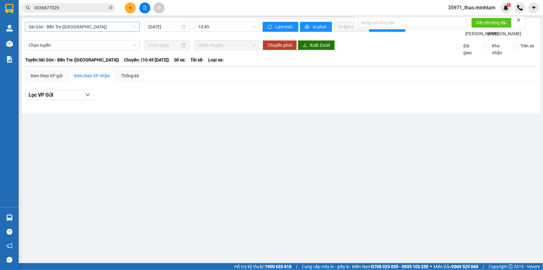
click at [101, 26] on span "Sài Gòn - Bến Tre ([GEOGRAPHIC_DATA])" at bounding box center [82, 26] width 107 height 9
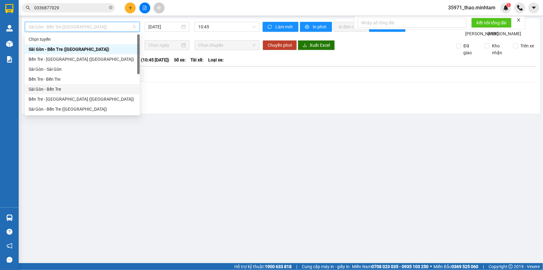
scroll to position [10, 0]
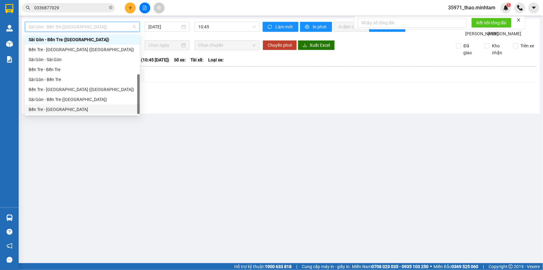
click at [63, 110] on div "Bến Tre - [GEOGRAPHIC_DATA]" at bounding box center [82, 109] width 107 height 7
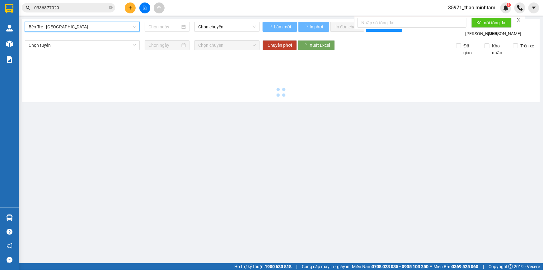
type input "[DATE]"
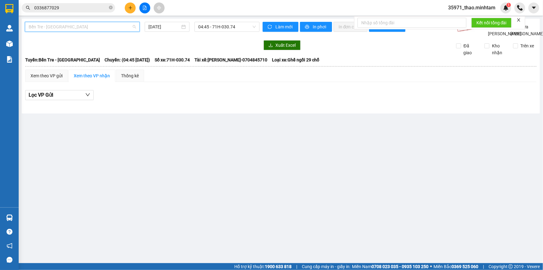
click at [129, 27] on span "Bến Tre - [GEOGRAPHIC_DATA]" at bounding box center [82, 26] width 107 height 9
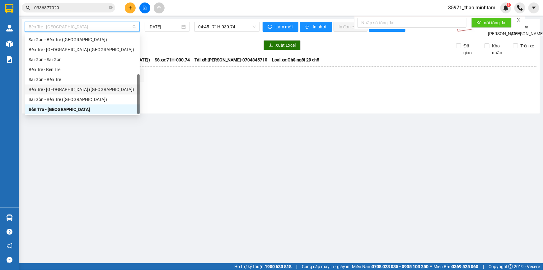
click at [93, 86] on div "Bến Tre - [GEOGRAPHIC_DATA] ([GEOGRAPHIC_DATA])" at bounding box center [82, 89] width 107 height 7
type input "[DATE]"
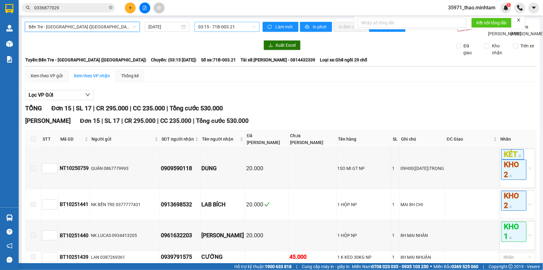
click at [223, 26] on span "03:15 - 71B-003.21" at bounding box center [227, 26] width 58 height 9
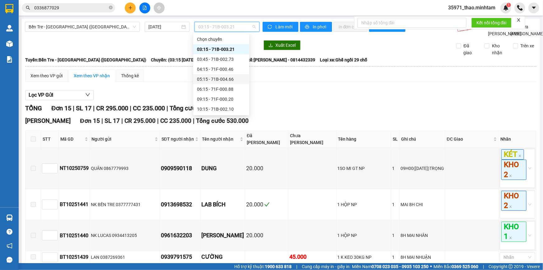
scroll to position [50, 0]
click at [216, 49] on div "09:15 - 71F-000.20" at bounding box center [221, 49] width 49 height 7
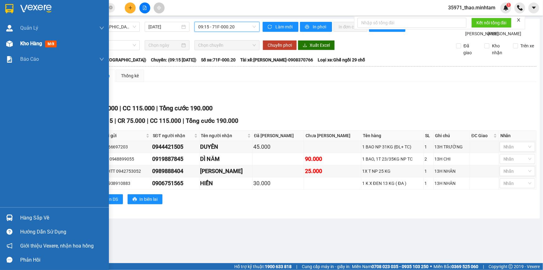
click at [25, 42] on span "Kho hàng" at bounding box center [31, 43] width 22 height 6
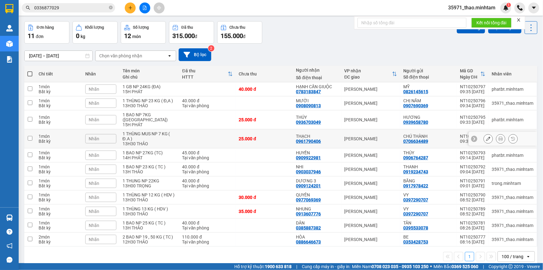
scroll to position [40, 0]
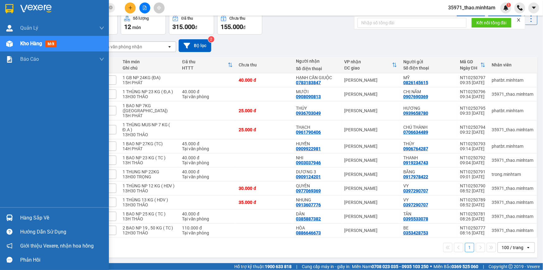
click at [32, 217] on div "Hàng sắp về" at bounding box center [62, 217] width 84 height 9
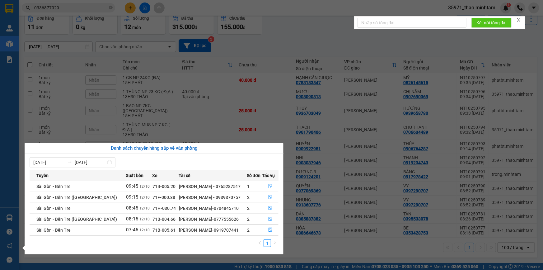
click at [339, 249] on section "Kết quả tìm kiếm ( 1 ) Bộ lọc Mã ĐH Trạng thái Món hàng Tổng cước Chưa cước Nhã…" at bounding box center [271, 135] width 543 height 270
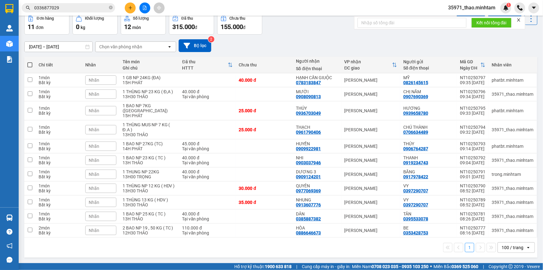
click at [234, 244] on div "1 100 / trang open" at bounding box center [281, 247] width 508 height 11
click at [143, 12] on button at bounding box center [144, 7] width 11 height 11
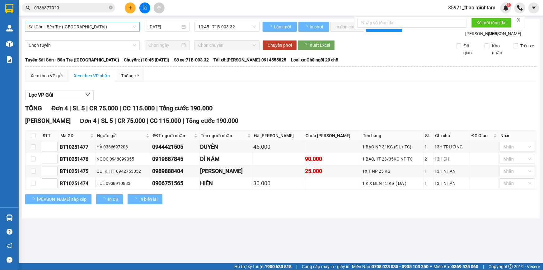
click at [91, 28] on span "Sài Gòn - Bến Tre ([GEOGRAPHIC_DATA])" at bounding box center [82, 26] width 107 height 9
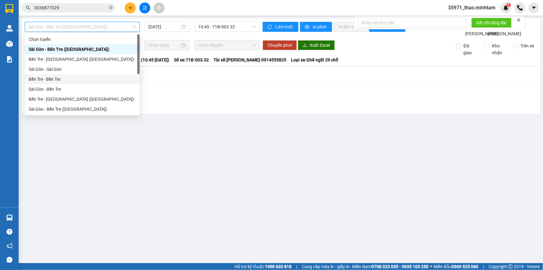
scroll to position [10, 0]
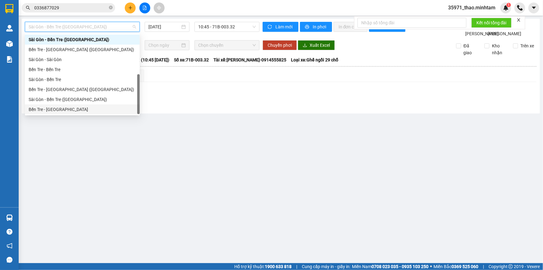
click at [76, 107] on div "Bến Tre - [GEOGRAPHIC_DATA]" at bounding box center [82, 109] width 107 height 7
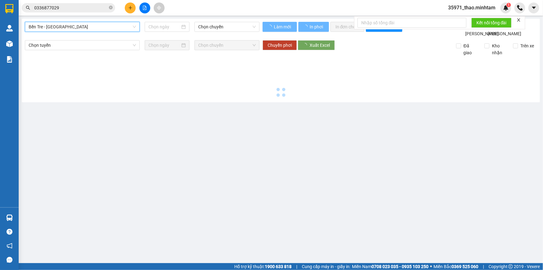
type input "[DATE]"
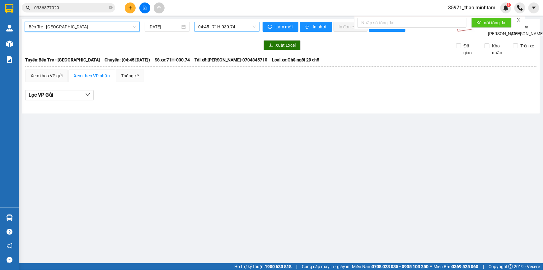
click at [204, 27] on span "04:45 - 71H-030.74" at bounding box center [227, 26] width 58 height 9
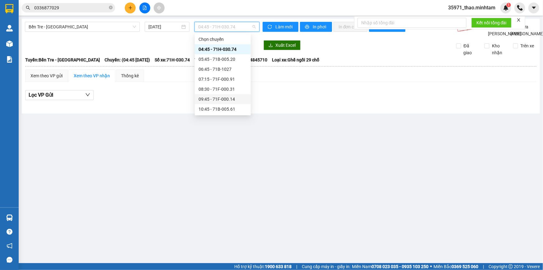
click at [221, 99] on div "09:45 - 71F-000.14" at bounding box center [223, 99] width 49 height 7
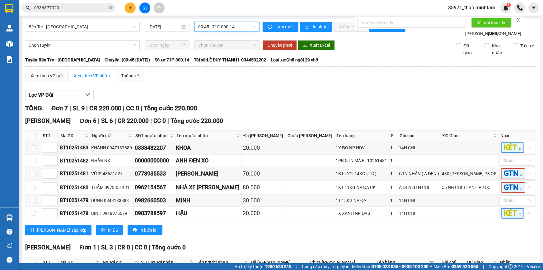
scroll to position [69, 0]
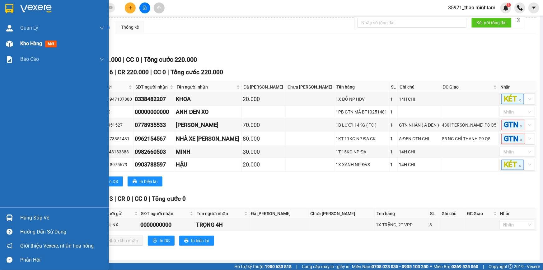
click at [30, 45] on span "Kho hàng" at bounding box center [31, 43] width 22 height 6
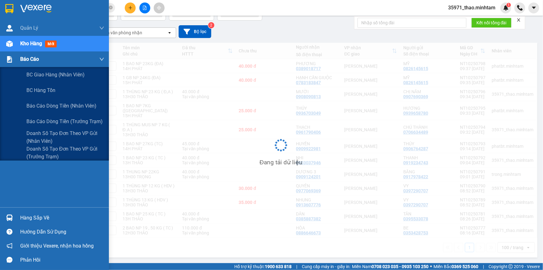
scroll to position [40, 0]
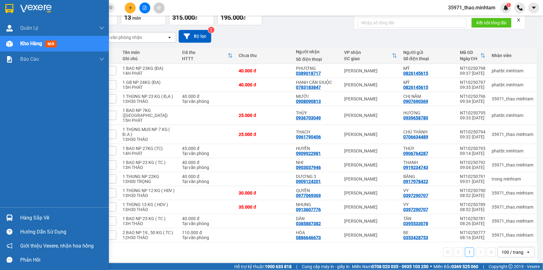
click at [31, 217] on div "Hàng sắp về" at bounding box center [62, 217] width 84 height 9
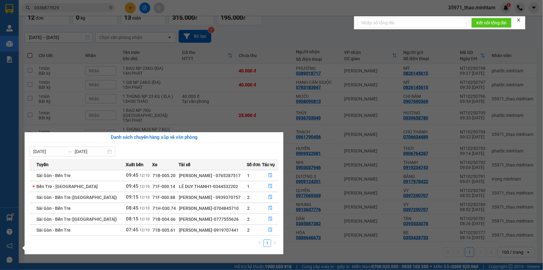
click at [332, 254] on section "Kết quả tìm kiếm ( 1 ) Bộ lọc Mã ĐH Trạng thái Món hàng Tổng cước Chưa cước Nhã…" at bounding box center [271, 135] width 543 height 270
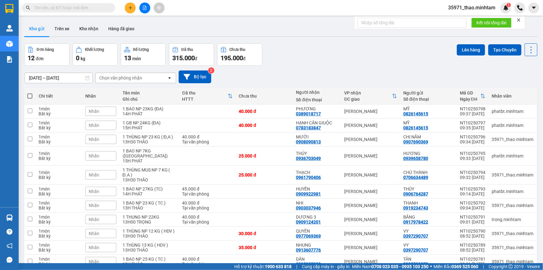
scroll to position [54, 0]
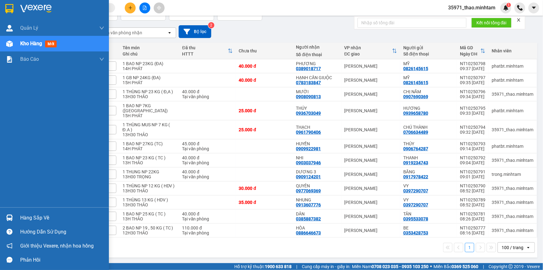
click at [44, 215] on div "Hàng sắp về" at bounding box center [62, 217] width 84 height 9
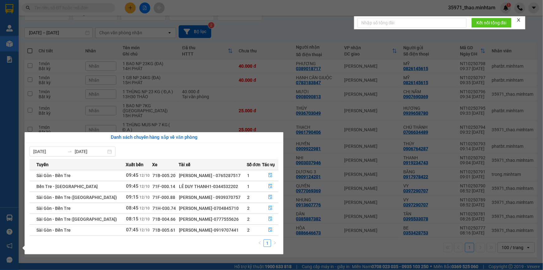
click at [344, 242] on section "Kết quả tìm kiếm ( 0 ) Bộ lọc No Data 35971_thao.minhtam 1 Quản [PERSON_NAME] l…" at bounding box center [271, 135] width 543 height 270
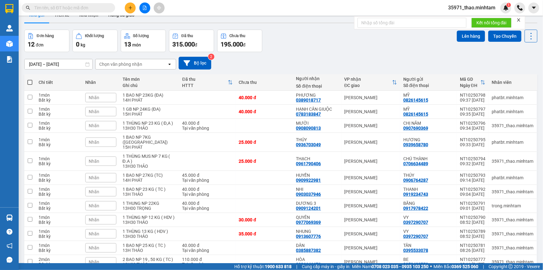
scroll to position [0, 0]
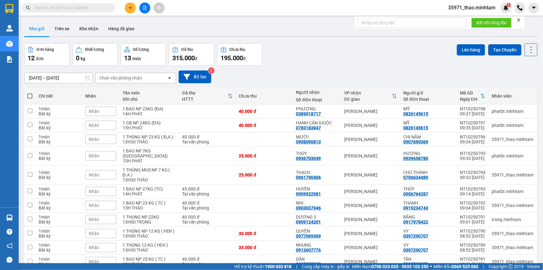
click at [30, 95] on span at bounding box center [29, 95] width 5 height 5
click at [30, 93] on input "checkbox" at bounding box center [30, 93] width 0 height 0
checkbox input "true"
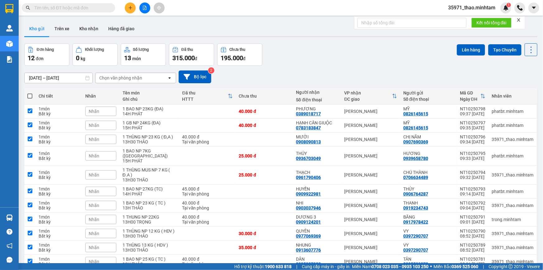
checkbox input "true"
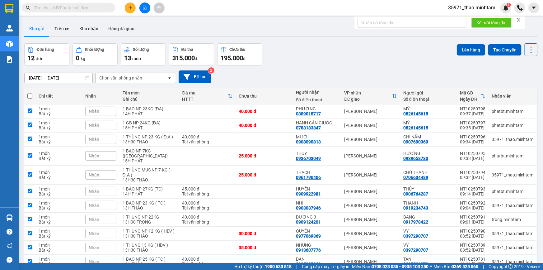
checkbox input "true"
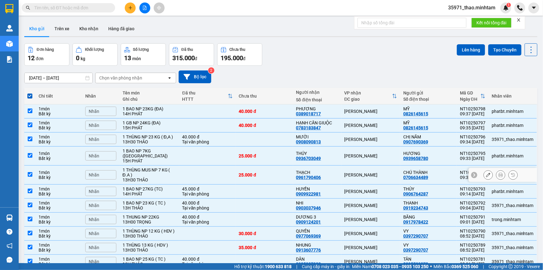
scroll to position [54, 0]
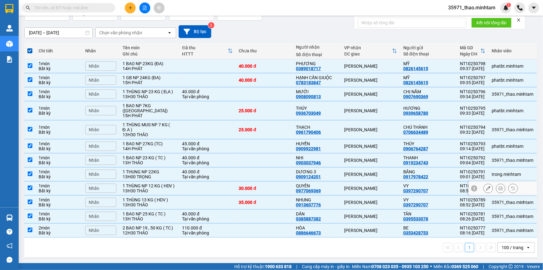
click at [443, 183] on div "VY" at bounding box center [428, 185] width 50 height 5
checkbox input "false"
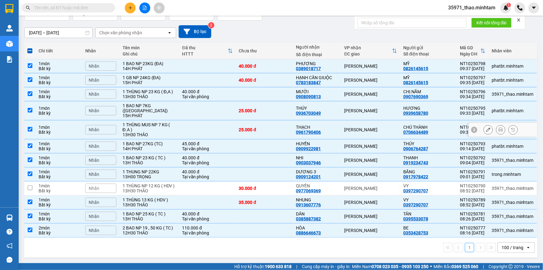
click at [429, 125] on div "CHÚ THÀNH" at bounding box center [428, 127] width 50 height 5
checkbox input "false"
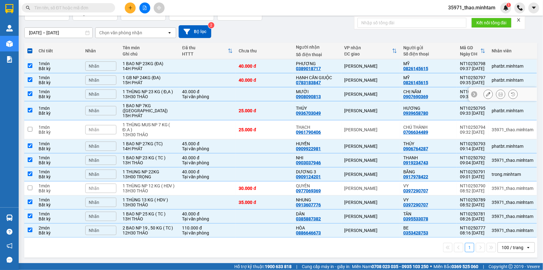
click at [436, 89] on div "CHỊ NĂM 0907690369" at bounding box center [428, 94] width 50 height 10
checkbox input "false"
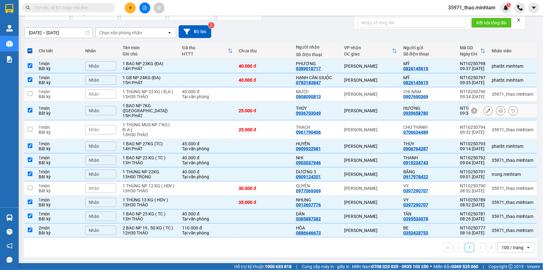
click at [426, 106] on div "HƯƠNG 0939658780" at bounding box center [428, 111] width 50 height 10
checkbox input "false"
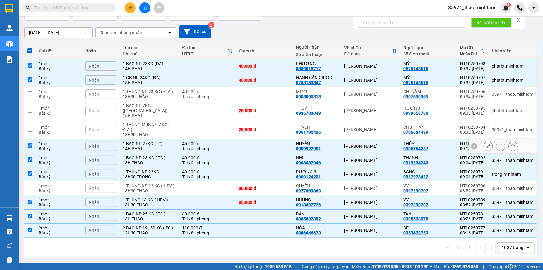
click at [436, 141] on div "THÚY 0906764287" at bounding box center [428, 146] width 50 height 10
checkbox input "false"
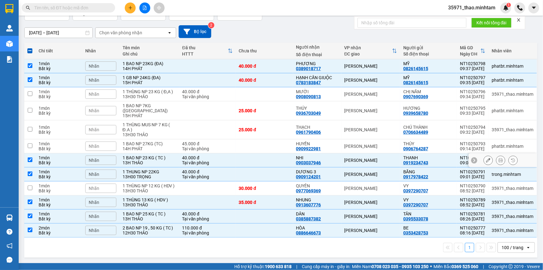
click at [436, 155] on div "THANH" at bounding box center [428, 157] width 50 height 5
checkbox input "false"
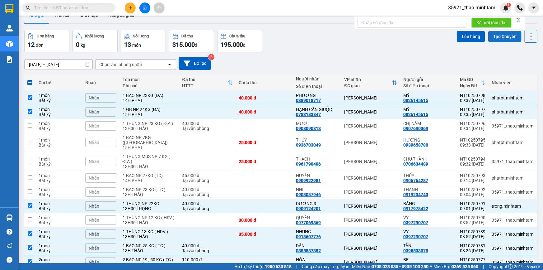
scroll to position [0, 0]
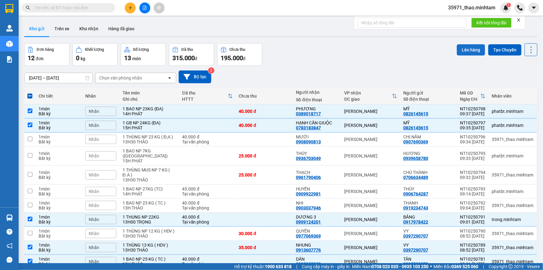
click at [467, 51] on button "Lên hàng" at bounding box center [471, 49] width 28 height 11
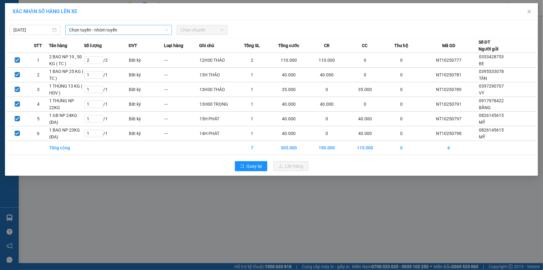
click at [111, 28] on span "Chọn tuyến - nhóm tuyến" at bounding box center [118, 29] width 99 height 9
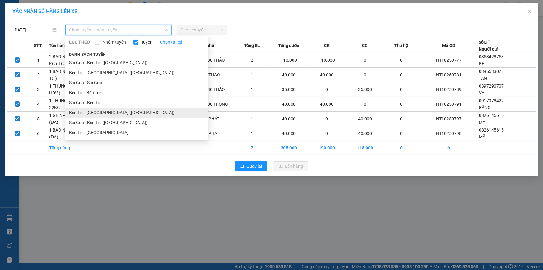
click at [121, 112] on li "Bến Tre - [GEOGRAPHIC_DATA] ([GEOGRAPHIC_DATA])" at bounding box center [136, 112] width 143 height 10
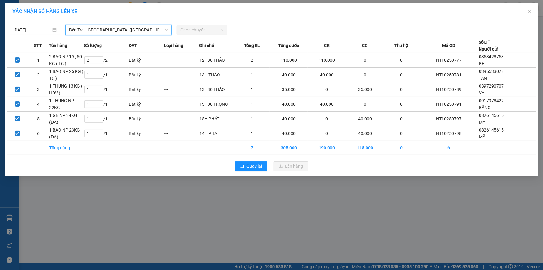
click at [196, 28] on span "Chọn chuyến" at bounding box center [202, 29] width 43 height 9
click at [193, 28] on span "Chọn chuyến" at bounding box center [202, 29] width 43 height 9
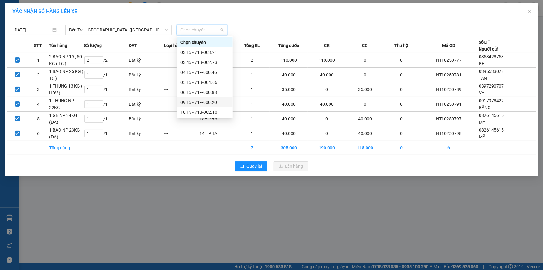
click at [204, 102] on div "09:15 - 71F-000.20" at bounding box center [205, 102] width 49 height 7
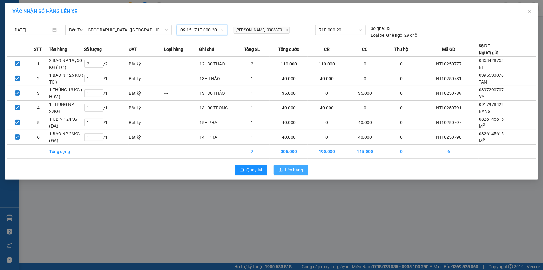
click at [292, 170] on span "Lên hàng" at bounding box center [294, 169] width 18 height 7
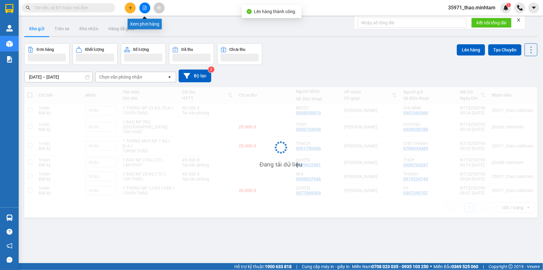
click at [144, 8] on icon "file-add" at bounding box center [144, 8] width 3 height 4
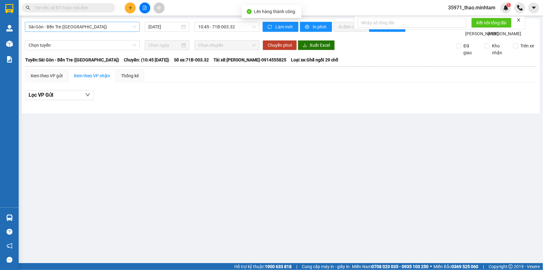
click at [101, 28] on span "Sài Gòn - Bến Tre (CN)" at bounding box center [82, 26] width 107 height 9
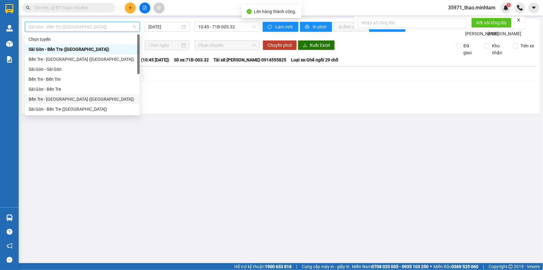
click at [83, 97] on div "Bến Tre - Sài Gòn (CT)" at bounding box center [82, 99] width 107 height 7
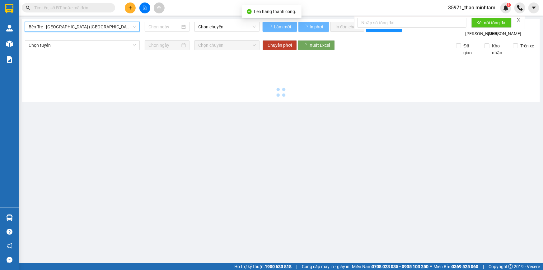
type input "12/10/2025"
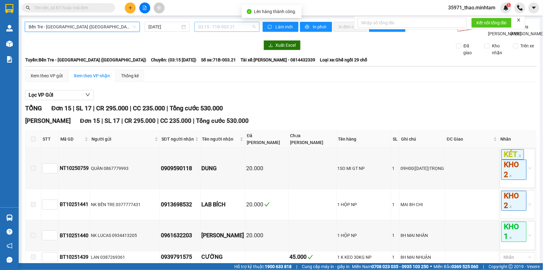
click at [217, 27] on span "03:15 - 71B-003.21" at bounding box center [227, 26] width 58 height 9
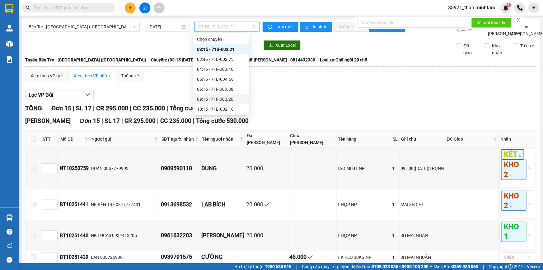
click at [220, 100] on div "09:15 - 71F-000.20" at bounding box center [221, 99] width 49 height 7
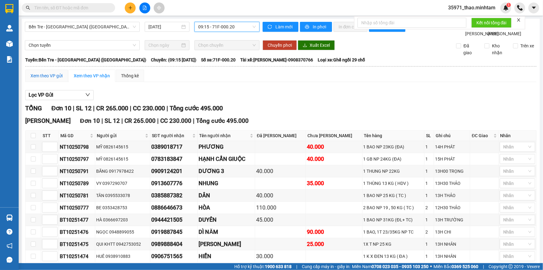
click at [54, 79] on div "Xem theo VP gửi" at bounding box center [47, 75] width 32 height 7
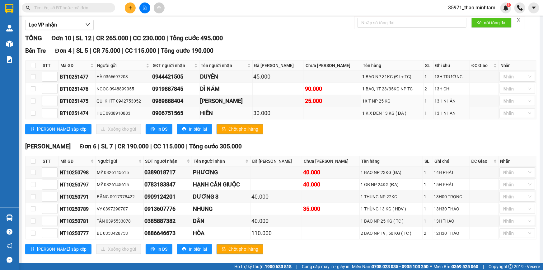
scroll to position [84, 0]
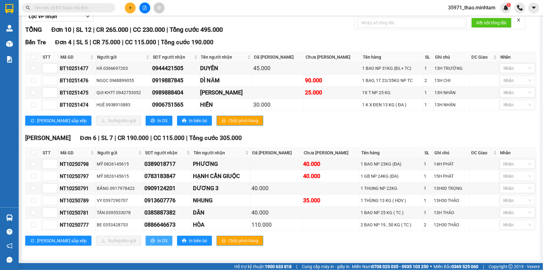
click at [158, 240] on span "In DS" at bounding box center [163, 240] width 10 height 7
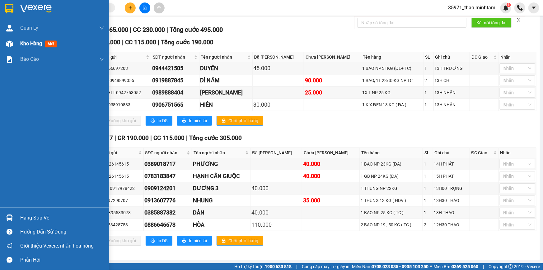
click at [37, 40] on span "Kho hàng" at bounding box center [31, 43] width 22 height 6
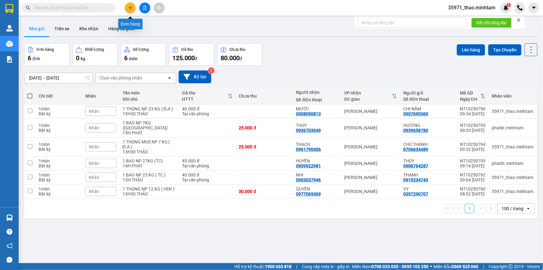
click at [128, 8] on button at bounding box center [130, 7] width 11 height 11
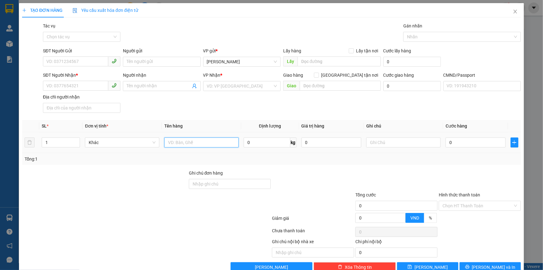
click at [213, 143] on input "text" at bounding box center [201, 142] width 74 height 10
type input "1 THÙNG NP 34 KG"
click at [81, 61] on input "SĐT Người Gửi" at bounding box center [75, 61] width 65 height 10
type input "0"
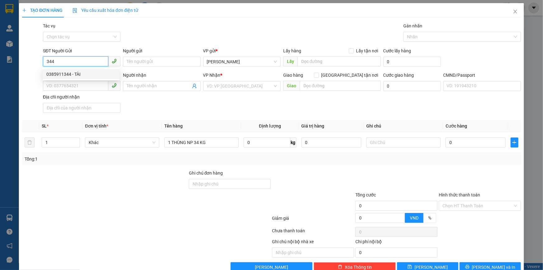
click at [87, 72] on div "0385911344 - TÀI" at bounding box center [80, 74] width 69 height 7
type input "0385911344"
type input "TÀI"
type input "0903657818"
type input "DUYÊN"
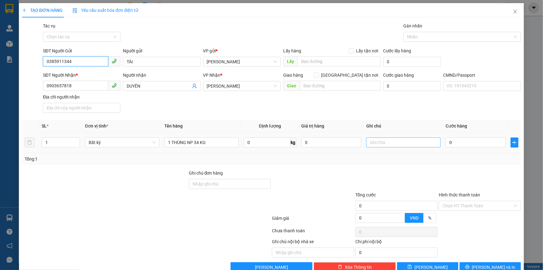
type input "0385911344"
click at [395, 144] on input "text" at bounding box center [403, 142] width 74 height 10
type input "14H THẢO"
type input "5"
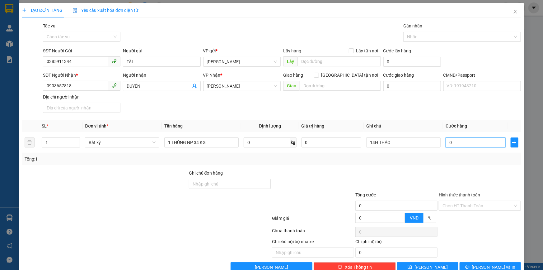
type input "5"
type input "50"
type input "50.000"
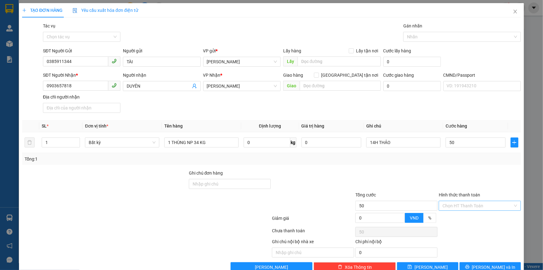
type input "50.000"
click at [463, 205] on input "Hình thức thanh toán" at bounding box center [478, 205] width 70 height 9
click at [467, 217] on div "Tại văn phòng" at bounding box center [476, 217] width 74 height 7
type input "0"
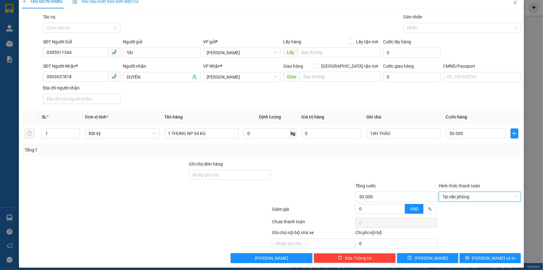
scroll to position [14, 0]
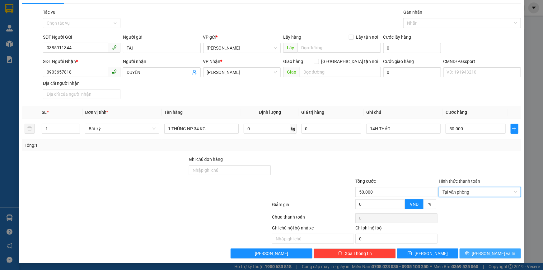
click at [488, 253] on span "[PERSON_NAME] và In" at bounding box center [494, 253] width 44 height 7
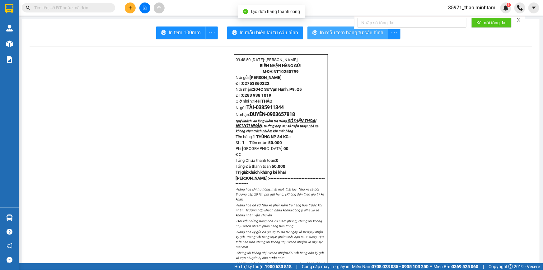
click at [330, 34] on span "In mẫu tem hàng tự cấu hình" at bounding box center [352, 33] width 64 height 8
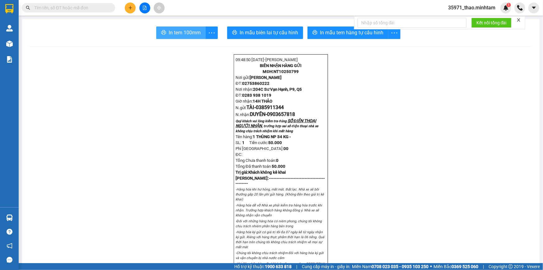
click at [171, 31] on button "In tem 100mm" at bounding box center [181, 32] width 50 height 12
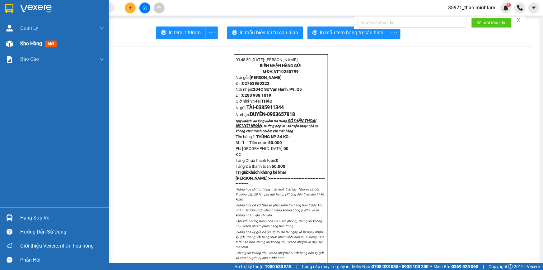
click at [29, 45] on span "Kho hàng" at bounding box center [31, 43] width 22 height 6
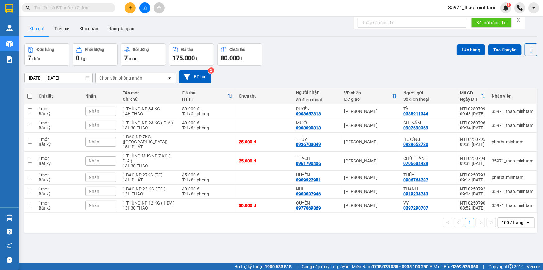
click at [129, 6] on icon "plus" at bounding box center [130, 8] width 4 height 4
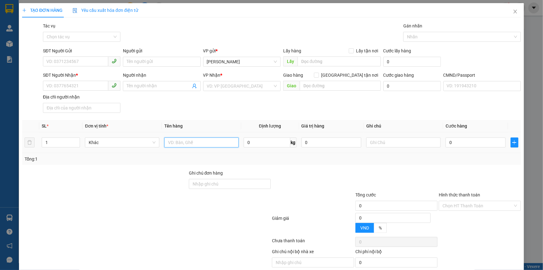
click at [215, 142] on input "text" at bounding box center [201, 142] width 74 height 10
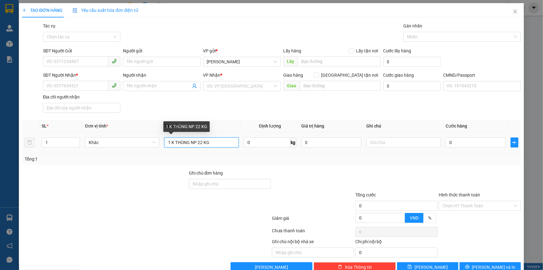
click at [172, 140] on input "1 K THÙNG NP 22 KG" at bounding box center [201, 142] width 74 height 10
click at [233, 90] on input "search" at bounding box center [240, 85] width 66 height 9
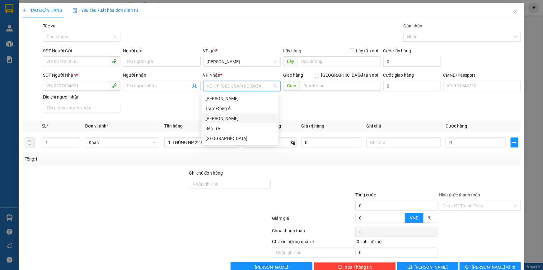
click at [234, 121] on div "[PERSON_NAME]" at bounding box center [239, 118] width 69 height 7
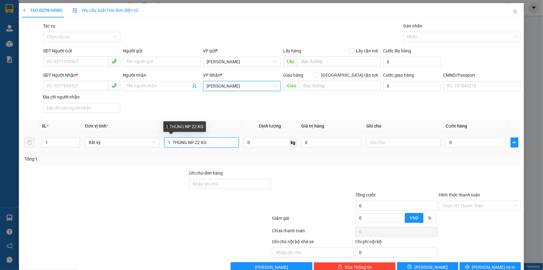
click at [171, 140] on input "1 THÙNG NP 22 KG" at bounding box center [201, 142] width 74 height 10
type input "1 THÙNG NP 22 KG"
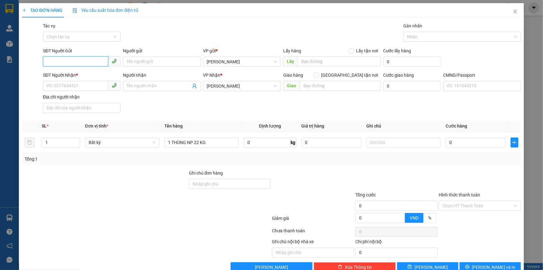
click at [72, 64] on input "SĐT Người Gửi" at bounding box center [75, 61] width 65 height 10
type input "0907690369"
click at [90, 77] on div "0907690369 - CHỊ NĂM" at bounding box center [80, 74] width 69 height 7
type input "CHỊ NĂM"
type input "0907690369"
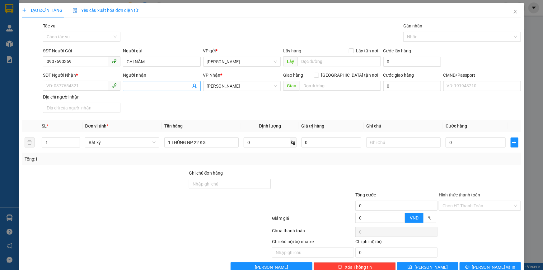
click at [193, 84] on icon "user-add" at bounding box center [194, 85] width 5 height 5
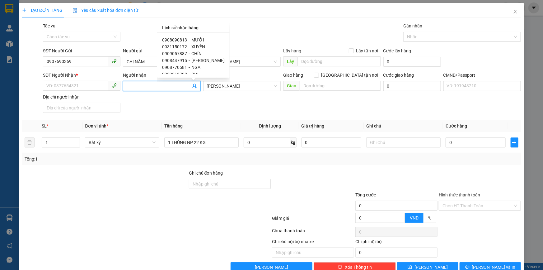
click at [195, 45] on span "XUYÊN" at bounding box center [198, 46] width 14 height 5
type input "0931150172"
type input "XUYÊN"
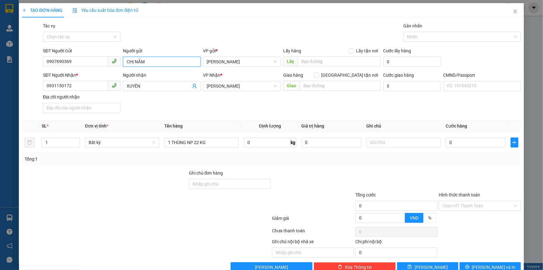
click at [138, 61] on input "CHỊ NĂM" at bounding box center [162, 62] width 78 height 10
type input "C"
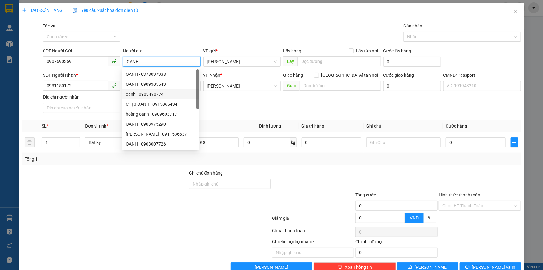
type input "OANH"
click at [317, 177] on div at bounding box center [312, 180] width 83 height 22
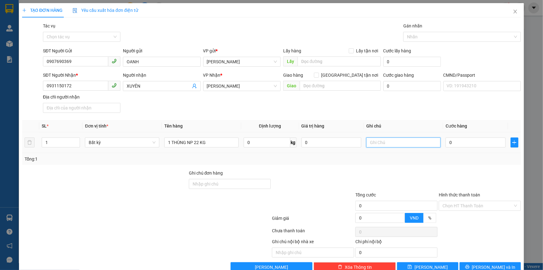
click at [406, 144] on input "text" at bounding box center [403, 142] width 74 height 10
type input "14H THẢO"
type input "4"
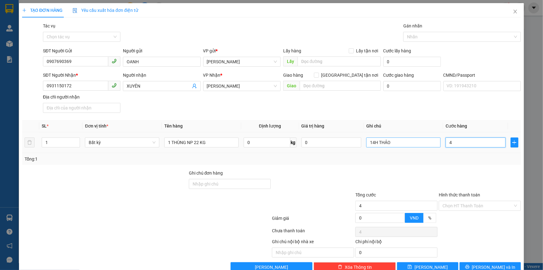
type input "40"
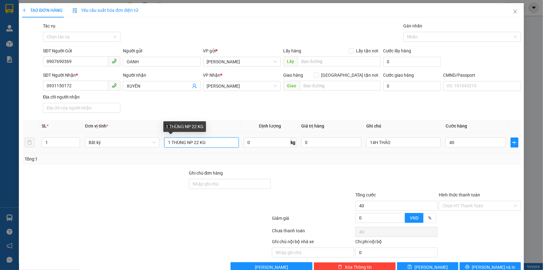
type input "40.000"
click at [231, 142] on input "1 THÙNG NP 22 KG" at bounding box center [201, 142] width 74 height 10
type input "1 THÙNG NP 22 KG ( Đ,A )"
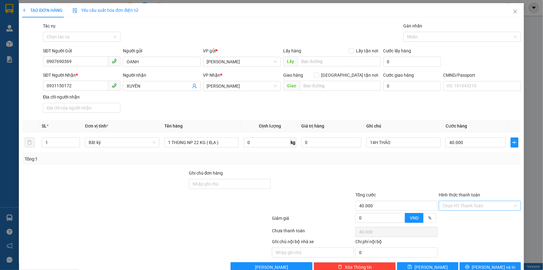
click at [462, 204] on input "Hình thức thanh toán" at bounding box center [478, 205] width 70 height 9
click at [470, 215] on div "Tại văn phòng" at bounding box center [476, 217] width 74 height 7
type input "0"
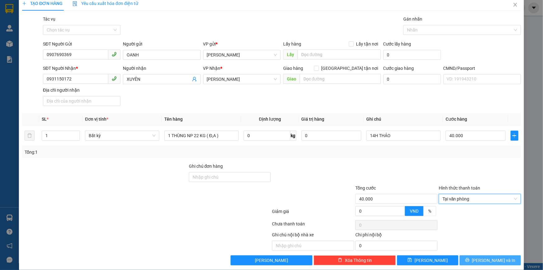
scroll to position [14, 0]
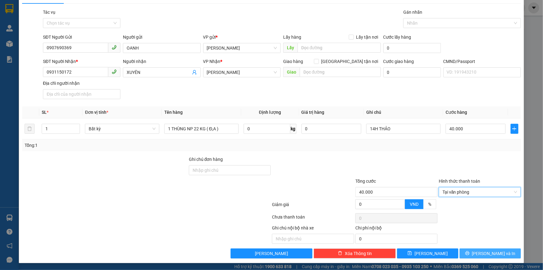
click at [491, 252] on span "[PERSON_NAME] và In" at bounding box center [494, 253] width 44 height 7
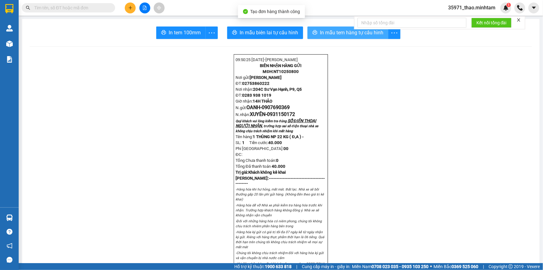
click at [347, 34] on span "In mẫu tem hàng tự cấu hình" at bounding box center [352, 33] width 64 height 8
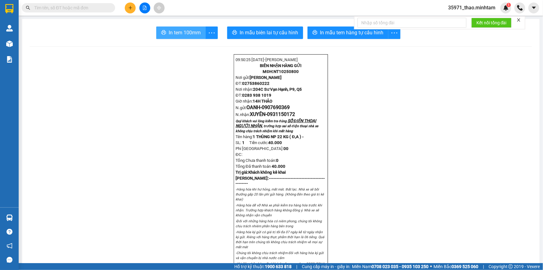
click at [184, 32] on span "In tem 100mm" at bounding box center [185, 33] width 32 height 8
click at [325, 33] on span "In mẫu tem hàng tự cấu hình" at bounding box center [352, 33] width 64 height 8
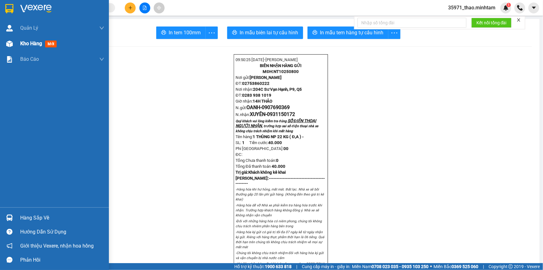
click at [28, 43] on span "Kho hàng" at bounding box center [31, 43] width 22 height 6
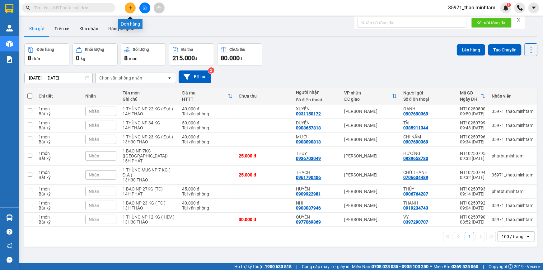
click at [130, 7] on icon "plus" at bounding box center [130, 8] width 4 height 4
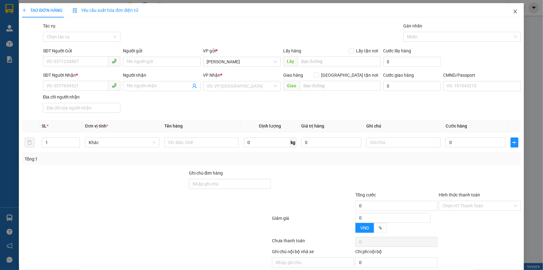
click at [513, 10] on icon "close" at bounding box center [515, 11] width 5 height 5
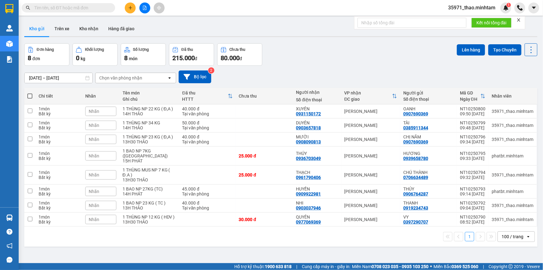
click at [483, 7] on span "35971_thao.minhtam" at bounding box center [471, 8] width 57 height 8
click at [467, 20] on span "Đăng xuất" at bounding box center [475, 19] width 44 height 7
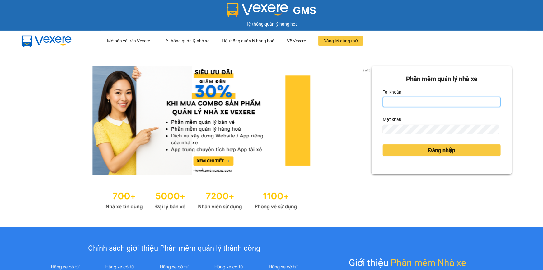
click at [421, 103] on input "Tài khoản" at bounding box center [442, 102] width 118 height 10
type input "trung.minhtam"
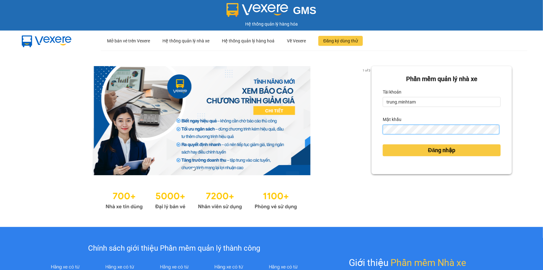
click at [383, 144] on button "Đăng nhập" at bounding box center [442, 150] width 118 height 12
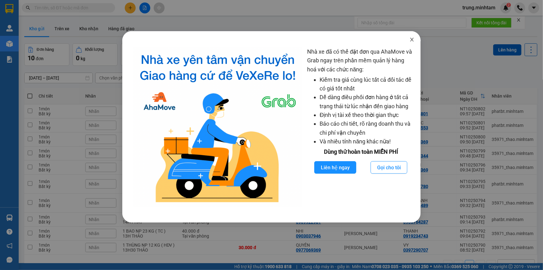
click at [413, 40] on icon "close" at bounding box center [412, 40] width 3 height 4
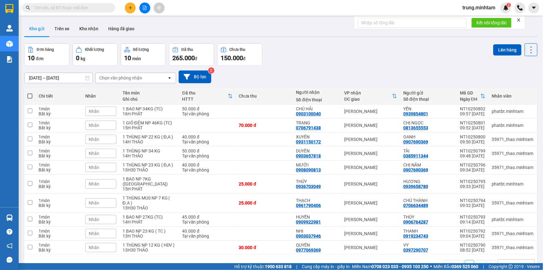
click at [81, 8] on input "text" at bounding box center [70, 7] width 73 height 7
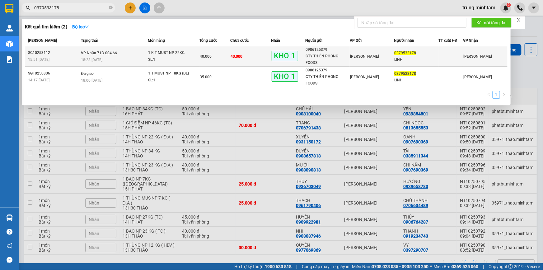
type input "0379533178"
click at [249, 56] on td "40.000" at bounding box center [250, 56] width 41 height 21
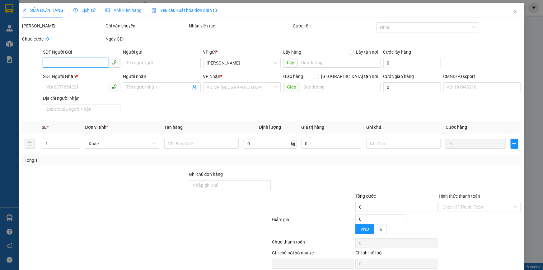
type input "0986125379"
type input "CTY THIÊN PHONG FOODS"
type input "0379533178"
type input "LINH"
type input "KNM"
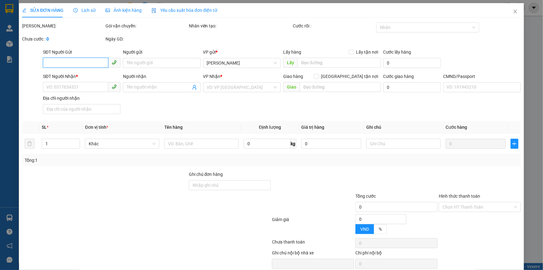
type input "40.000"
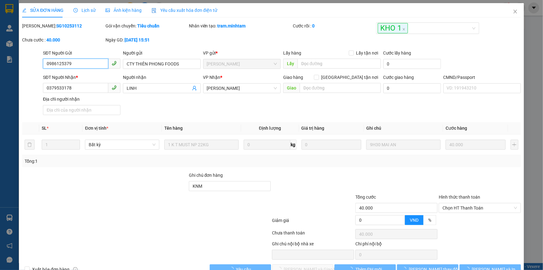
scroll to position [16, 0]
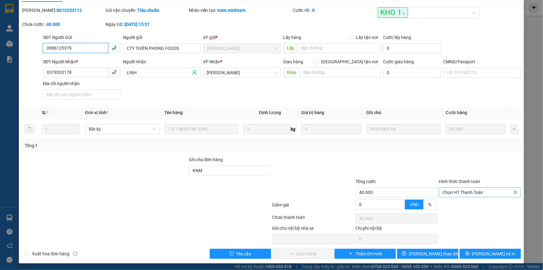
click at [468, 192] on span "Chọn HT Thanh Toán" at bounding box center [480, 191] width 75 height 9
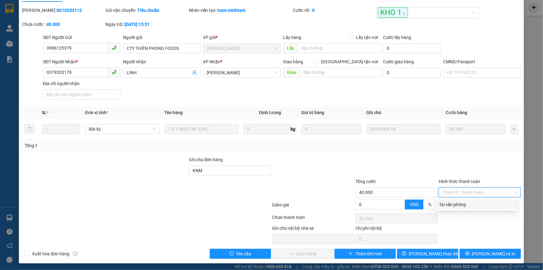
click at [465, 204] on div "Tại văn phòng" at bounding box center [476, 204] width 74 height 7
type input "0"
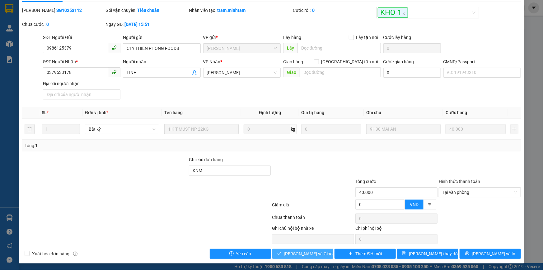
click at [304, 253] on span "[PERSON_NAME] và Giao hàng" at bounding box center [314, 253] width 60 height 7
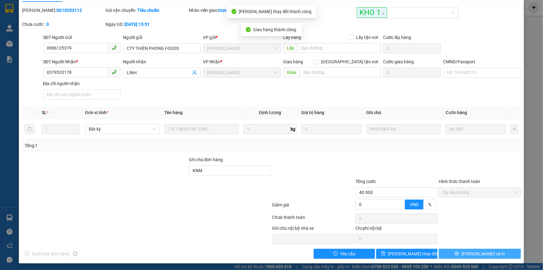
click at [459, 253] on icon "printer" at bounding box center [457, 253] width 4 height 4
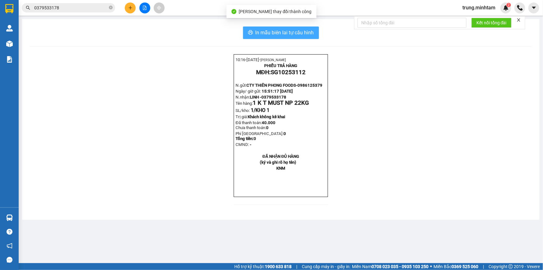
click at [308, 32] on span "In mẫu biên lai tự cấu hình" at bounding box center [285, 33] width 59 height 8
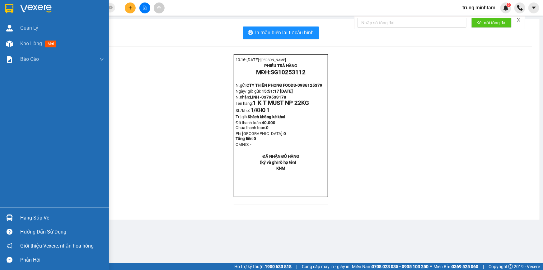
click at [40, 217] on div "Hàng sắp về" at bounding box center [62, 217] width 84 height 9
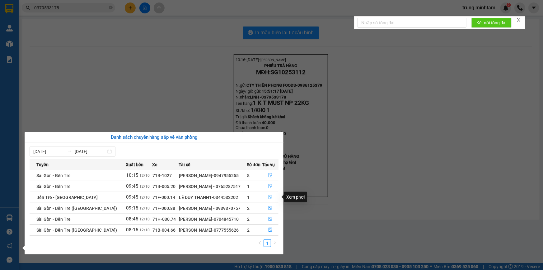
click at [269, 196] on icon "file-done" at bounding box center [270, 197] width 4 height 4
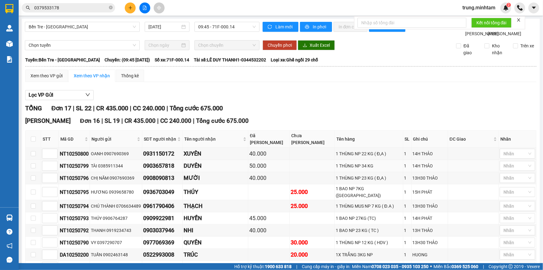
scroll to position [189, 0]
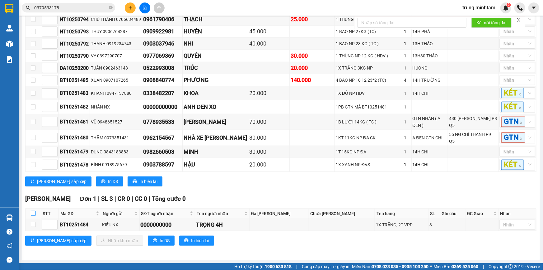
click at [33, 215] on input "checkbox" at bounding box center [33, 212] width 5 height 5
checkbox input "true"
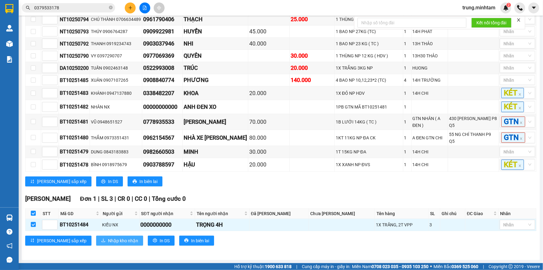
click at [108, 242] on span "Nhập kho nhận" at bounding box center [123, 240] width 30 height 7
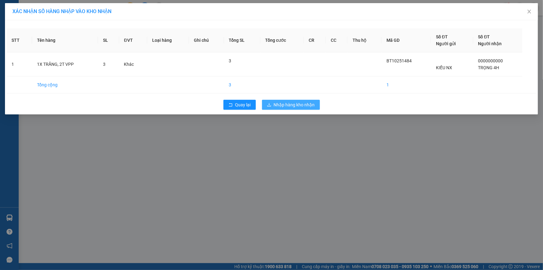
click at [285, 101] on button "Nhập hàng kho nhận" at bounding box center [291, 105] width 58 height 10
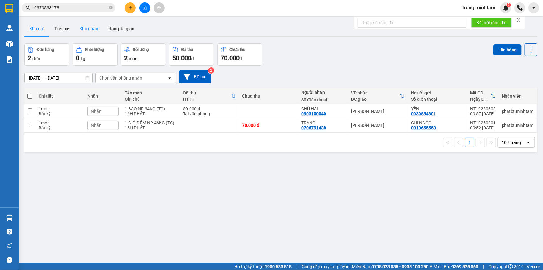
click at [85, 30] on button "Kho nhận" at bounding box center [88, 28] width 29 height 15
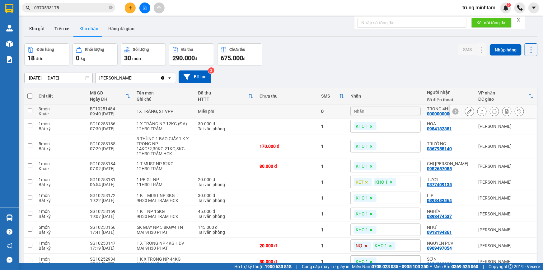
click at [468, 111] on icon at bounding box center [470, 111] width 4 height 4
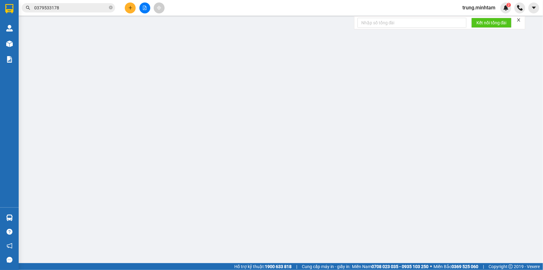
type input "KIỀU NX"
type input "0000000000"
type input "TRỌNG 4H"
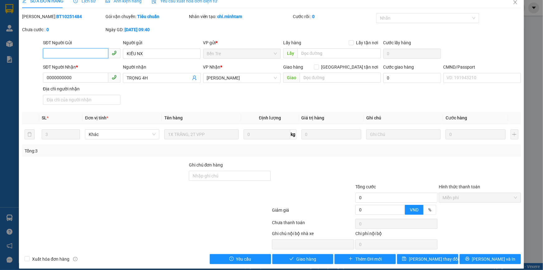
scroll to position [15, 0]
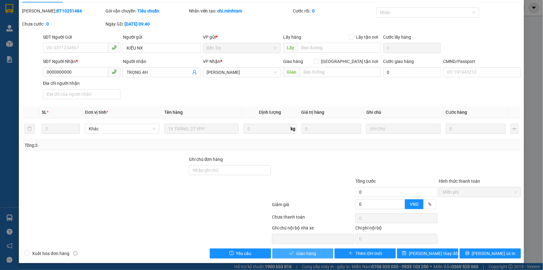
click at [306, 252] on span "Giao hàng" at bounding box center [306, 253] width 20 height 7
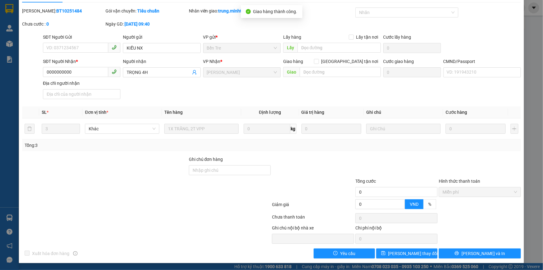
scroll to position [0, 0]
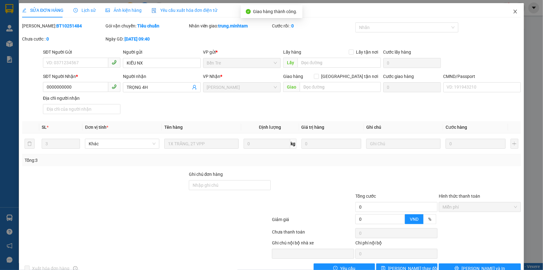
click at [510, 16] on span "Close" at bounding box center [515, 11] width 17 height 17
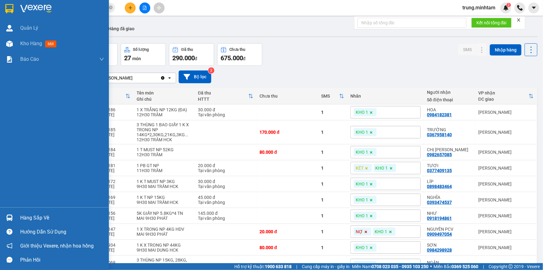
click at [28, 219] on div "Hàng sắp về" at bounding box center [62, 217] width 84 height 9
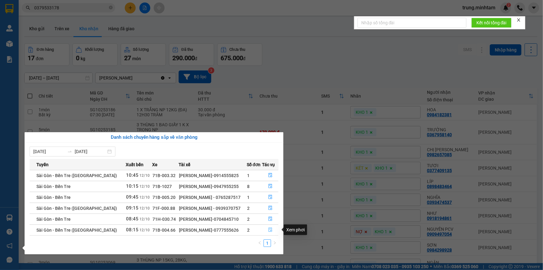
click at [269, 229] on icon "file-done" at bounding box center [270, 229] width 4 height 4
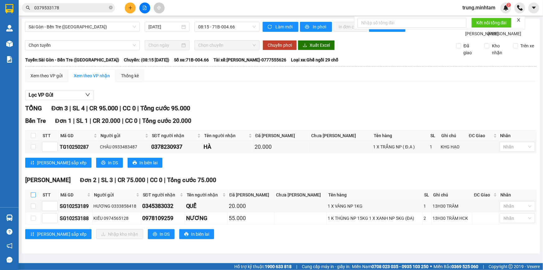
click at [33, 197] on input "checkbox" at bounding box center [33, 194] width 5 height 5
checkbox input "true"
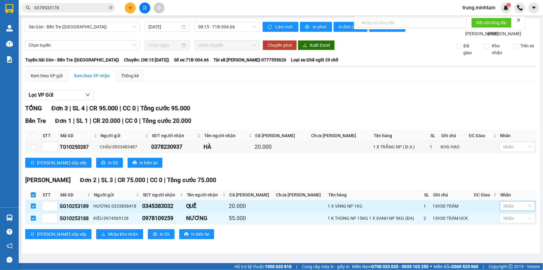
click at [516, 210] on div at bounding box center [515, 205] width 26 height 7
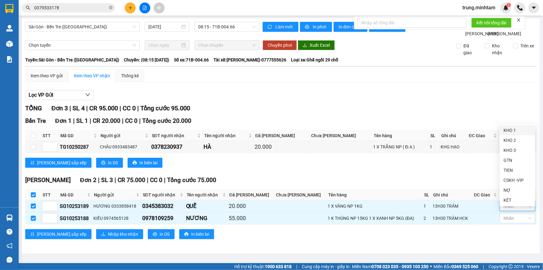
drag, startPoint x: 511, startPoint y: 130, endPoint x: 491, endPoint y: 110, distance: 28.6
click at [511, 130] on div "KHO 1" at bounding box center [518, 130] width 28 height 7
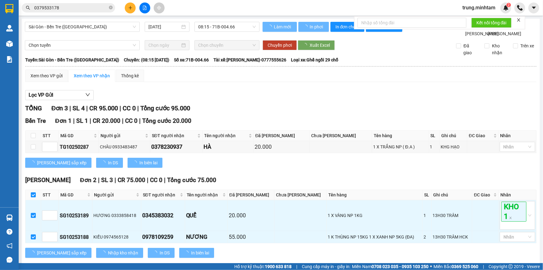
click at [489, 108] on div "Lọc VP Gửi TỔNG Đơn 3 | SL 4 | CR 95.000 | CC 0 | Tổng cước 95.000 Bến Tre Đơ…" at bounding box center [281, 176] width 512 height 178
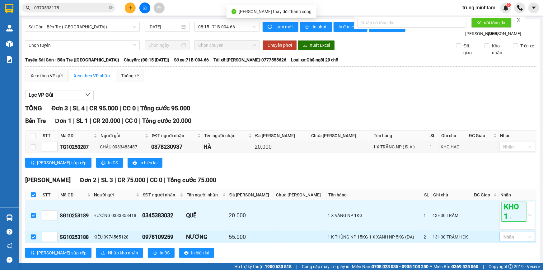
click at [506, 240] on div at bounding box center [515, 236] width 26 height 7
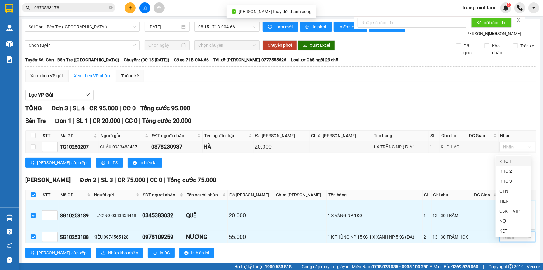
click at [509, 161] on div "KHO 1" at bounding box center [514, 161] width 28 height 7
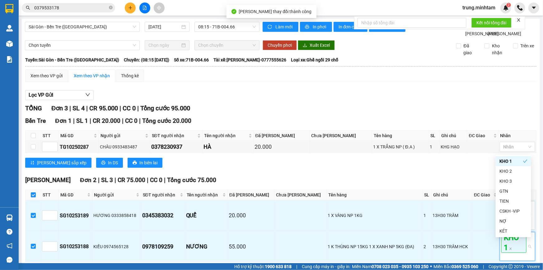
click at [479, 168] on div "[PERSON_NAME] sắp xếp In DS In biên lai" at bounding box center [281, 163] width 512 height 10
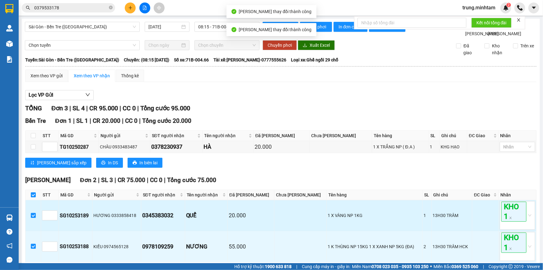
scroll to position [37, 0]
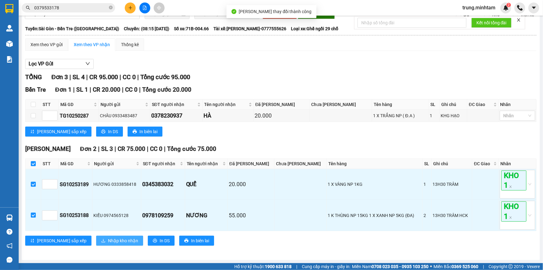
click at [108, 240] on span "Nhập kho nhận" at bounding box center [123, 240] width 30 height 7
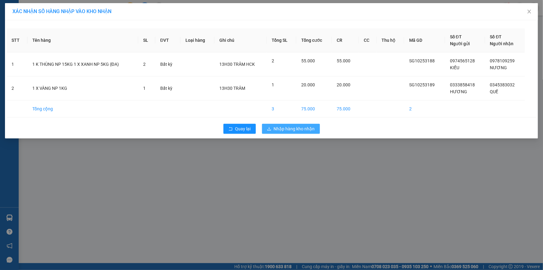
click at [300, 128] on span "Nhập hàng kho nhận" at bounding box center [294, 128] width 41 height 7
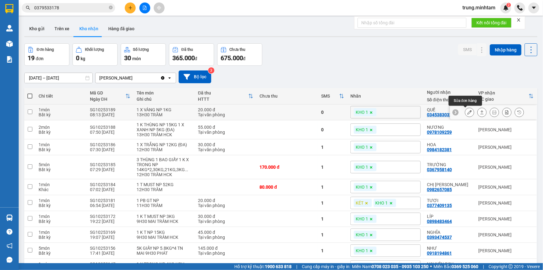
click at [468, 112] on icon at bounding box center [470, 112] width 4 height 4
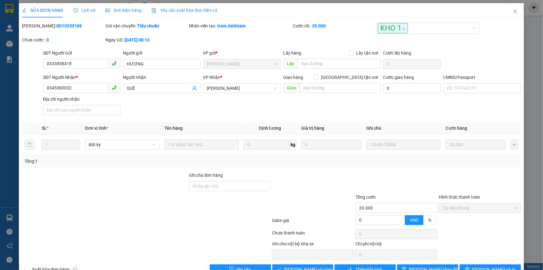
type input "0333858418"
type input "HƯƠNG"
type input "0345383032"
type input "QUẾ"
type input "20.000"
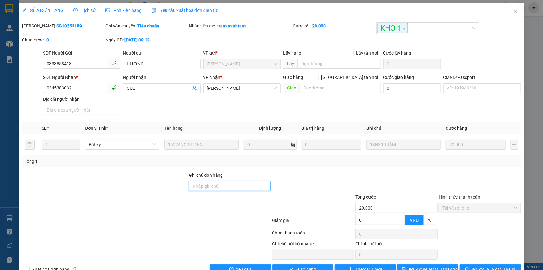
click at [229, 185] on input "Ghi chú đơn hàng" at bounding box center [230, 186] width 82 height 10
type input "BM"
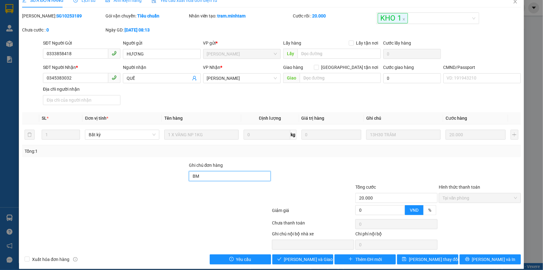
scroll to position [16, 0]
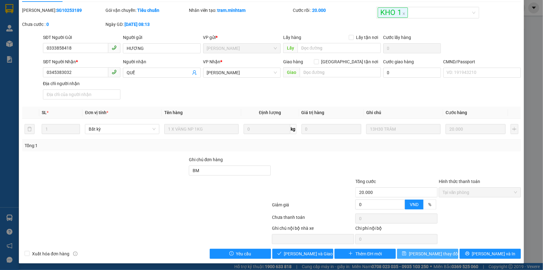
click at [436, 253] on span "[PERSON_NAME] thay đổi" at bounding box center [434, 253] width 50 height 7
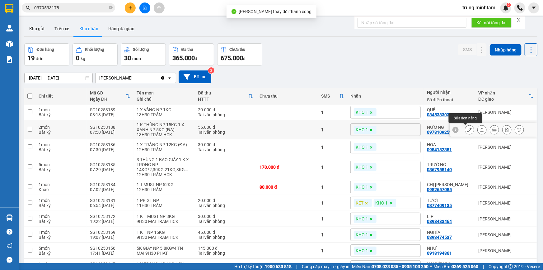
click at [468, 131] on icon at bounding box center [470, 129] width 4 height 4
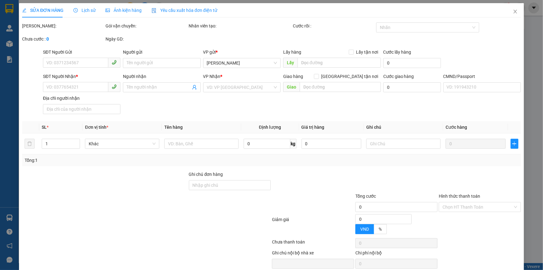
type input "0974565128"
type input "KIỀU"
type input "0978109259"
type input "NƯƠNG"
type input "55.000"
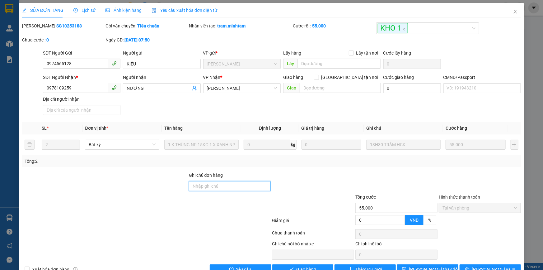
click at [242, 188] on input "Ghi chú đơn hàng" at bounding box center [230, 186] width 82 height 10
type input "KBM"
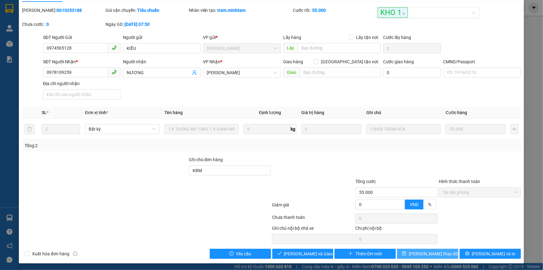
click at [430, 253] on span "[PERSON_NAME] thay đổi" at bounding box center [434, 253] width 50 height 7
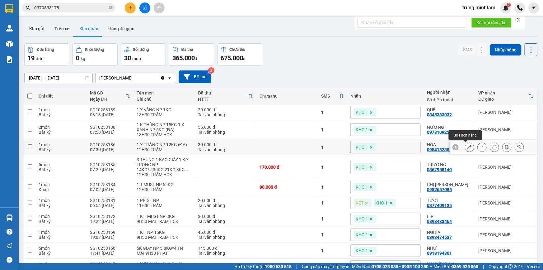
click at [468, 147] on icon at bounding box center [470, 147] width 4 height 4
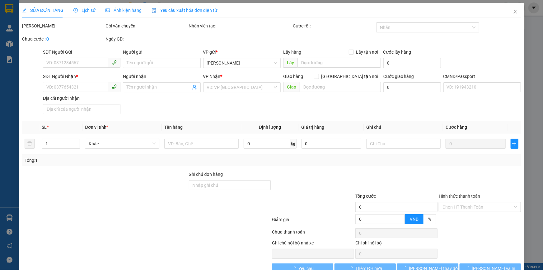
type input "0908498129"
type input "TRINH"
type input "0984182381"
type input "HOA"
type input "KNM"
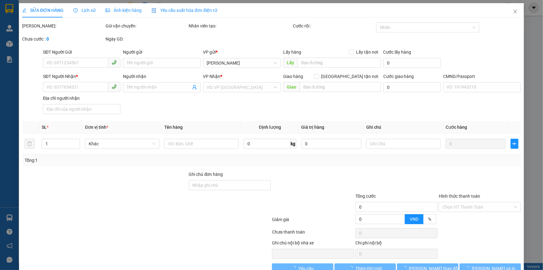
type input "30.000"
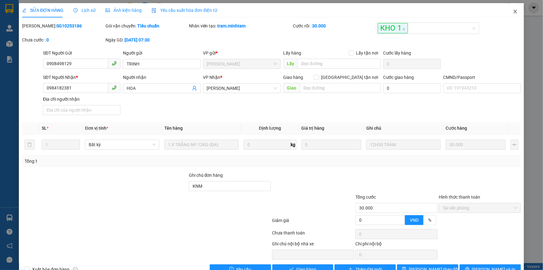
click at [513, 15] on span "Close" at bounding box center [515, 11] width 17 height 17
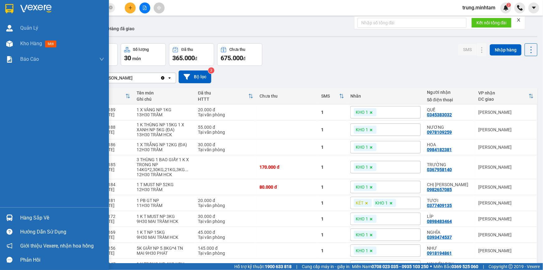
click at [40, 217] on div "Hàng sắp về" at bounding box center [62, 217] width 84 height 9
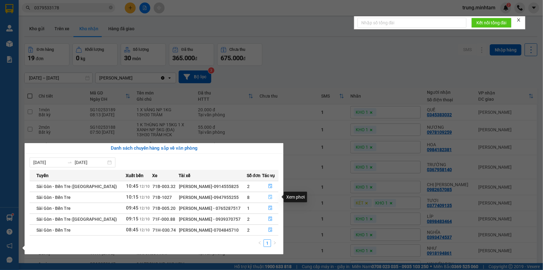
click at [268, 197] on icon "file-done" at bounding box center [270, 197] width 4 height 4
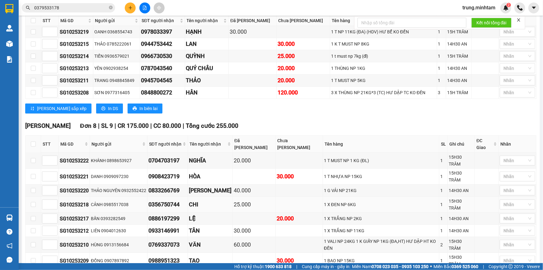
scroll to position [132, 0]
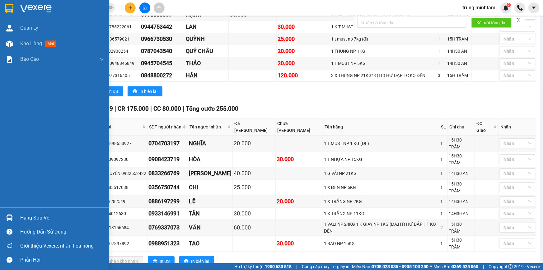
click at [30, 218] on div "Hàng sắp về" at bounding box center [62, 217] width 84 height 9
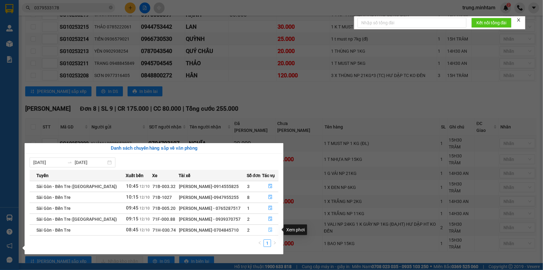
click at [270, 230] on icon "file-done" at bounding box center [271, 229] width 4 height 4
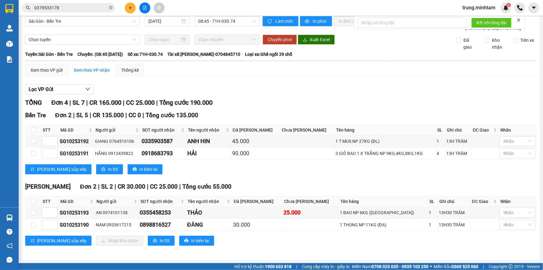
scroll to position [12, 0]
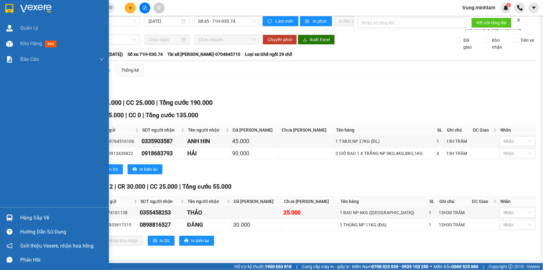
click at [43, 216] on div "Hàng sắp về" at bounding box center [62, 217] width 84 height 9
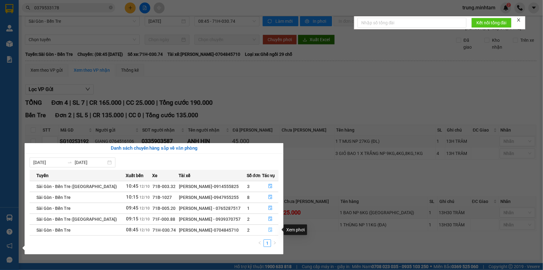
click at [269, 230] on icon "file-done" at bounding box center [270, 229] width 4 height 4
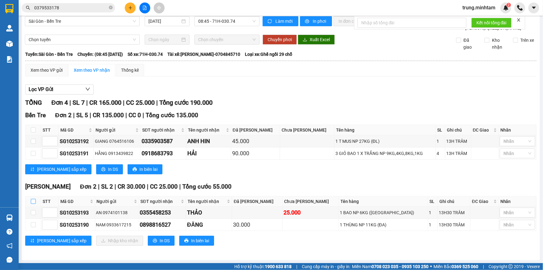
click at [33, 201] on input "checkbox" at bounding box center [33, 201] width 5 height 5
checkbox input "true"
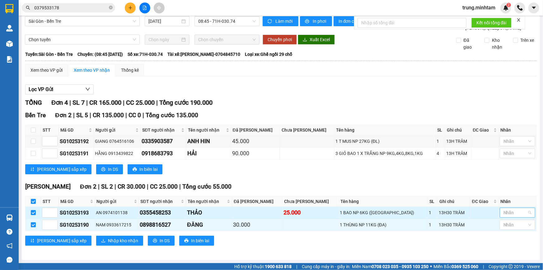
click at [502, 214] on div at bounding box center [515, 212] width 26 height 7
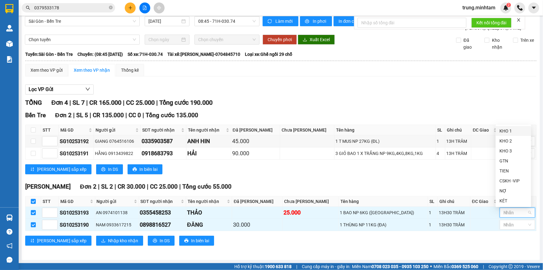
drag, startPoint x: 516, startPoint y: 134, endPoint x: 512, endPoint y: 130, distance: 5.9
click at [516, 134] on div "KHO 1" at bounding box center [513, 131] width 35 height 10
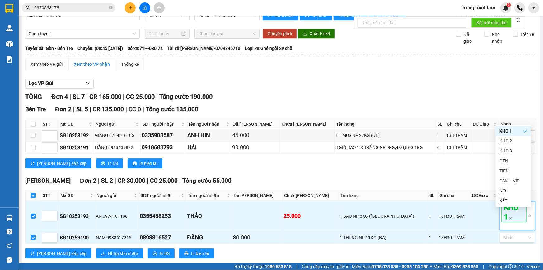
click at [493, 100] on div "TỔNG Đơn 4 | SL 7 | CR 165.000 | CC 25.000 | Tổng cước 190.000" at bounding box center [281, 97] width 512 height 10
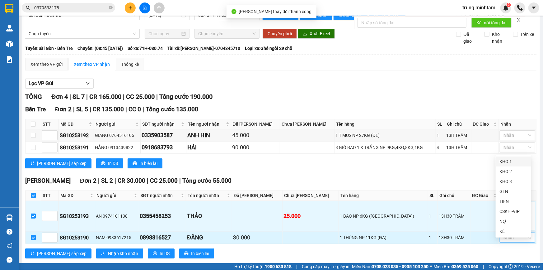
click at [508, 241] on div at bounding box center [515, 237] width 26 height 7
click at [502, 163] on div "KHO 1" at bounding box center [514, 161] width 28 height 7
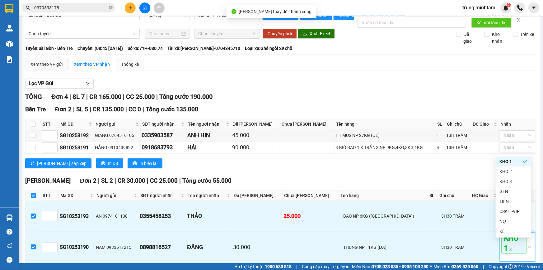
click at [481, 168] on div "[PERSON_NAME] sắp xếp In DS In biên lai" at bounding box center [281, 163] width 512 height 10
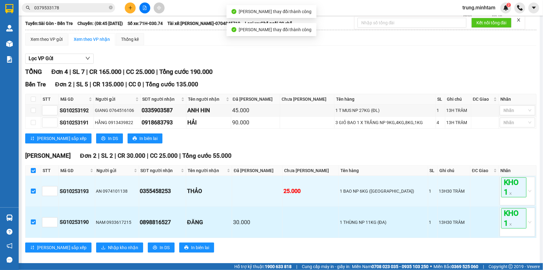
scroll to position [49, 0]
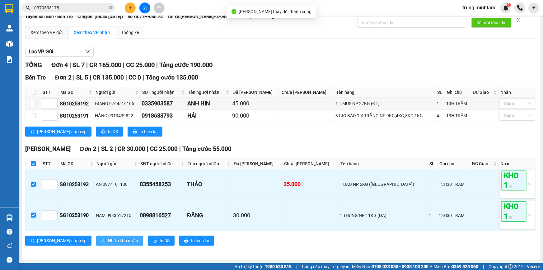
click at [108, 241] on span "Nhập kho nhận" at bounding box center [123, 240] width 30 height 7
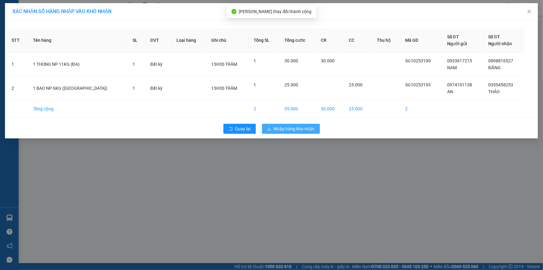
click at [286, 129] on span "Nhập hàng kho nhận" at bounding box center [294, 128] width 41 height 7
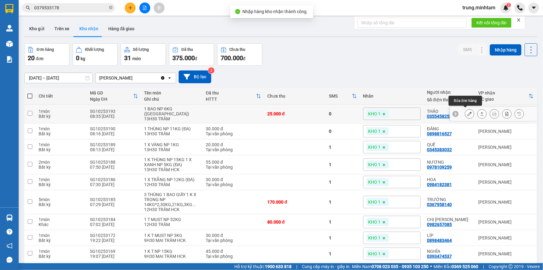
click at [468, 114] on icon at bounding box center [470, 113] width 4 height 4
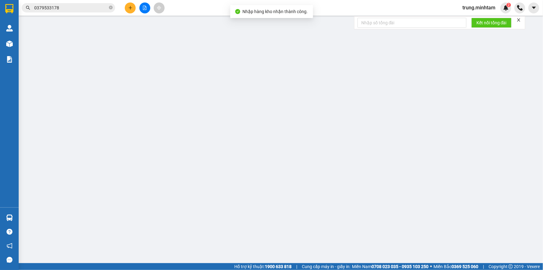
type input "0974101138"
type input "AN"
type input "0355458253"
type input "THẢO"
type input "25.000"
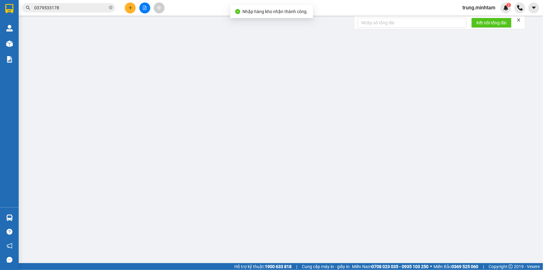
type input "25.000"
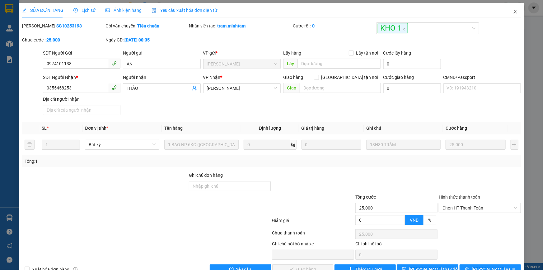
click at [513, 12] on icon "close" at bounding box center [515, 11] width 5 height 5
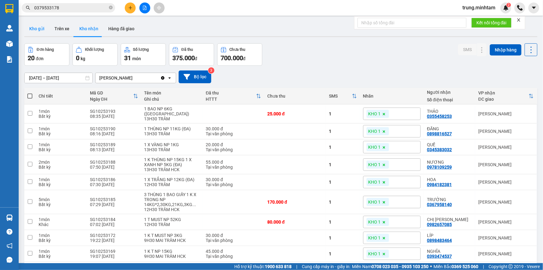
click at [32, 28] on button "Kho gửi" at bounding box center [36, 28] width 25 height 15
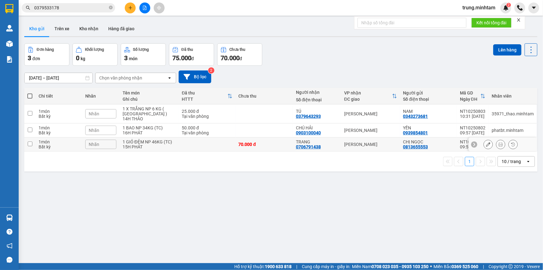
click at [217, 139] on td at bounding box center [207, 144] width 57 height 14
checkbox input "true"
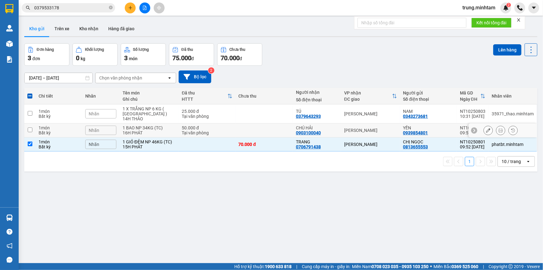
drag, startPoint x: 219, startPoint y: 125, endPoint x: 223, endPoint y: 115, distance: 10.1
click at [220, 124] on td "50.000 đ Tại văn phòng" at bounding box center [207, 130] width 57 height 14
checkbox input "true"
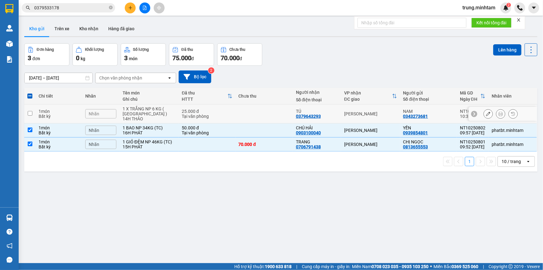
click at [228, 109] on div "25.000 đ" at bounding box center [207, 111] width 50 height 5
checkbox input "true"
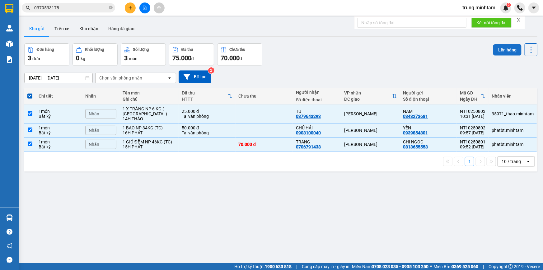
click at [502, 51] on button "Lên hàng" at bounding box center [507, 49] width 28 height 11
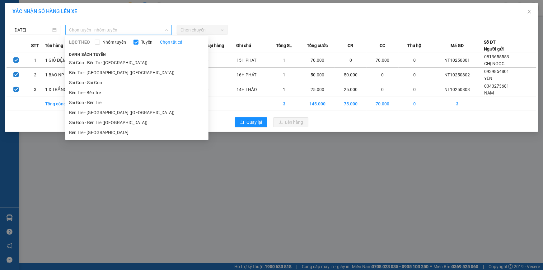
click at [111, 30] on span "Chọn tuyến - nhóm tuyến" at bounding box center [118, 29] width 99 height 9
drag, startPoint x: 97, startPoint y: 131, endPoint x: 100, endPoint y: 112, distance: 18.8
click at [100, 112] on ul "[GEOGRAPHIC_DATA] - Bến Tre ([GEOGRAPHIC_DATA]) Bến Tre - [GEOGRAPHIC_DATA] ([G…" at bounding box center [136, 98] width 143 height 80
click at [100, 112] on li "Bến Tre - [GEOGRAPHIC_DATA] ([GEOGRAPHIC_DATA])" at bounding box center [136, 112] width 143 height 10
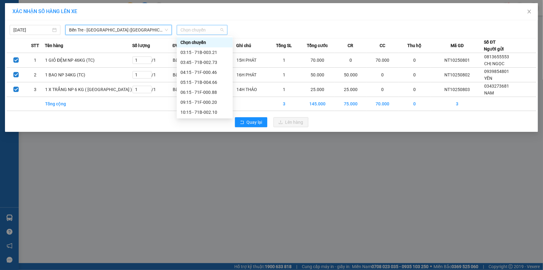
click at [211, 26] on span "Chọn chuyến" at bounding box center [202, 29] width 43 height 9
click at [209, 111] on div "10:15 - 71B-002.10" at bounding box center [205, 112] width 49 height 7
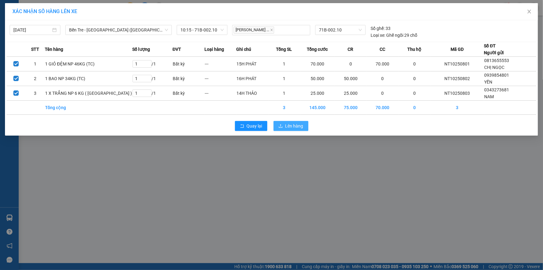
click at [290, 128] on span "Lên hàng" at bounding box center [294, 125] width 18 height 7
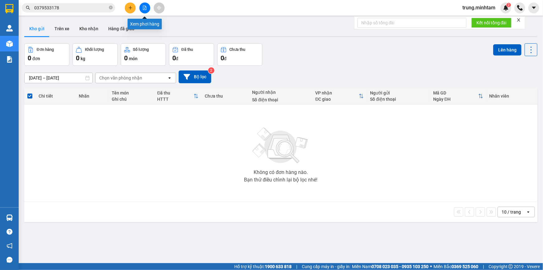
click at [146, 8] on icon "file-add" at bounding box center [145, 8] width 4 height 4
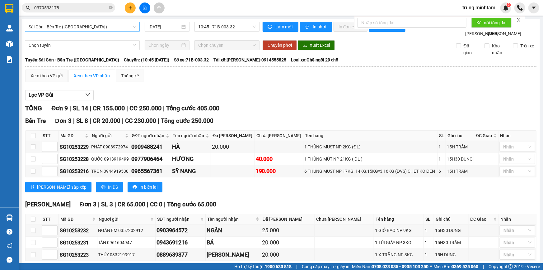
click at [76, 30] on span "Sài Gòn - Bến Tre ([GEOGRAPHIC_DATA])" at bounding box center [82, 26] width 107 height 9
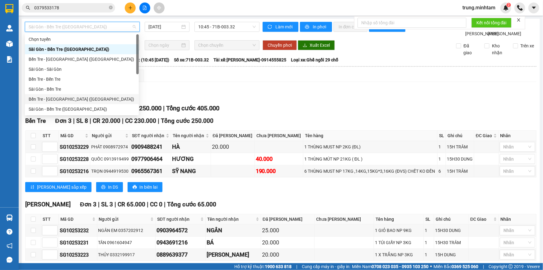
click at [64, 100] on div "Bến Tre - [GEOGRAPHIC_DATA] ([GEOGRAPHIC_DATA])" at bounding box center [82, 99] width 106 height 7
